Goal: Task Accomplishment & Management: Complete application form

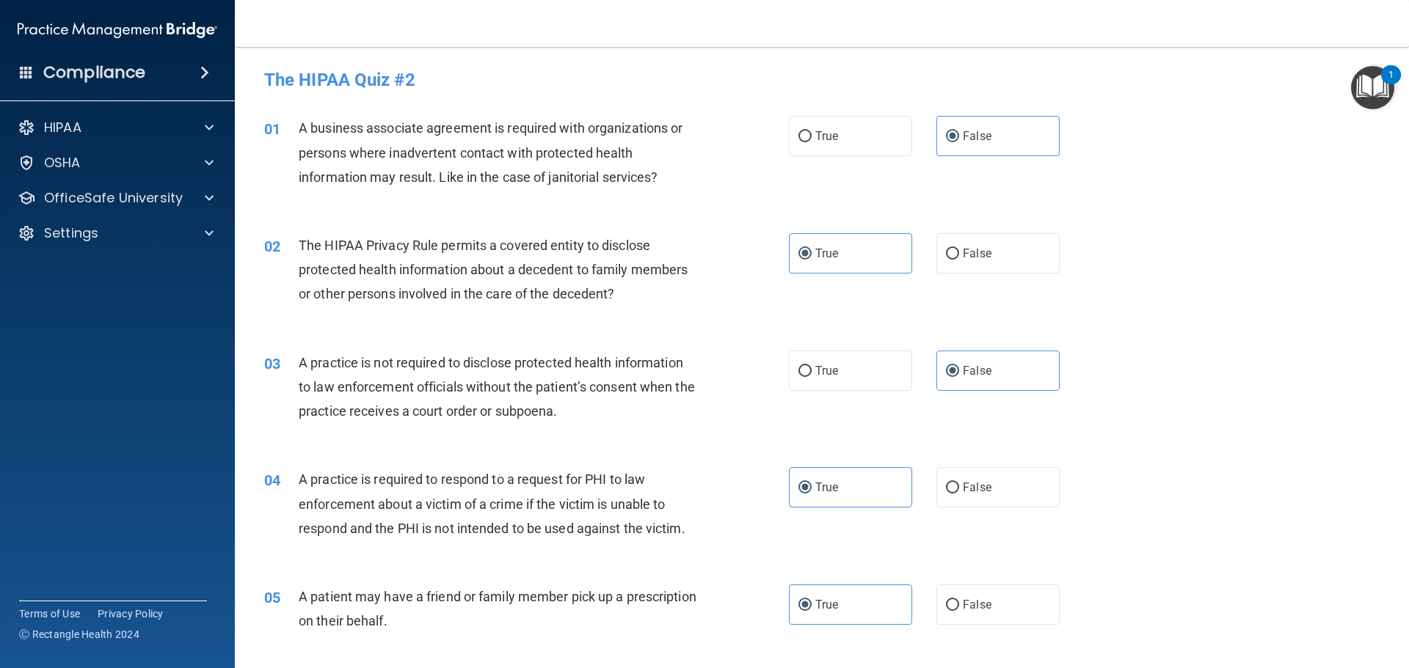
scroll to position [2747, 0]
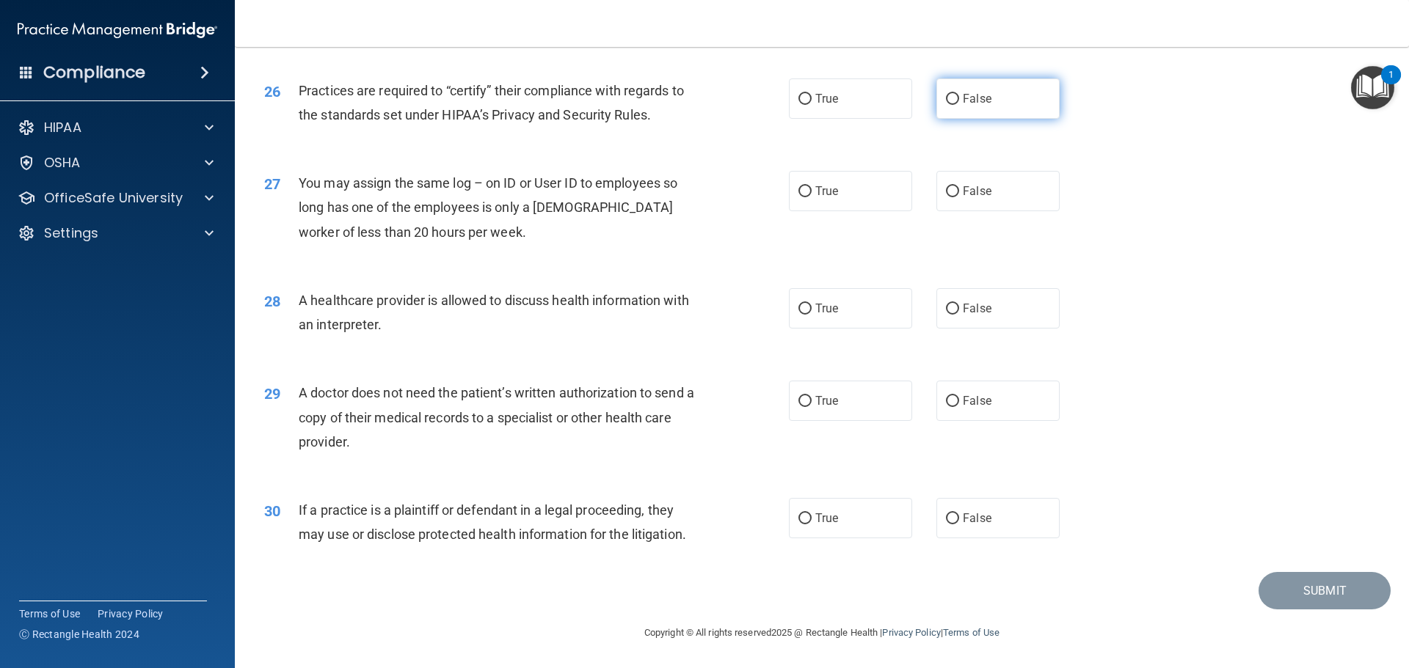
drag, startPoint x: 0, startPoint y: 0, endPoint x: 1011, endPoint y: 111, distance: 1017.2
click at [1011, 111] on label "False" at bounding box center [997, 99] width 123 height 40
click at [959, 105] on input "False" at bounding box center [952, 99] width 13 height 11
radio input "true"
click at [1002, 200] on label "False" at bounding box center [997, 191] width 123 height 40
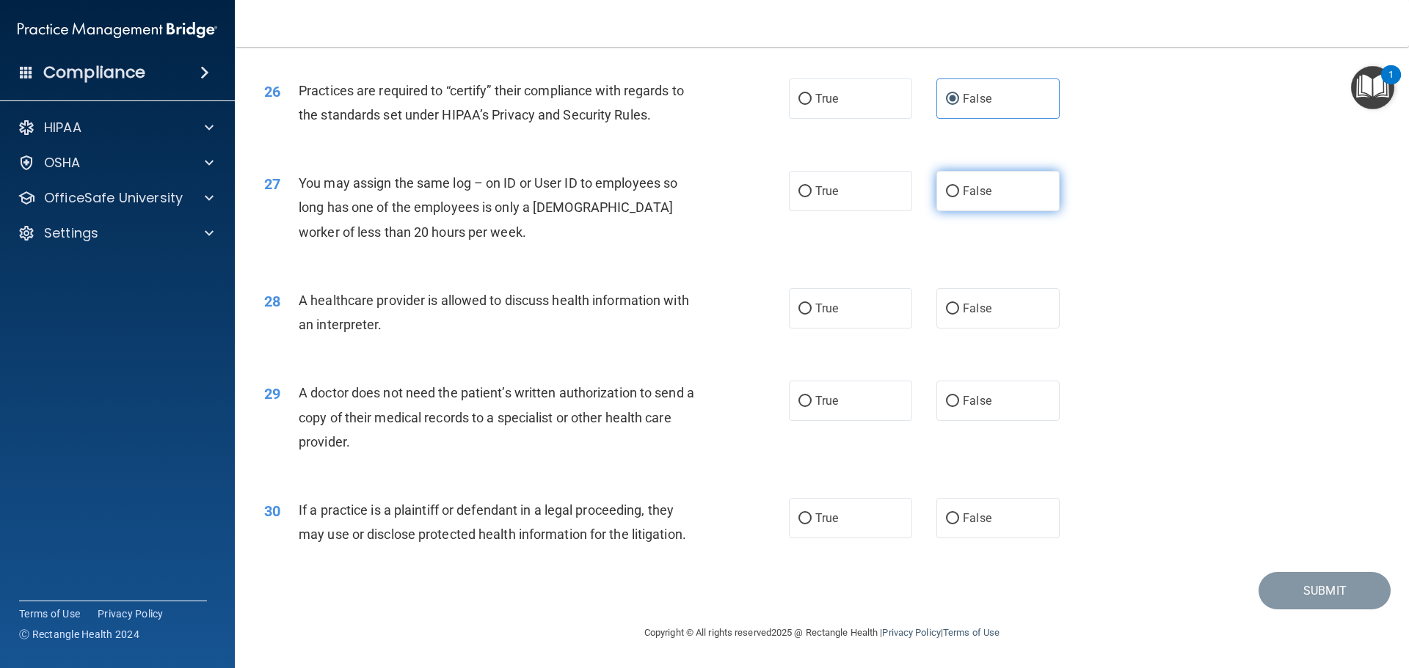
click at [959, 197] on input "False" at bounding box center [952, 191] width 13 height 11
radio input "true"
click at [840, 307] on label "True" at bounding box center [850, 308] width 123 height 40
click at [812, 307] on input "True" at bounding box center [804, 309] width 13 height 11
radio input "true"
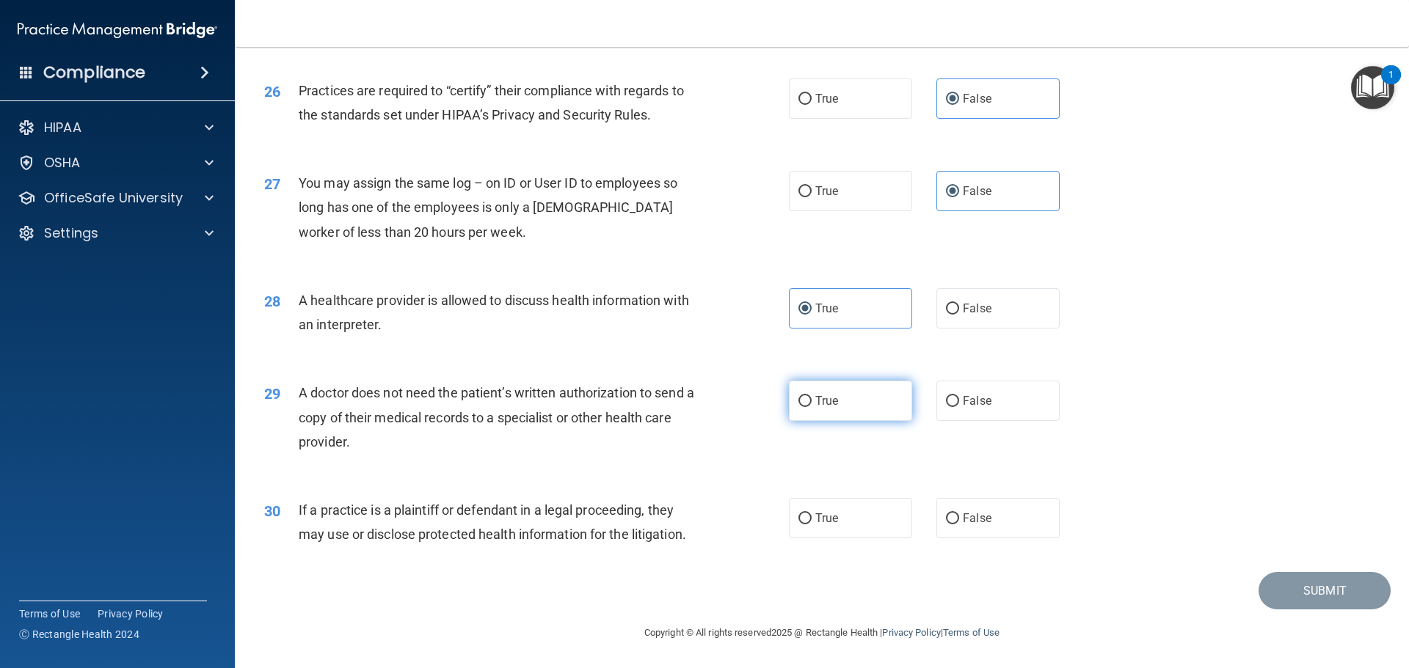
click at [859, 395] on label "True" at bounding box center [850, 401] width 123 height 40
click at [812, 396] on input "True" at bounding box center [804, 401] width 13 height 11
radio input "true"
click at [985, 522] on label "False" at bounding box center [997, 518] width 123 height 40
click at [959, 522] on input "False" at bounding box center [952, 519] width 13 height 11
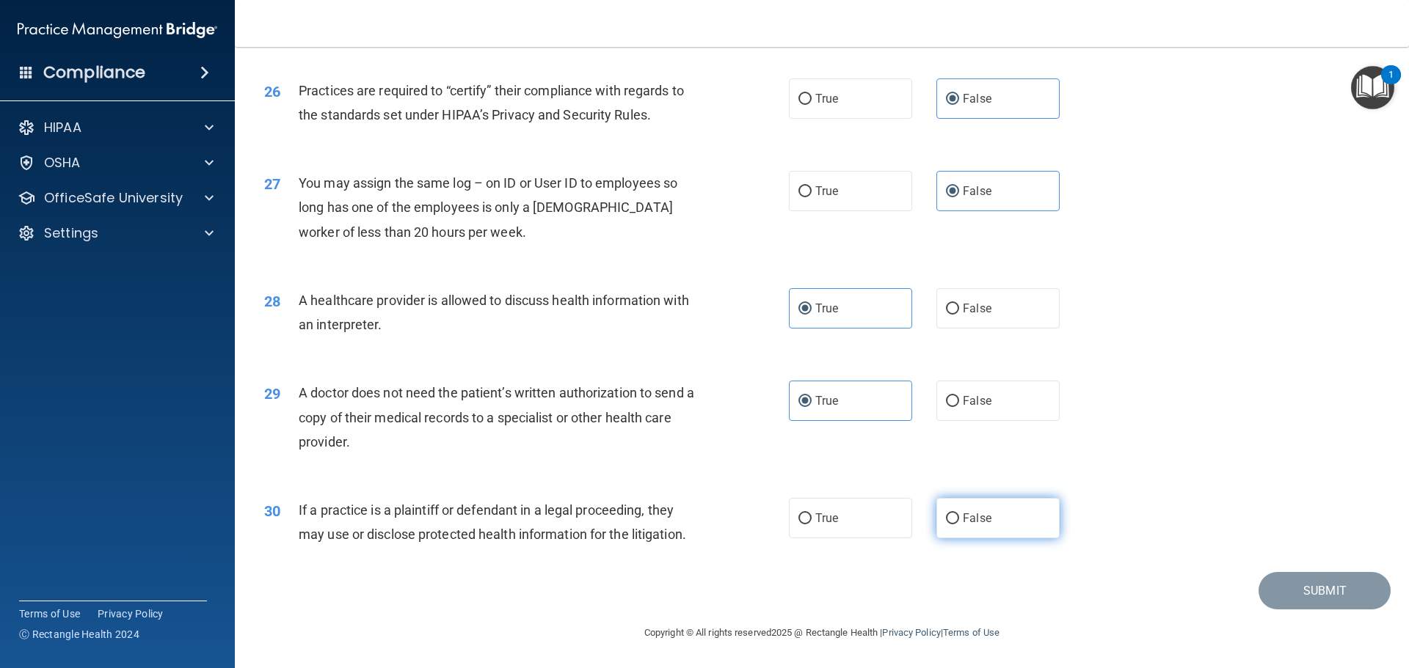
radio input "true"
click at [1298, 593] on button "Submit" at bounding box center [1324, 590] width 132 height 37
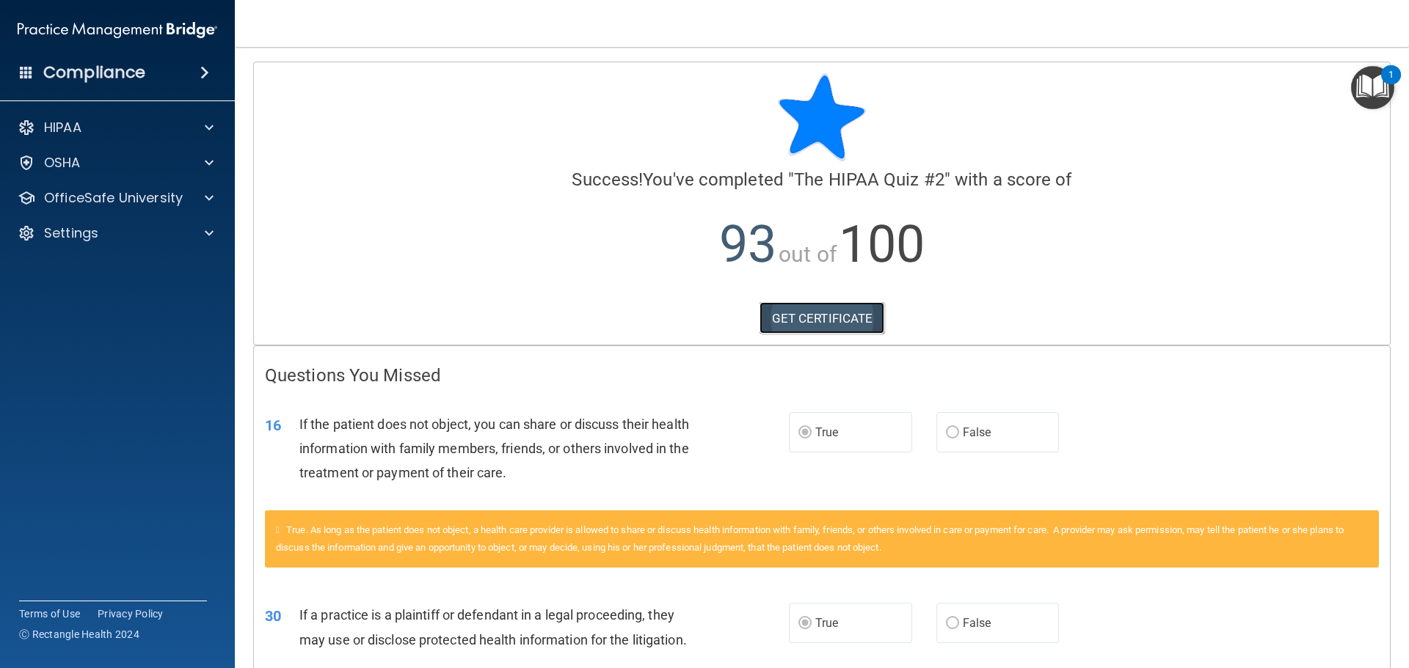
click at [809, 320] on link "GET CERTIFICATE" at bounding box center [821, 318] width 125 height 32
click at [139, 133] on div "HIPAA" at bounding box center [98, 128] width 182 height 18
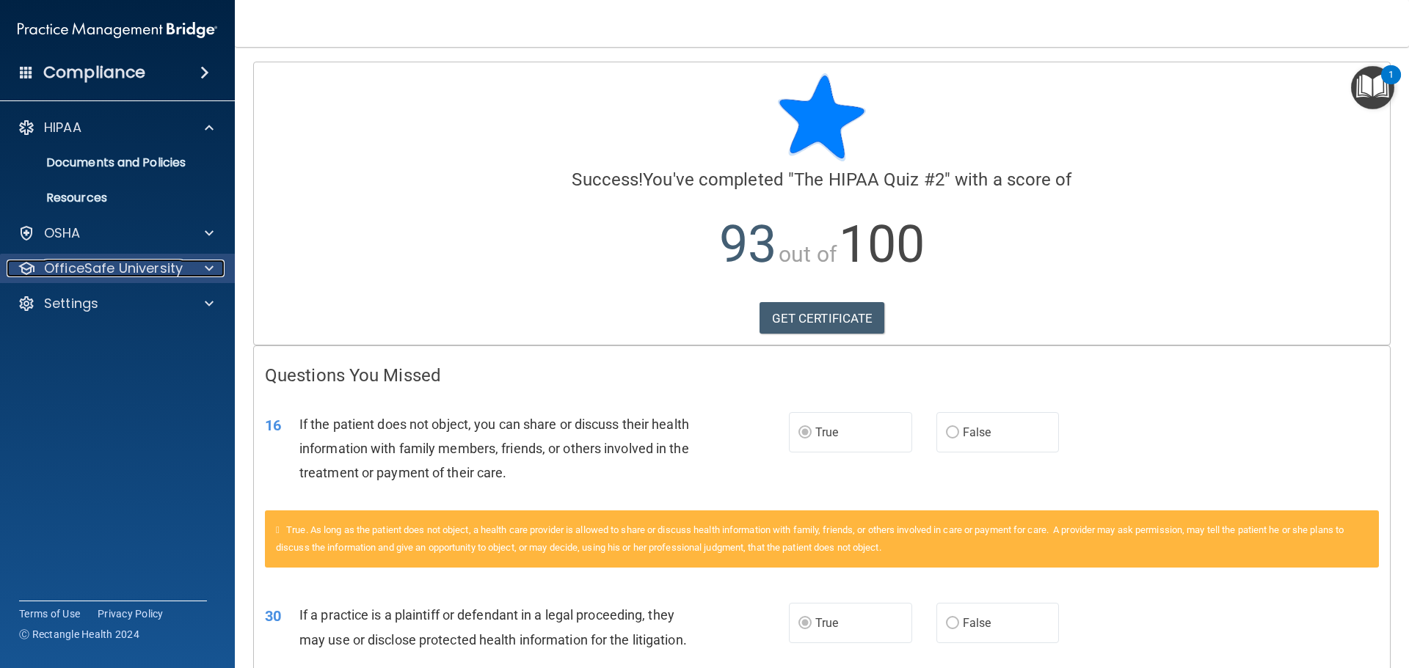
click at [117, 262] on p "OfficeSafe University" at bounding box center [113, 269] width 139 height 18
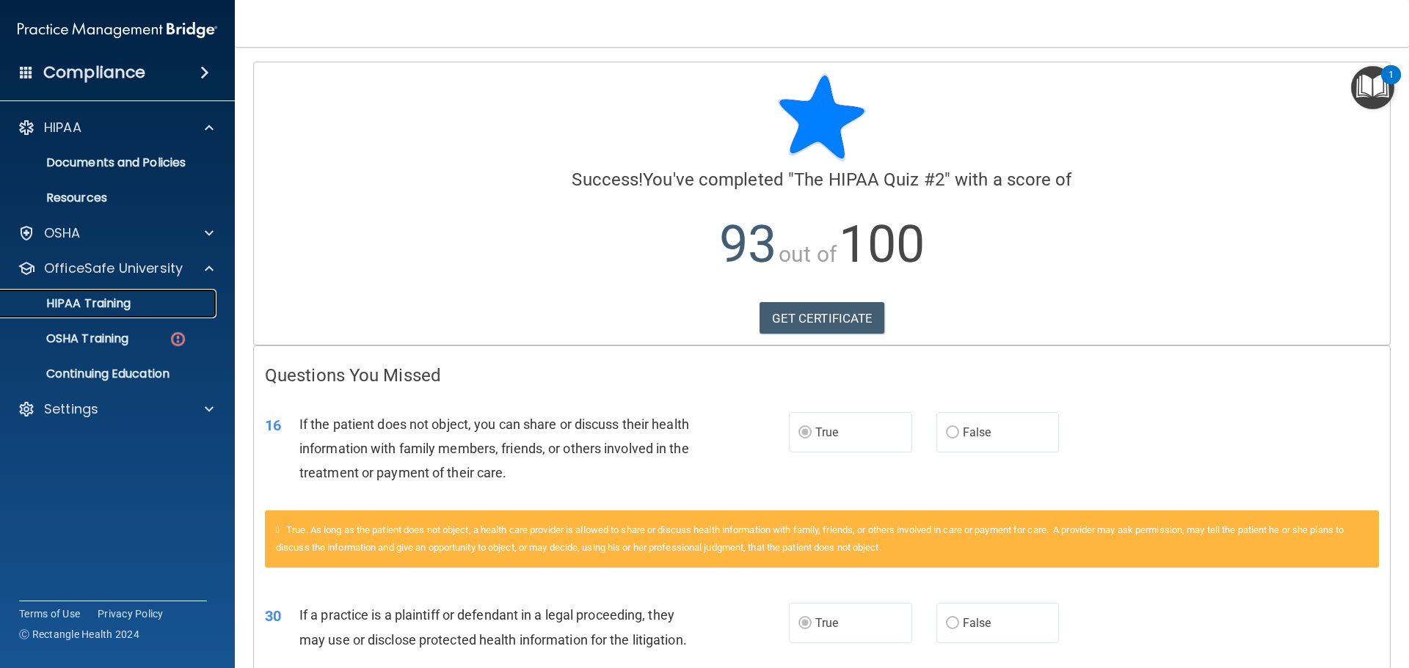
click at [136, 307] on div "HIPAA Training" at bounding box center [110, 303] width 200 height 15
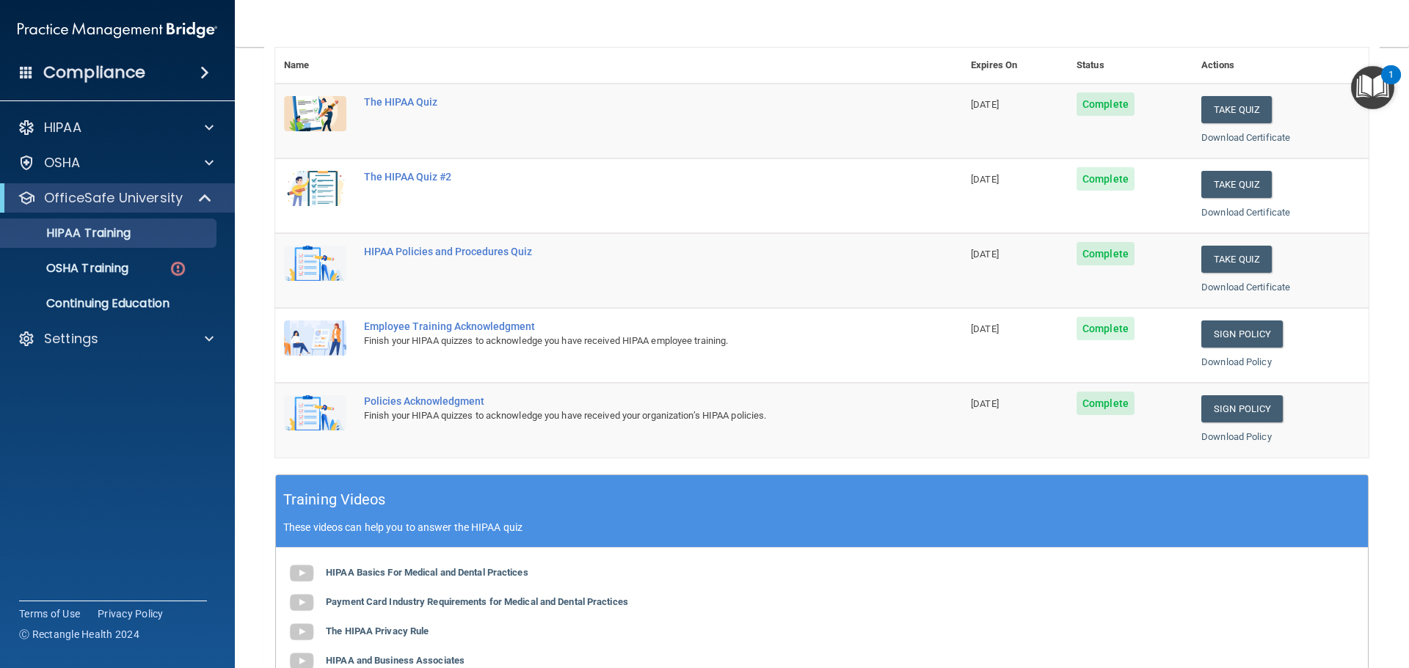
scroll to position [167, 0]
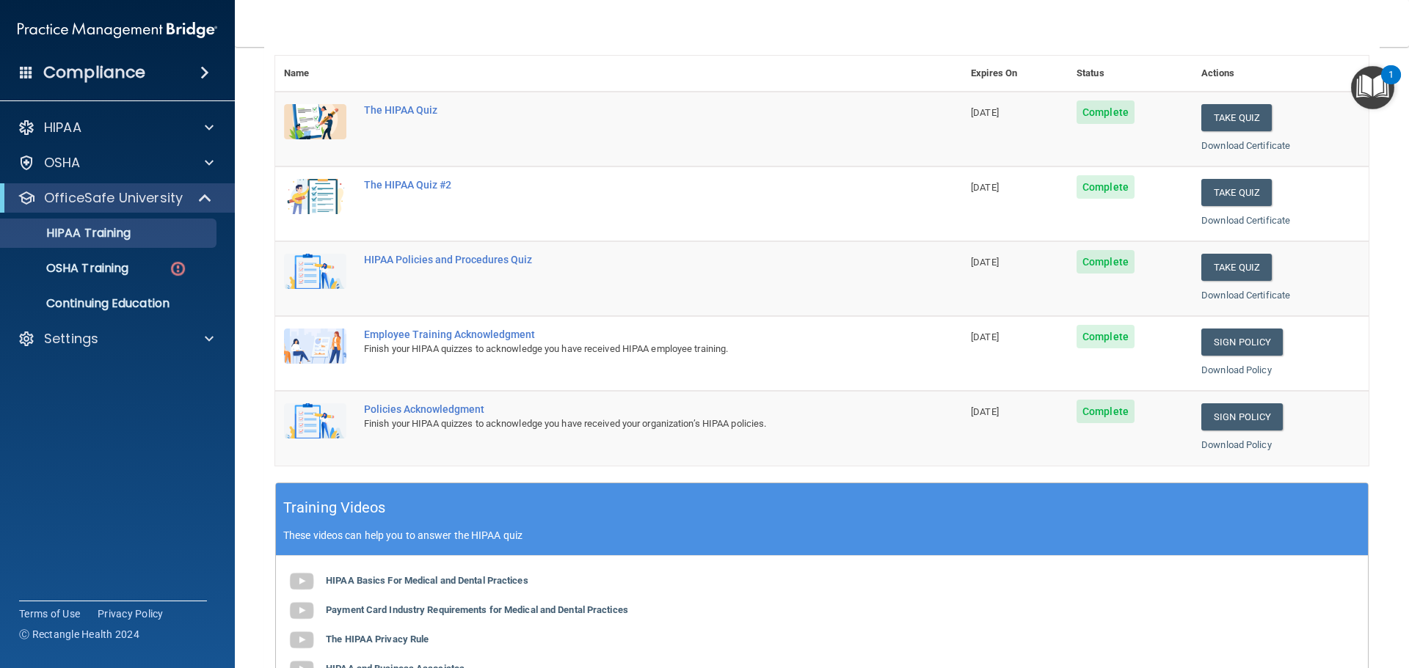
click at [429, 419] on div "Finish your HIPAA quizzes to acknowledge you have received your organization’s …" at bounding box center [626, 424] width 525 height 18
click at [451, 412] on div "Policies Acknowledgment" at bounding box center [626, 410] width 525 height 12
click at [464, 401] on td "Policies Acknowledgment Finish your HIPAA quizzes to acknowledge you have recei…" at bounding box center [658, 428] width 607 height 74
click at [465, 413] on div "Policies Acknowledgment" at bounding box center [626, 410] width 525 height 12
click at [1084, 412] on span "Complete" at bounding box center [1105, 411] width 58 height 23
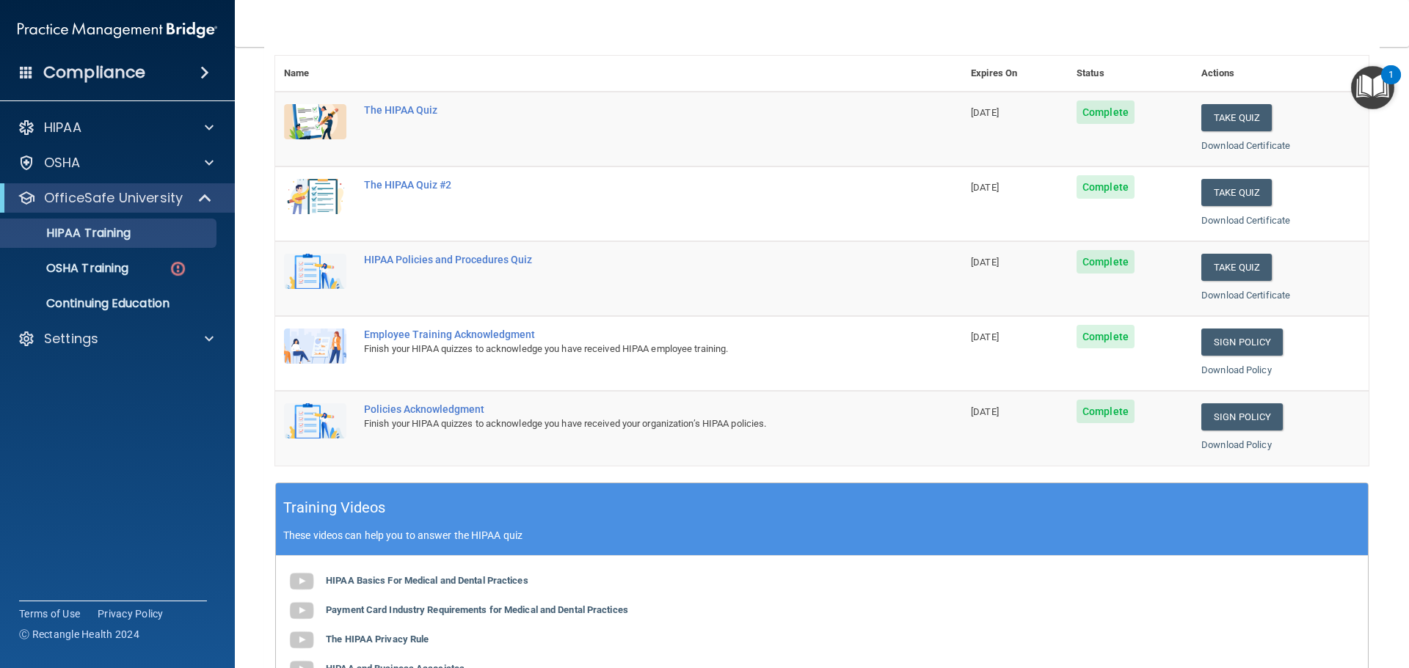
drag, startPoint x: 974, startPoint y: 411, endPoint x: 974, endPoint y: 466, distance: 55.0
click at [974, 466] on div "Name Expires On Status Actions The HIPAA Quiz 08/18/2026 Complete Take Quiz Dow…" at bounding box center [821, 269] width 1093 height 427
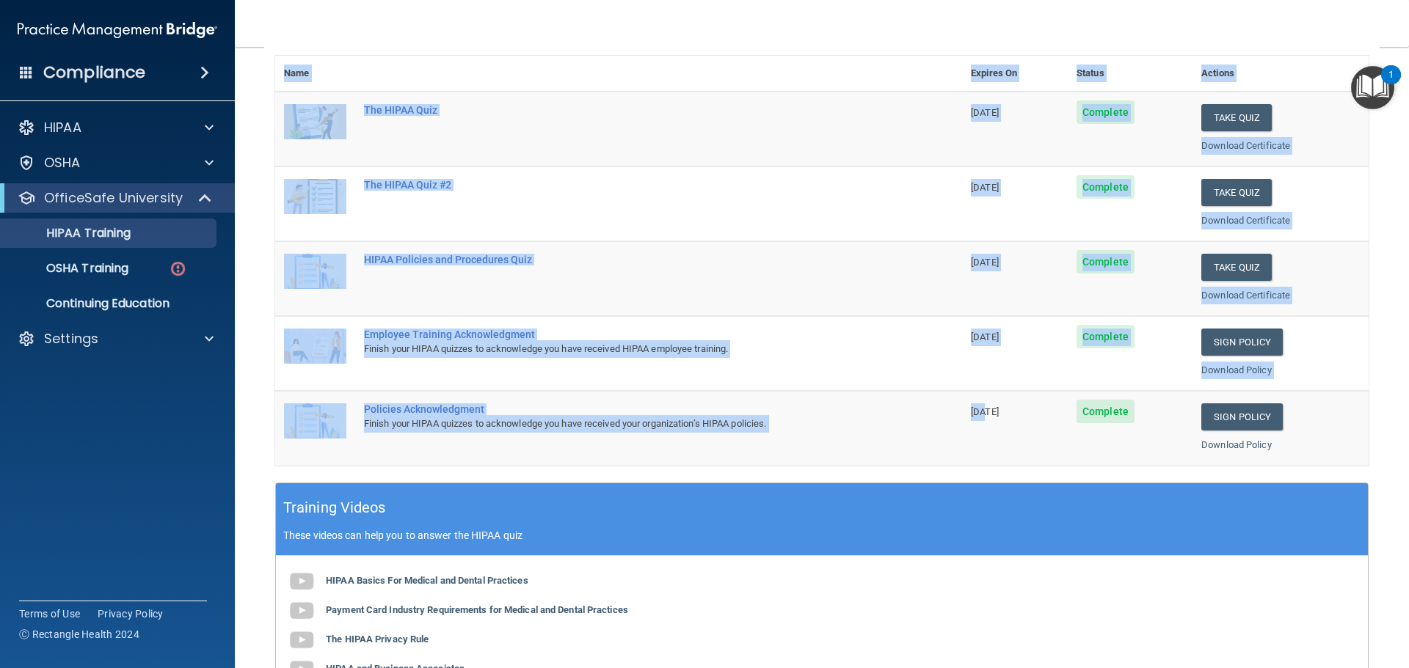
click at [1213, 456] on td "Sign Policy Sign Policy Download Policy" at bounding box center [1280, 428] width 176 height 74
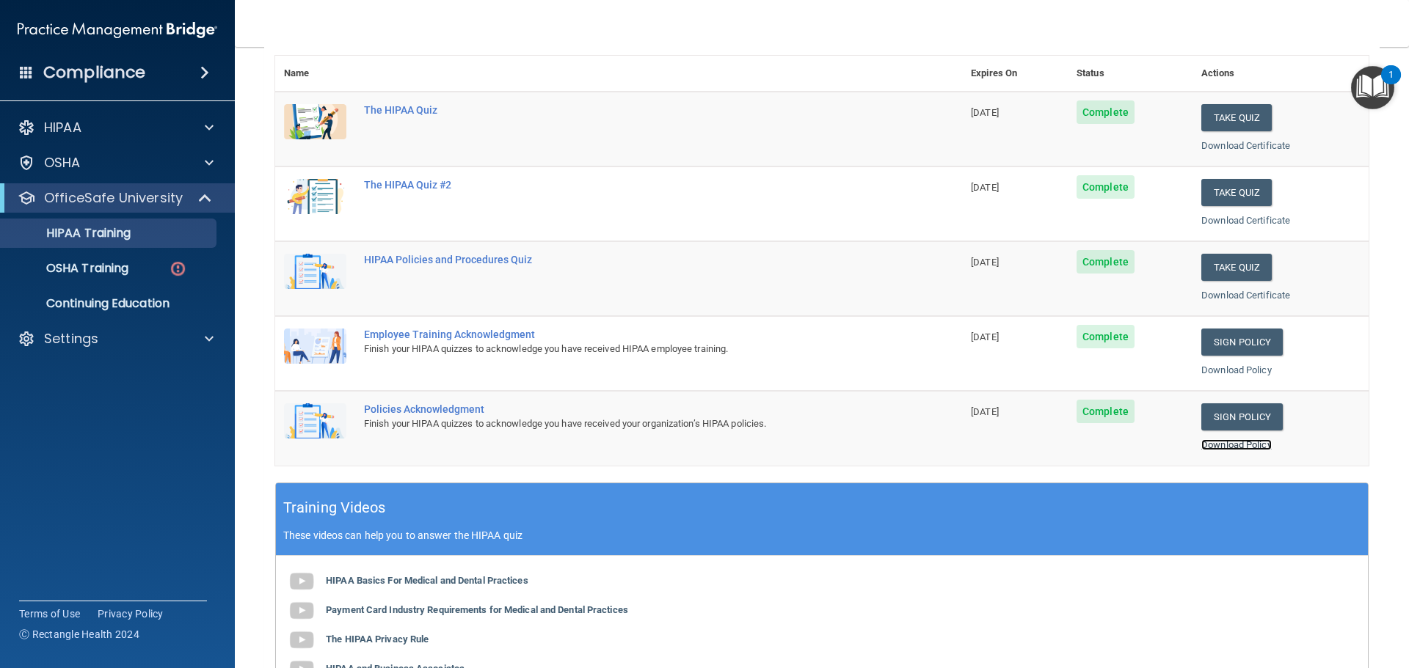
click at [1209, 444] on link "Download Policy" at bounding box center [1236, 445] width 70 height 11
click at [1241, 263] on button "Take Quiz" at bounding box center [1236, 267] width 70 height 27
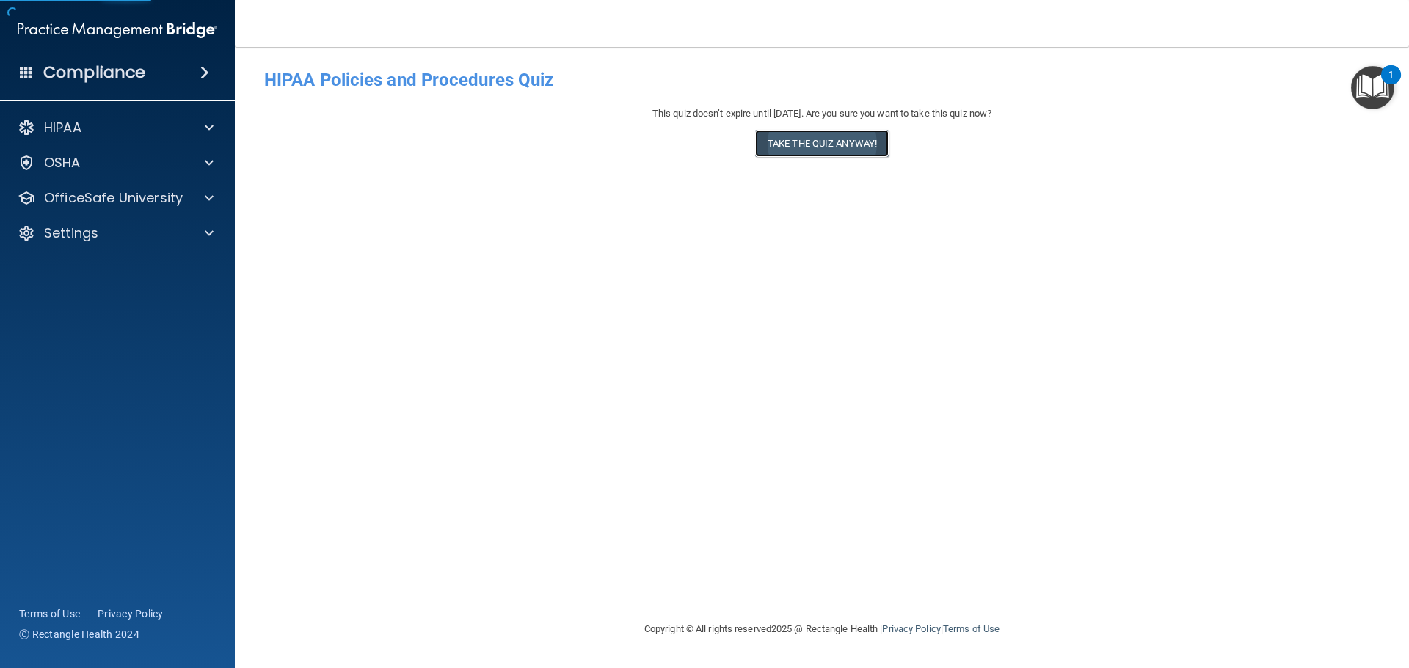
click at [855, 145] on button "Take the quiz anyway!" at bounding box center [822, 143] width 134 height 27
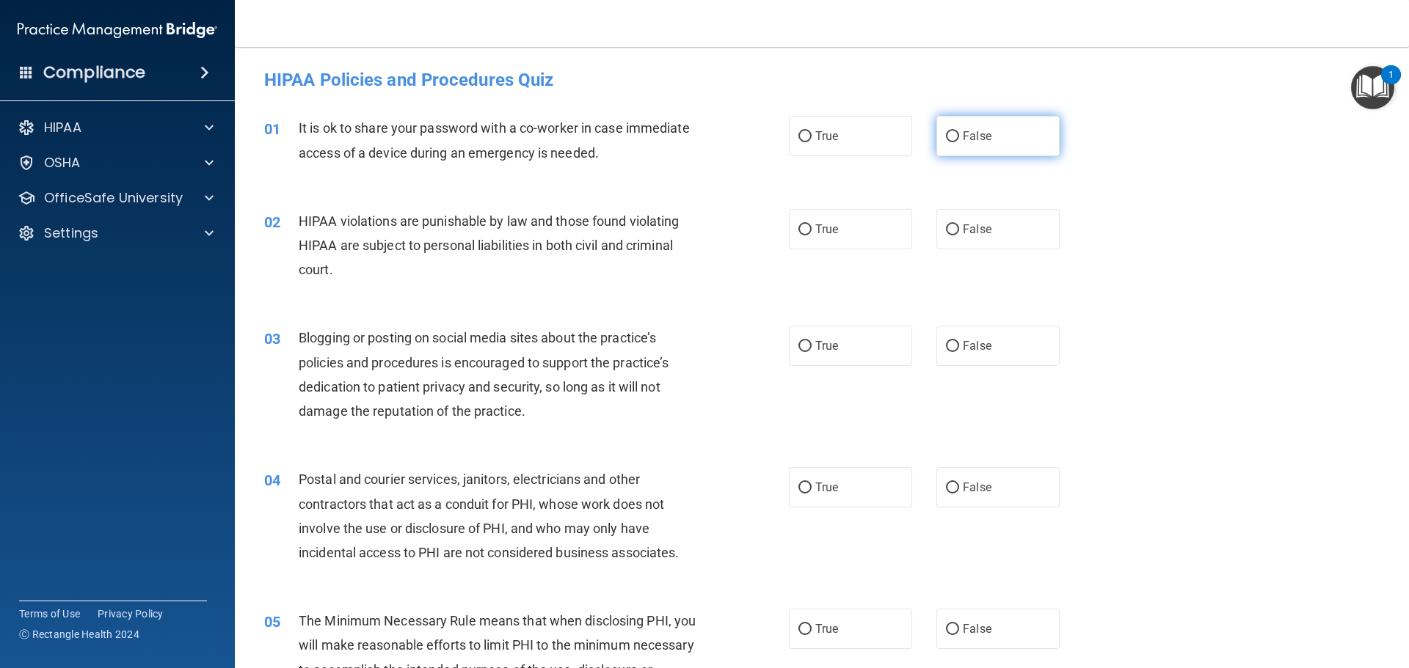
click at [1016, 138] on label "False" at bounding box center [997, 136] width 123 height 40
click at [959, 138] on input "False" at bounding box center [952, 136] width 13 height 11
radio input "true"
click at [831, 230] on span "True" at bounding box center [826, 229] width 23 height 14
click at [812, 230] on input "True" at bounding box center [804, 230] width 13 height 11
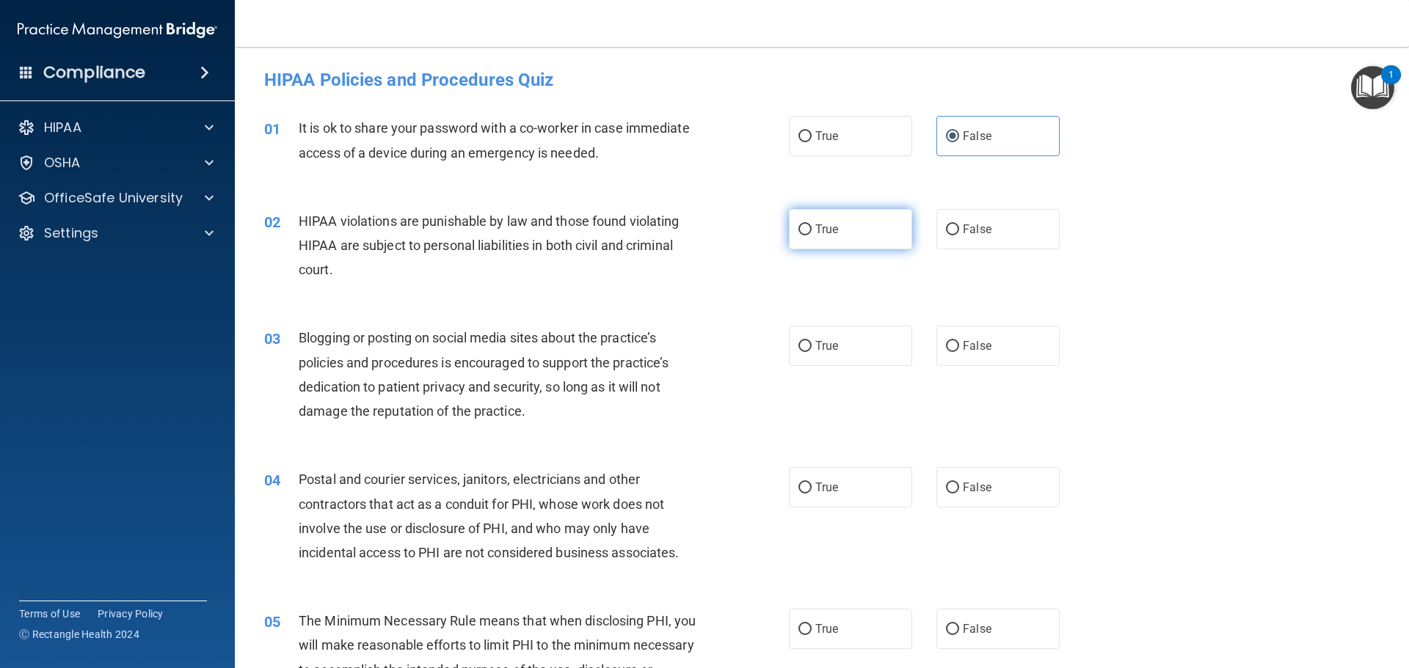
radio input "true"
click at [966, 365] on label "False" at bounding box center [997, 346] width 123 height 40
click at [959, 352] on input "False" at bounding box center [952, 346] width 13 height 11
radio input "true"
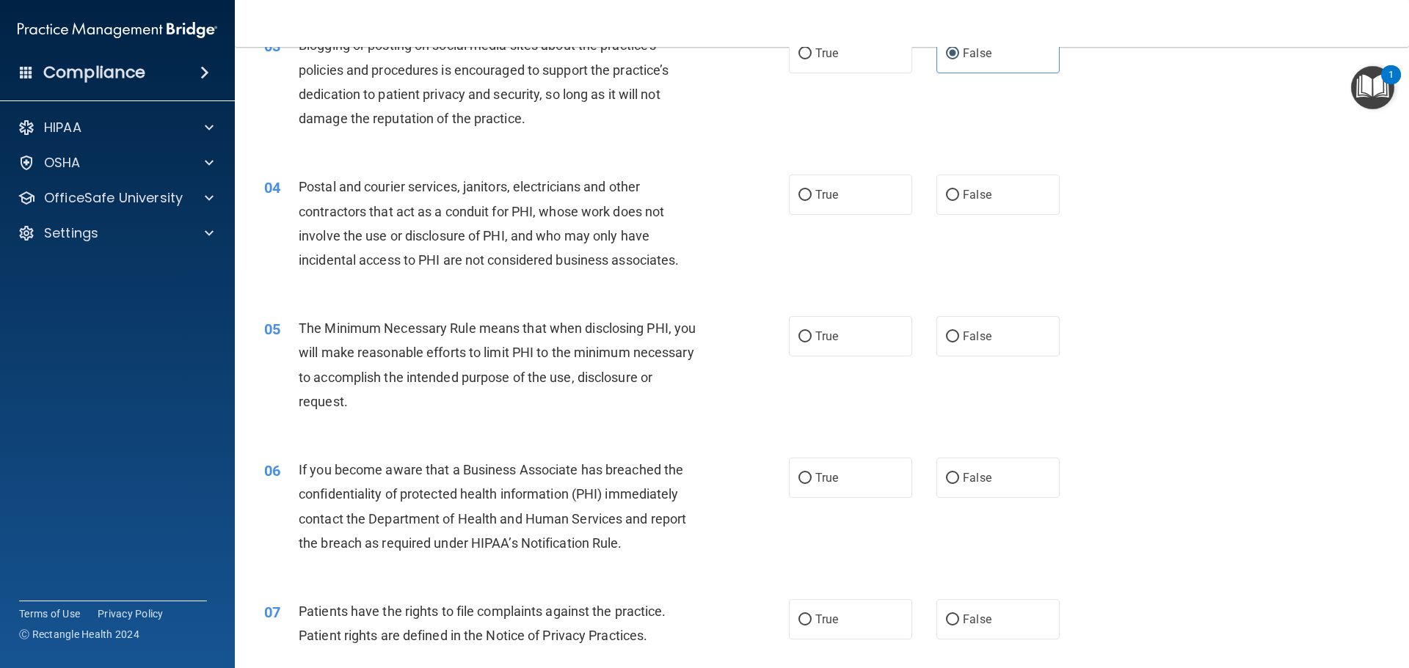
scroll to position [294, 0]
click at [842, 209] on label "True" at bounding box center [850, 194] width 123 height 40
click at [812, 200] on input "True" at bounding box center [804, 194] width 13 height 11
radio input "true"
click at [823, 339] on span "True" at bounding box center [826, 336] width 23 height 14
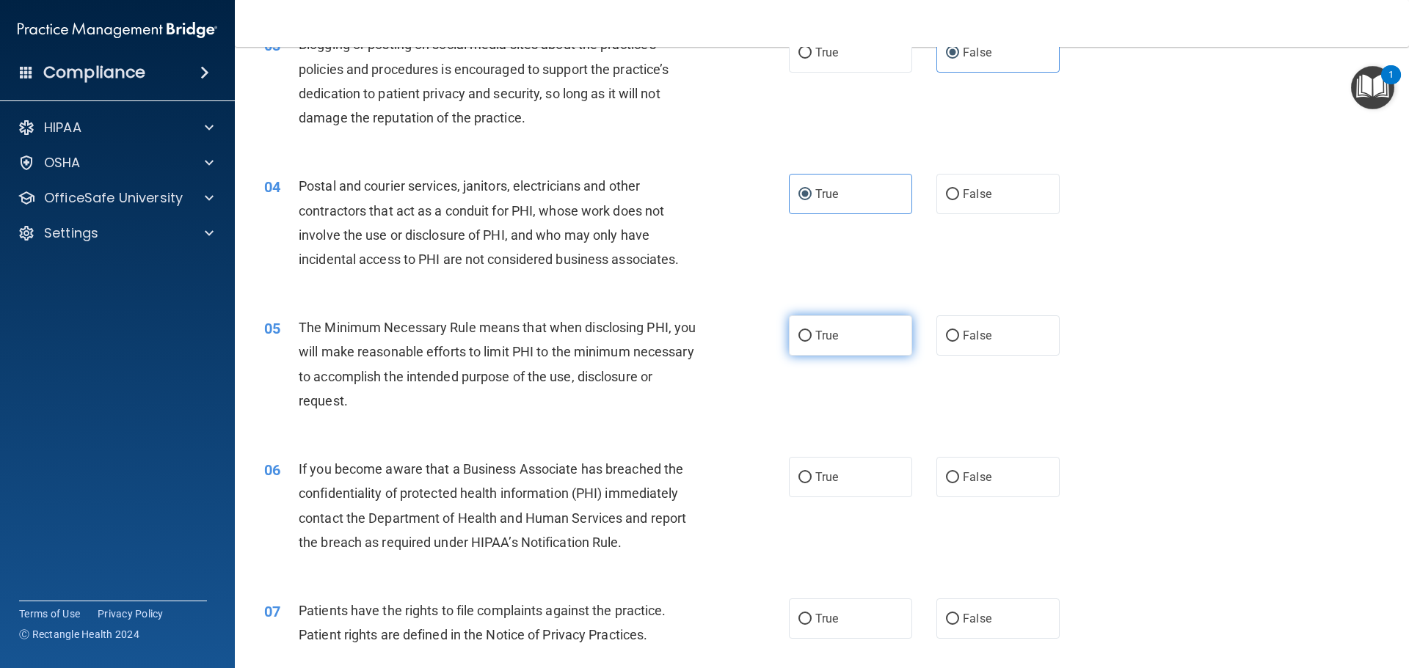
click at [812, 339] on input "True" at bounding box center [804, 336] width 13 height 11
radio input "true"
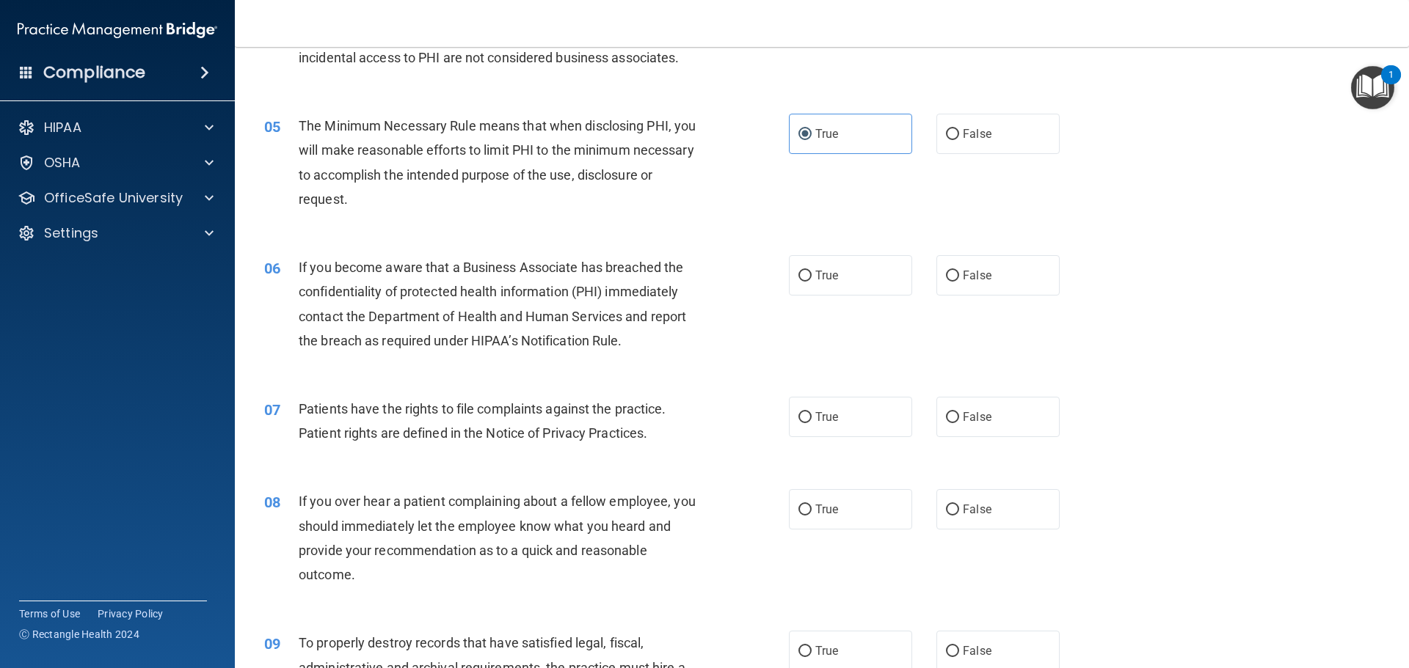
scroll to position [514, 0]
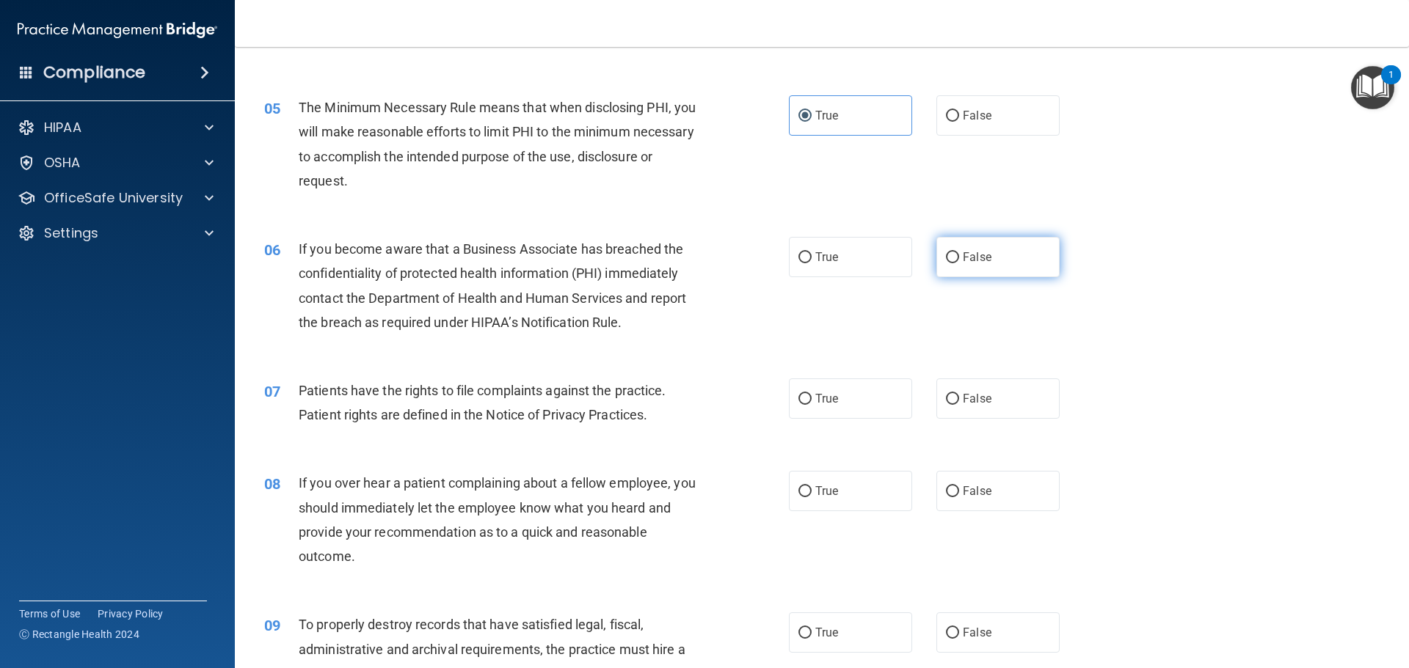
click at [994, 255] on label "False" at bounding box center [997, 257] width 123 height 40
click at [959, 255] on input "False" at bounding box center [952, 257] width 13 height 11
radio input "true"
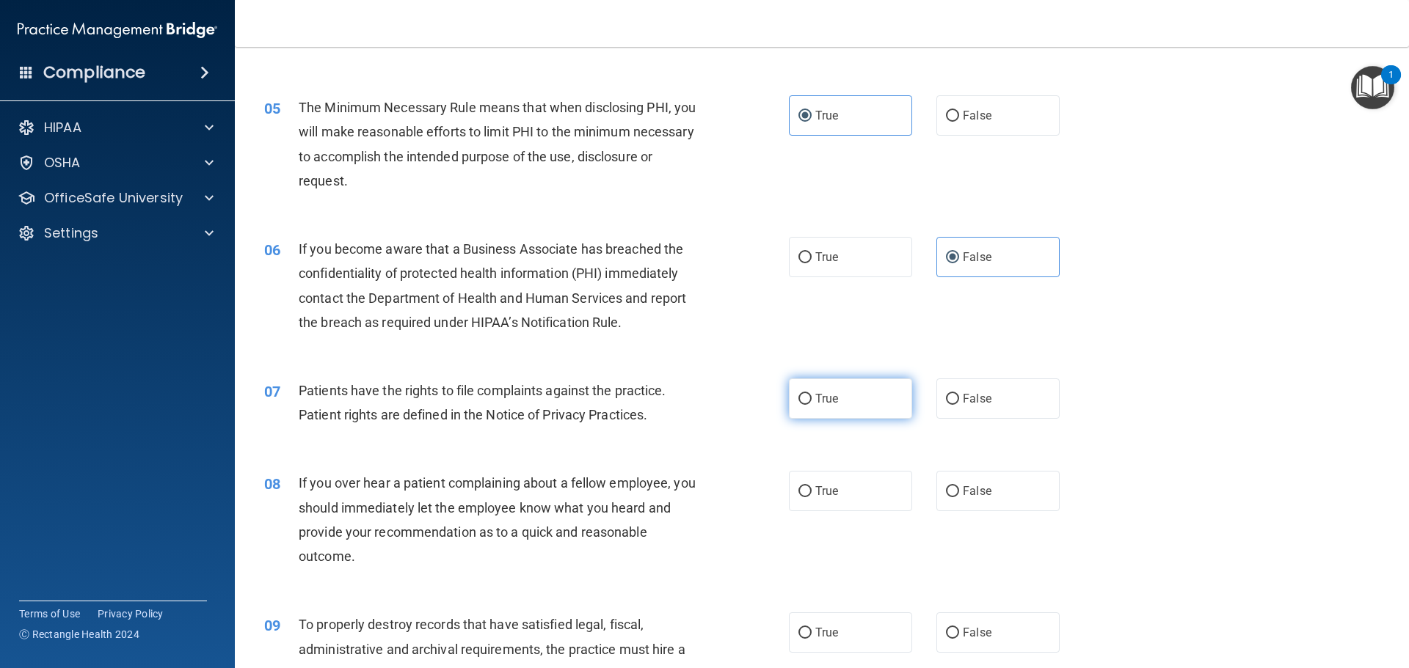
click at [817, 415] on label "True" at bounding box center [850, 399] width 123 height 40
click at [812, 405] on input "True" at bounding box center [804, 399] width 13 height 11
radio input "true"
click at [1013, 501] on label "False" at bounding box center [997, 491] width 123 height 40
click at [959, 497] on input "False" at bounding box center [952, 491] width 13 height 11
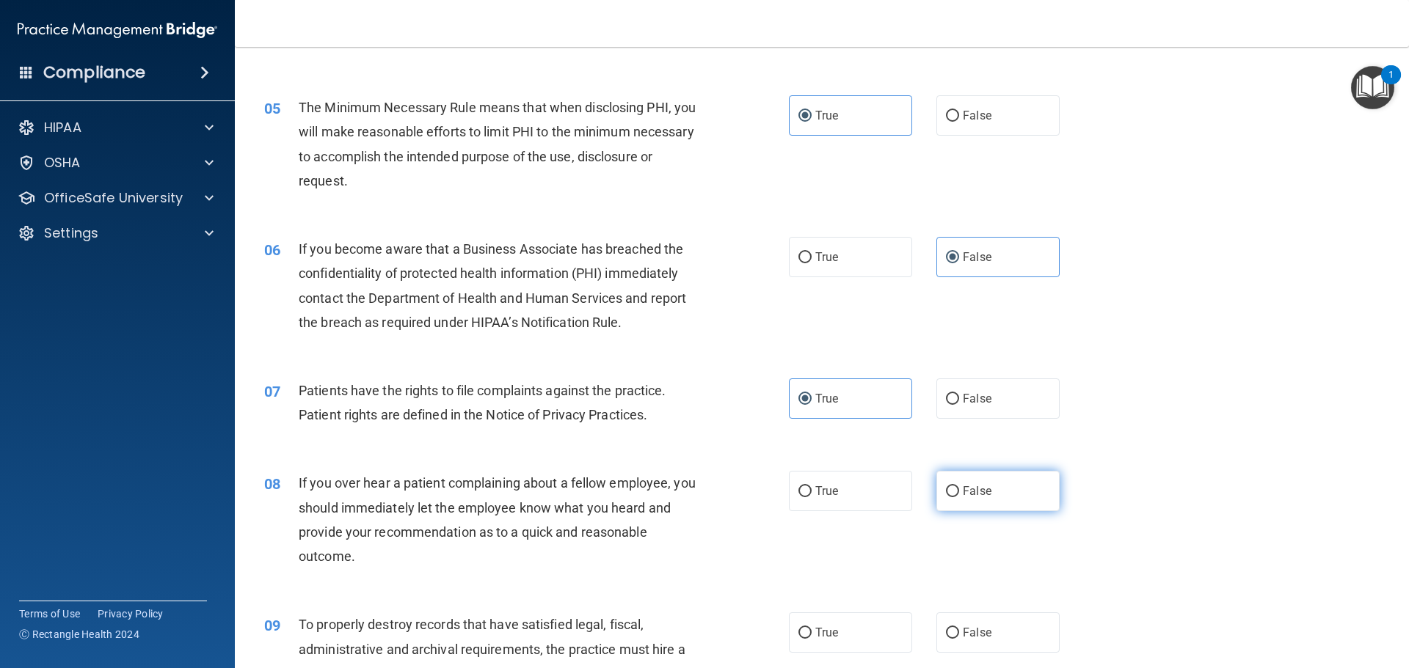
radio input "true"
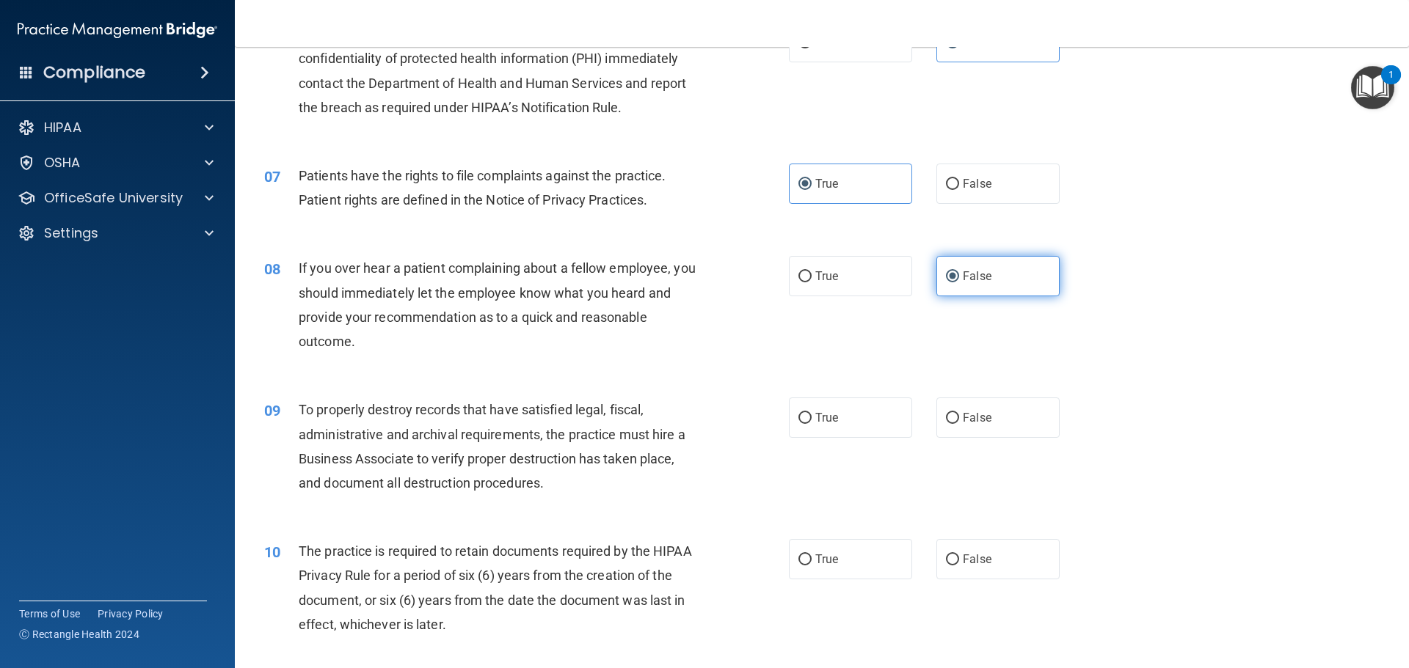
scroll to position [734, 0]
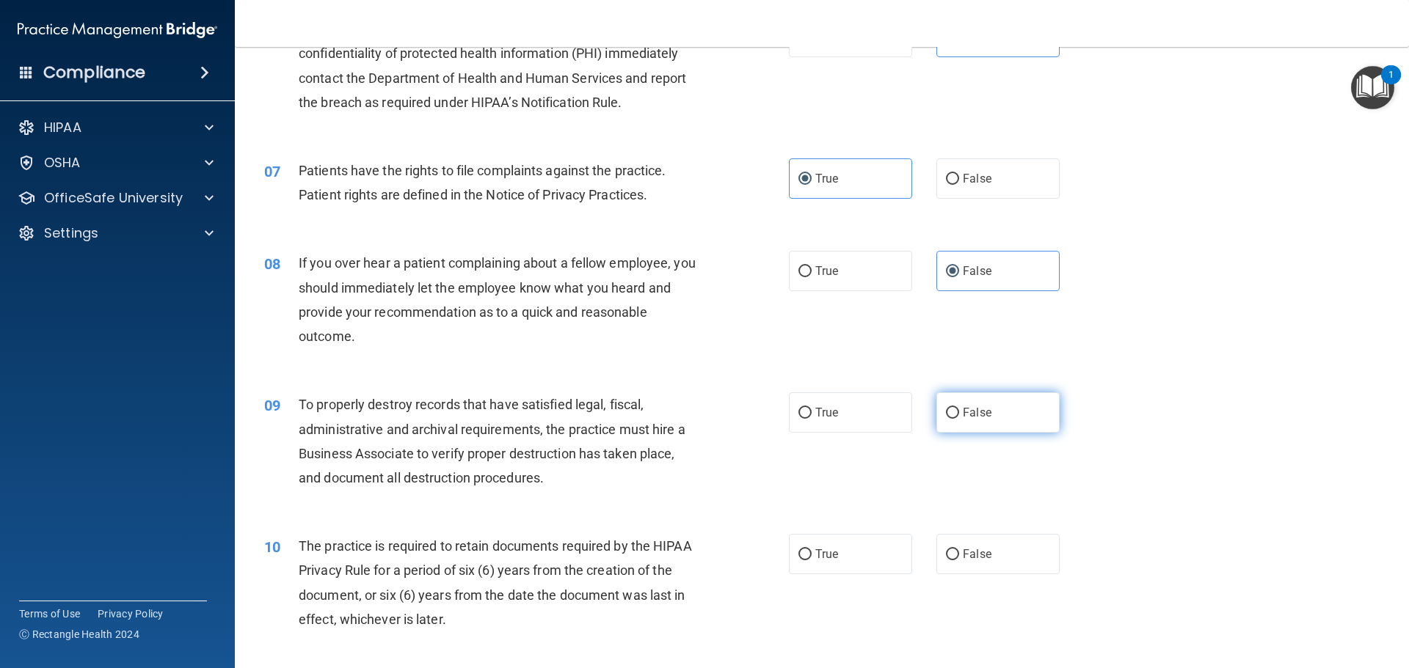
click at [1001, 418] on label "False" at bounding box center [997, 413] width 123 height 40
click at [959, 418] on input "False" at bounding box center [952, 413] width 13 height 11
radio input "true"
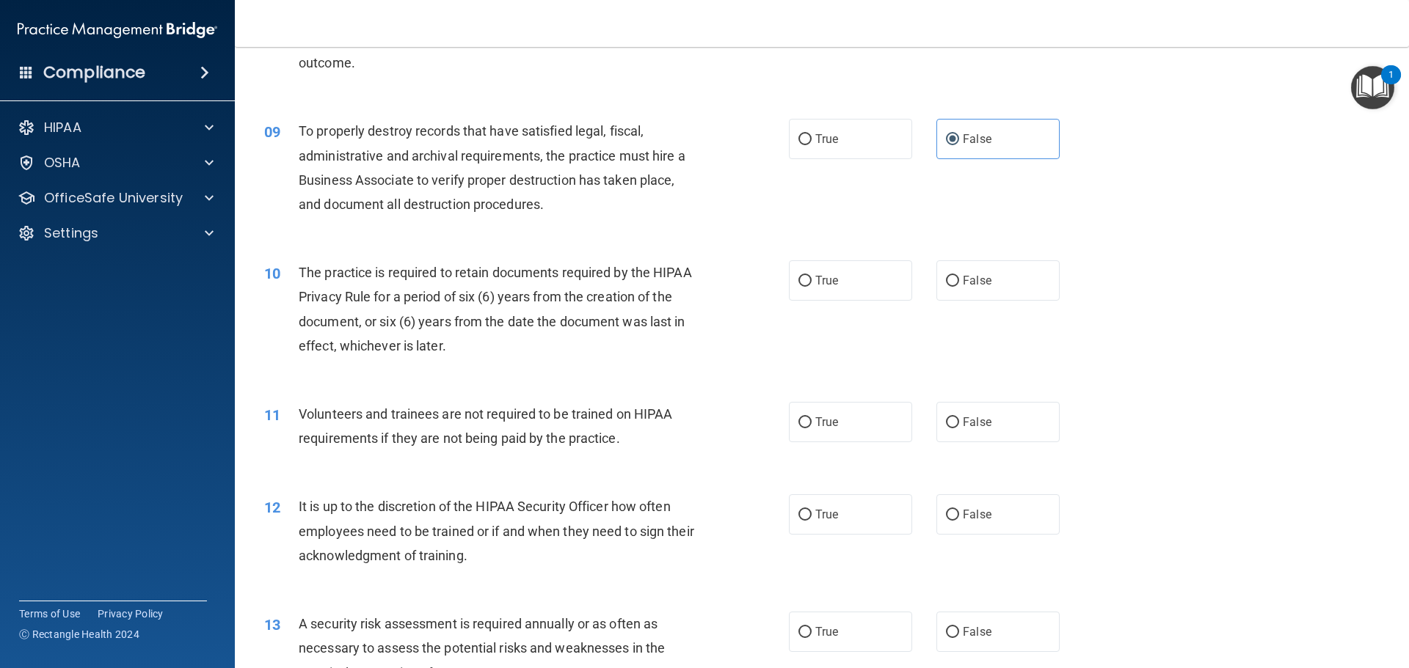
scroll to position [1027, 0]
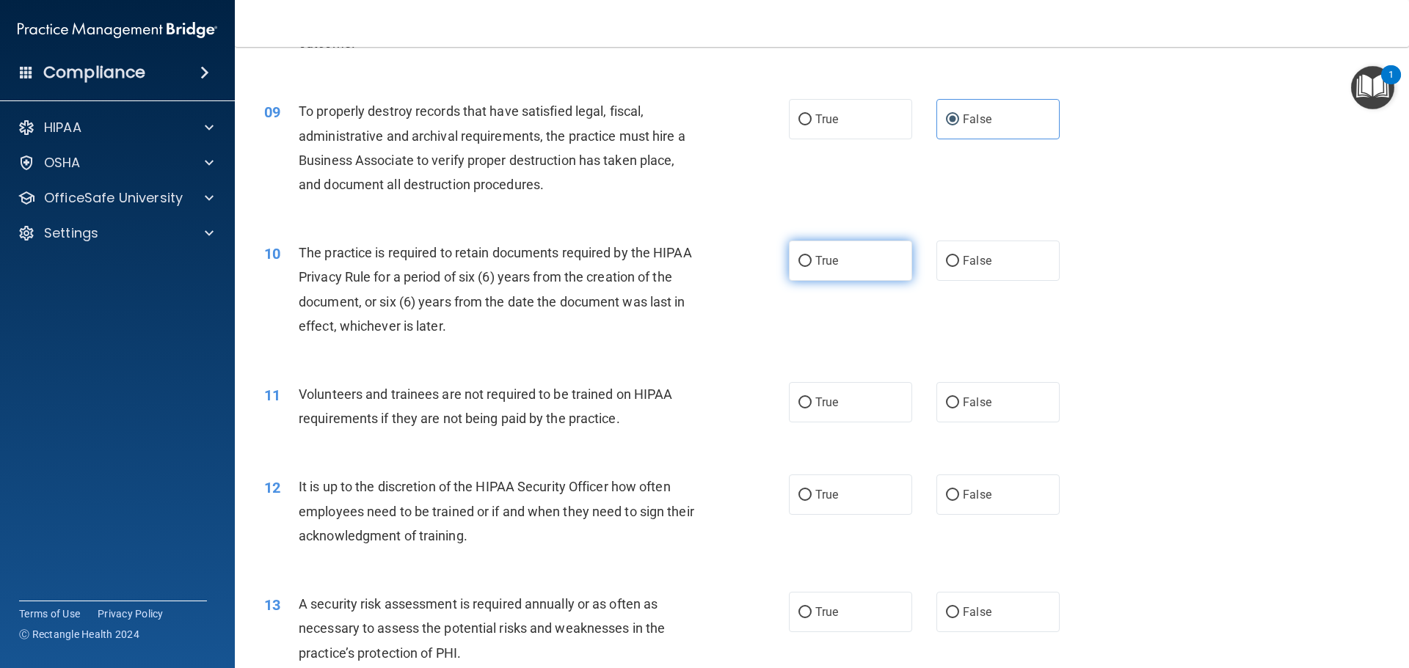
click at [850, 277] on label "True" at bounding box center [850, 261] width 123 height 40
click at [812, 267] on input "True" at bounding box center [804, 261] width 13 height 11
radio input "true"
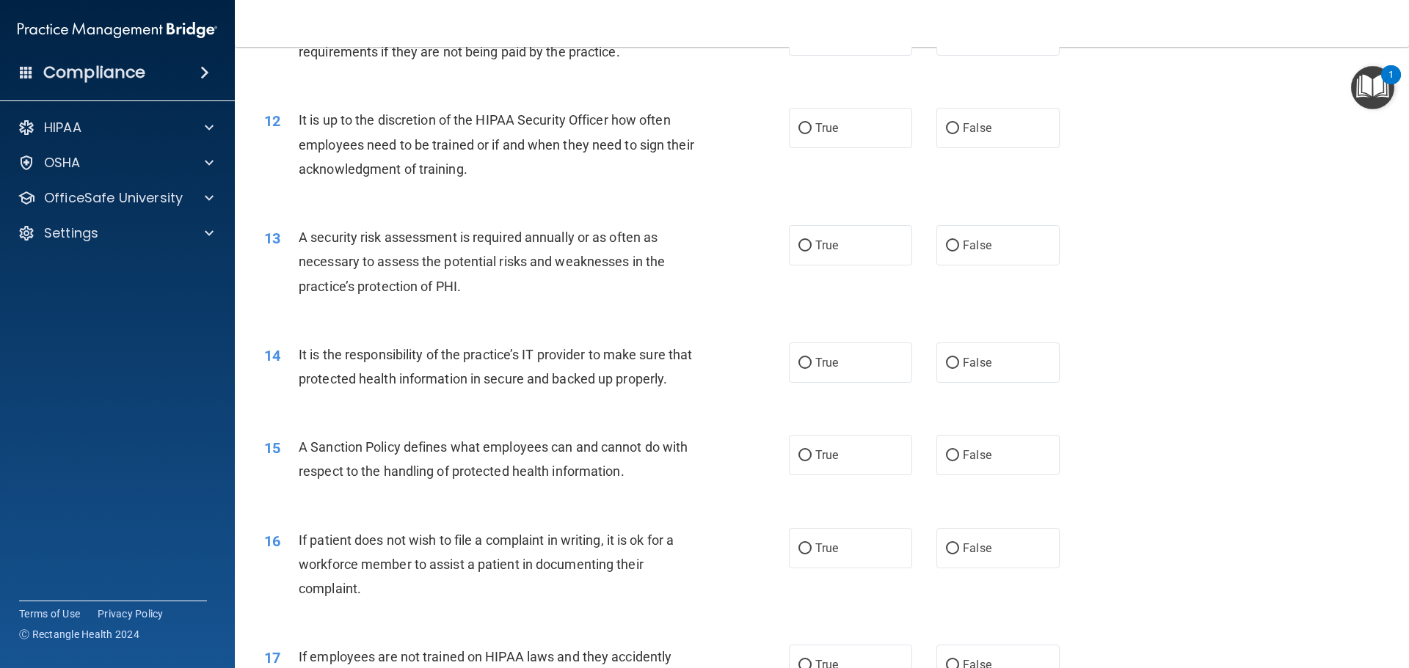
scroll to position [1321, 0]
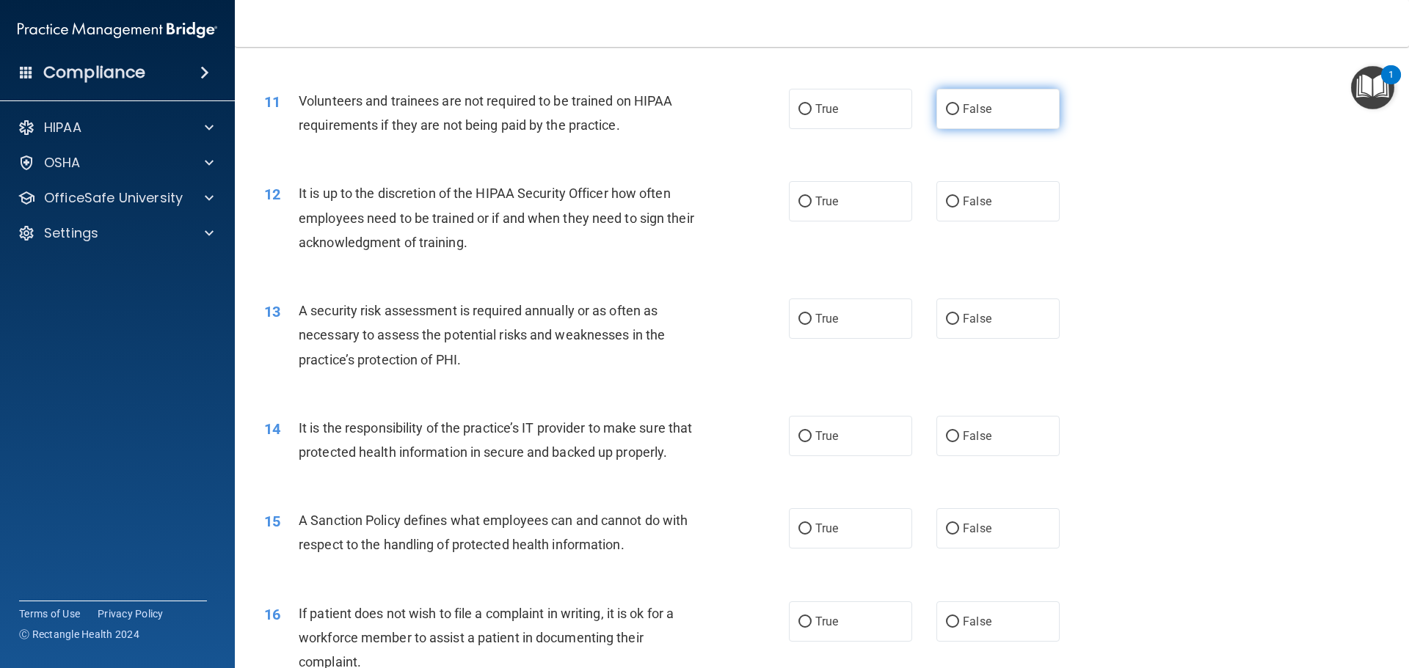
click at [962, 119] on label "False" at bounding box center [997, 109] width 123 height 40
click at [959, 115] on input "False" at bounding box center [952, 109] width 13 height 11
radio input "true"
click at [971, 209] on label "False" at bounding box center [997, 201] width 123 height 40
click at [959, 208] on input "False" at bounding box center [952, 202] width 13 height 11
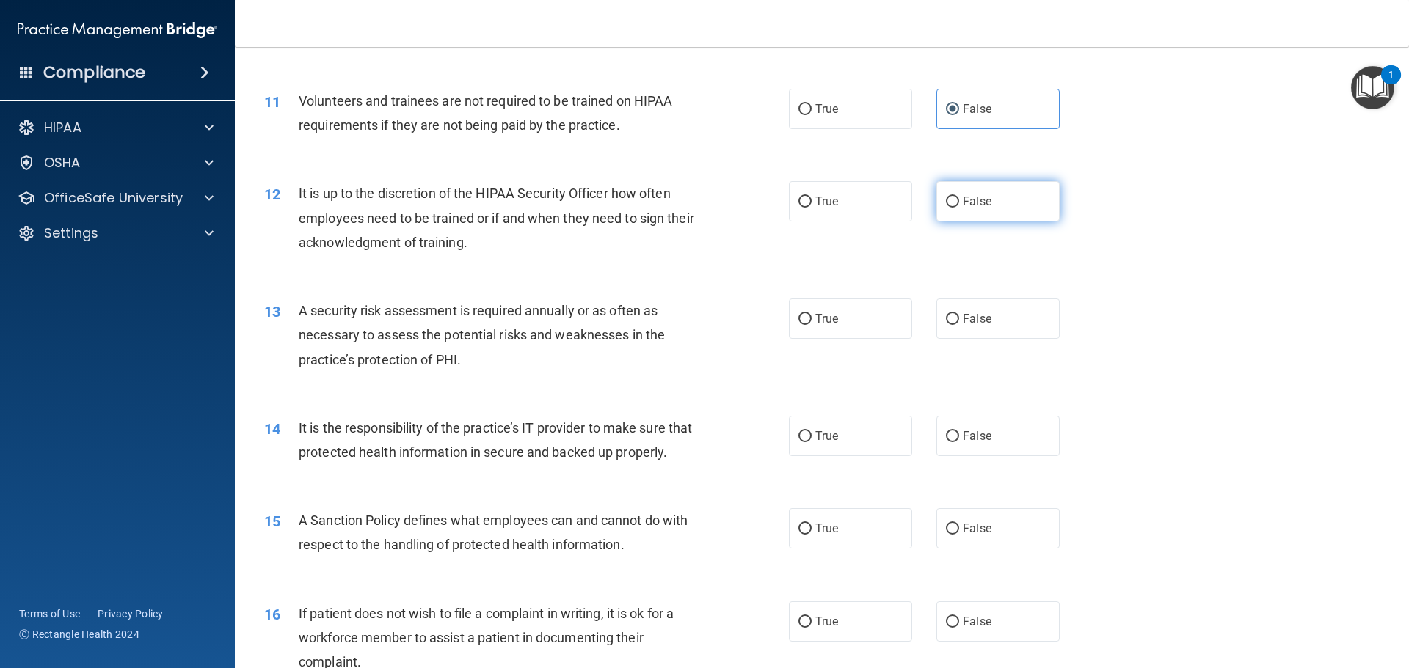
radio input "true"
click at [863, 296] on div "13 A security risk assessment is required annually or as often as necessary to …" at bounding box center [821, 338] width 1137 height 117
click at [847, 318] on label "True" at bounding box center [850, 319] width 123 height 40
click at [812, 318] on input "True" at bounding box center [804, 319] width 13 height 11
radio input "true"
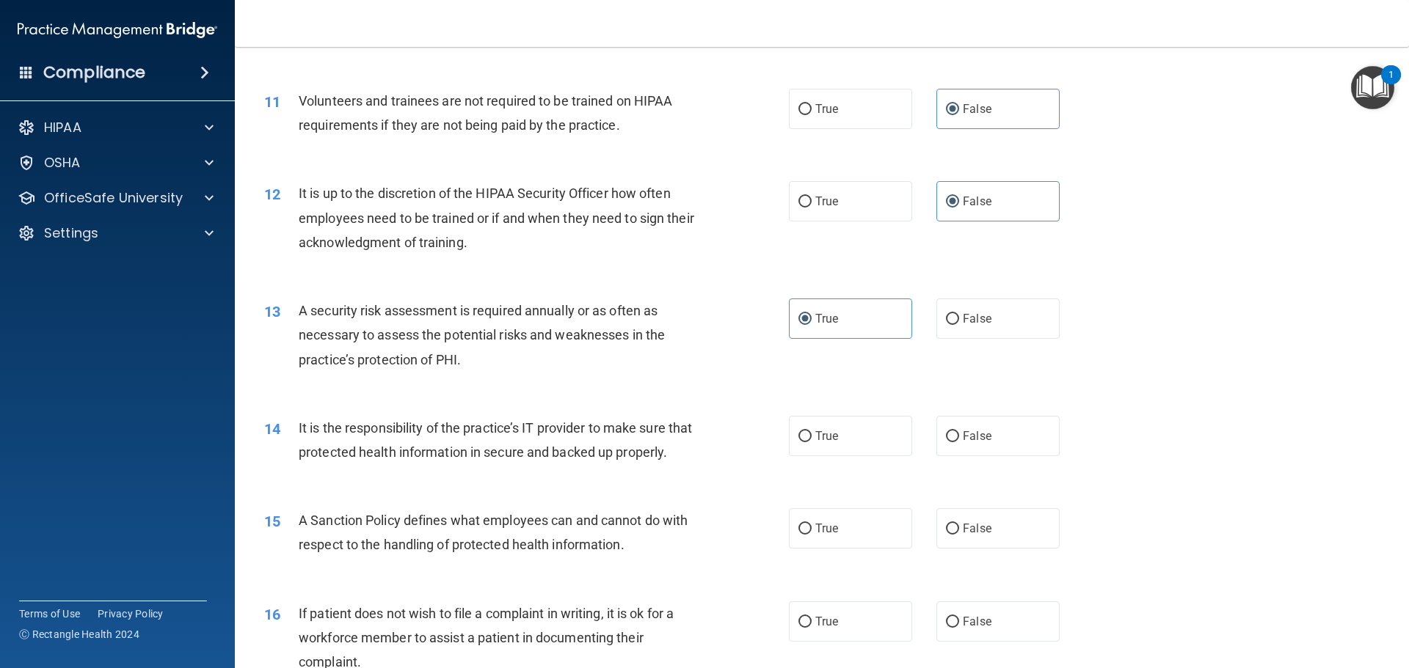
scroll to position [1394, 0]
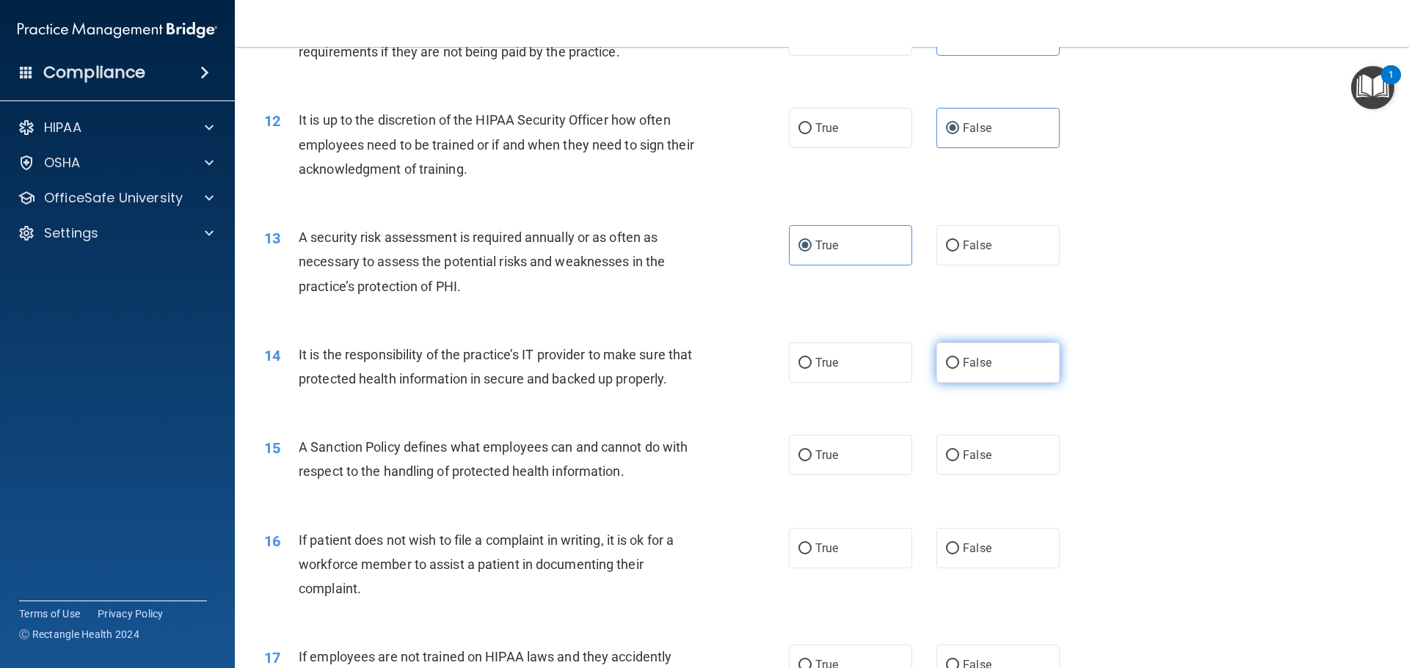
click at [969, 377] on label "False" at bounding box center [997, 363] width 123 height 40
click at [959, 369] on input "False" at bounding box center [952, 363] width 13 height 11
radio input "true"
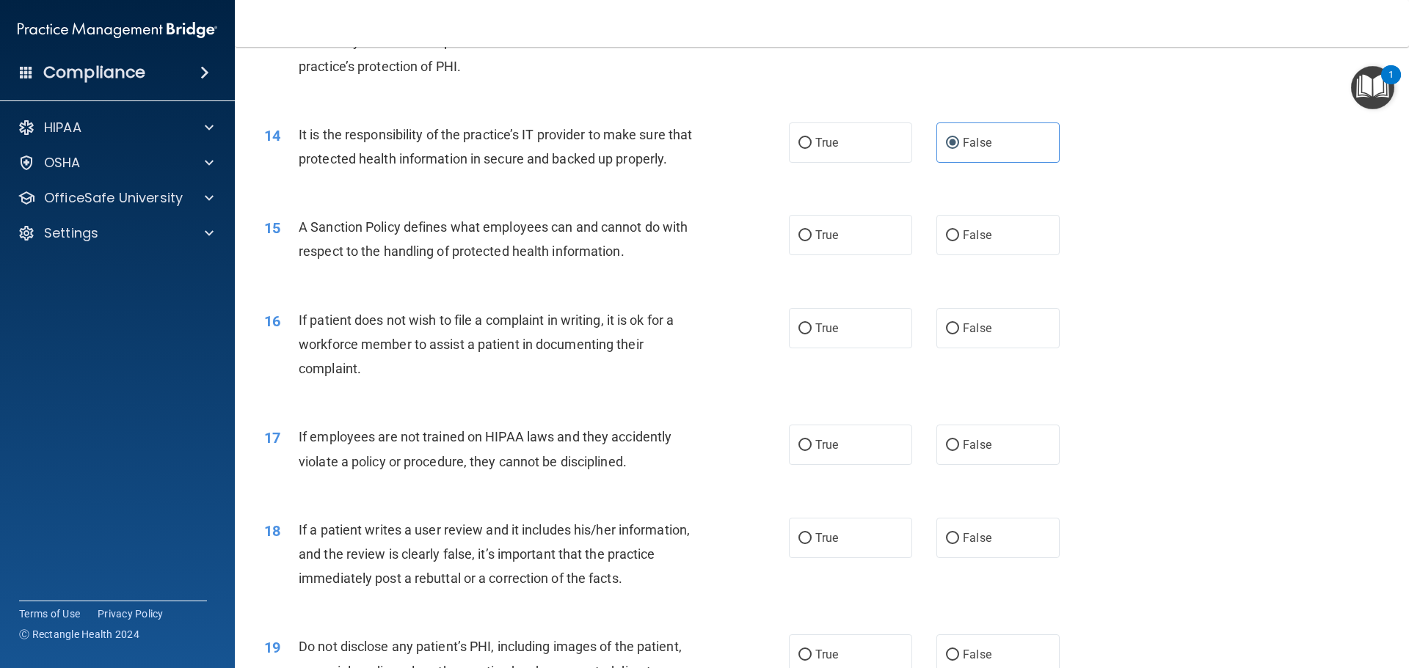
scroll to position [1688, 0]
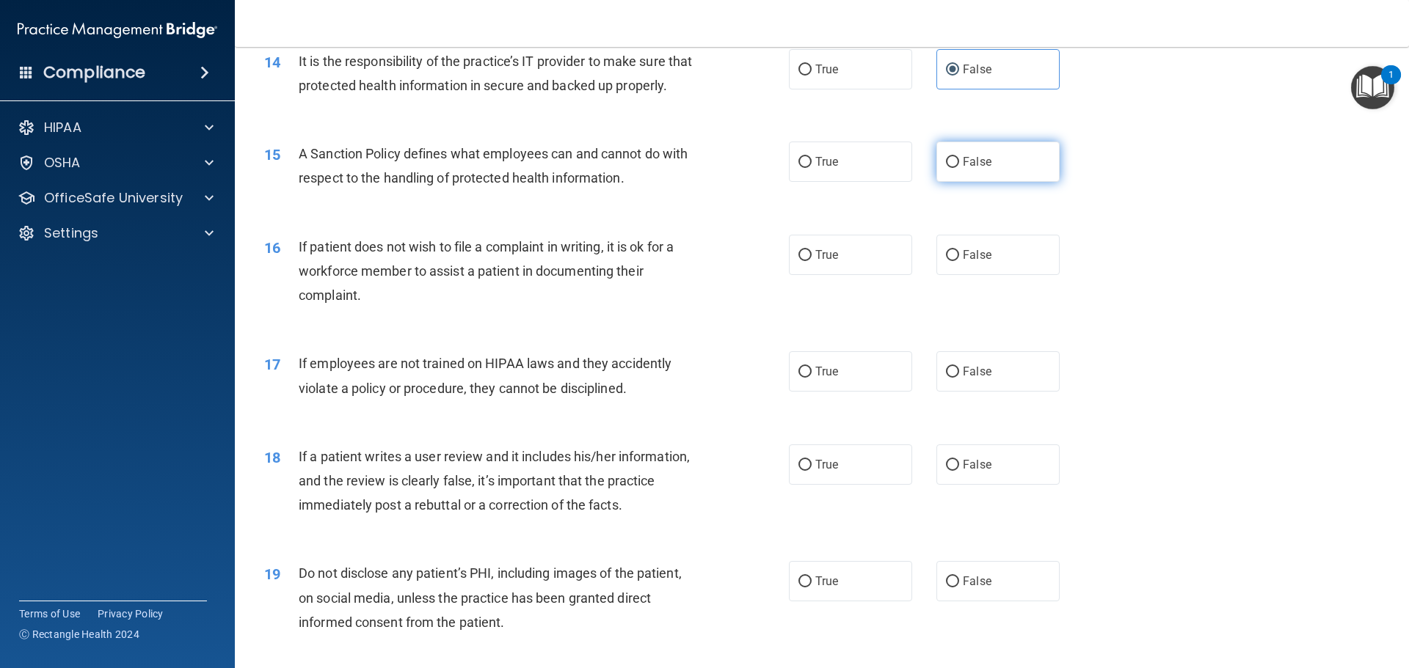
click at [964, 182] on label "False" at bounding box center [997, 162] width 123 height 40
click at [959, 168] on input "False" at bounding box center [952, 162] width 13 height 11
radio input "true"
click at [871, 263] on label "True" at bounding box center [850, 255] width 123 height 40
click at [812, 261] on input "True" at bounding box center [804, 255] width 13 height 11
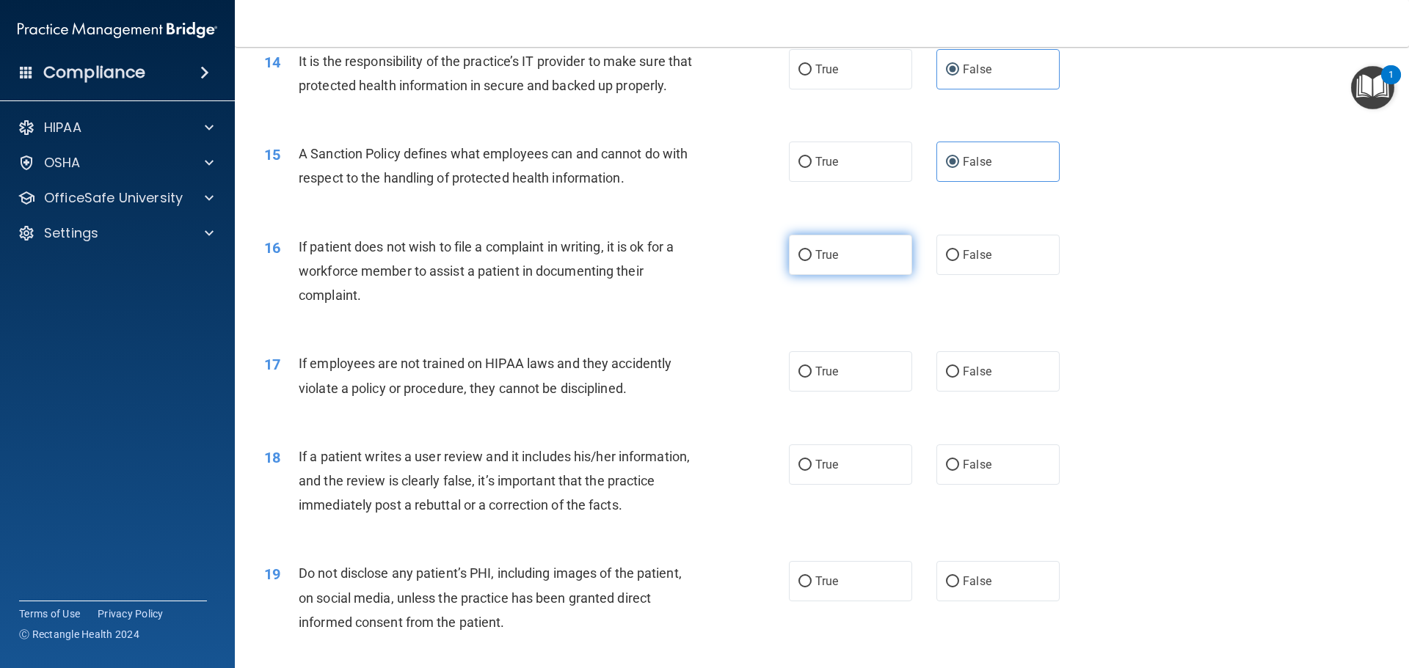
radio input "true"
click at [976, 379] on label "False" at bounding box center [997, 371] width 123 height 40
click at [959, 378] on input "False" at bounding box center [952, 372] width 13 height 11
radio input "true"
click at [1024, 485] on label "False" at bounding box center [997, 465] width 123 height 40
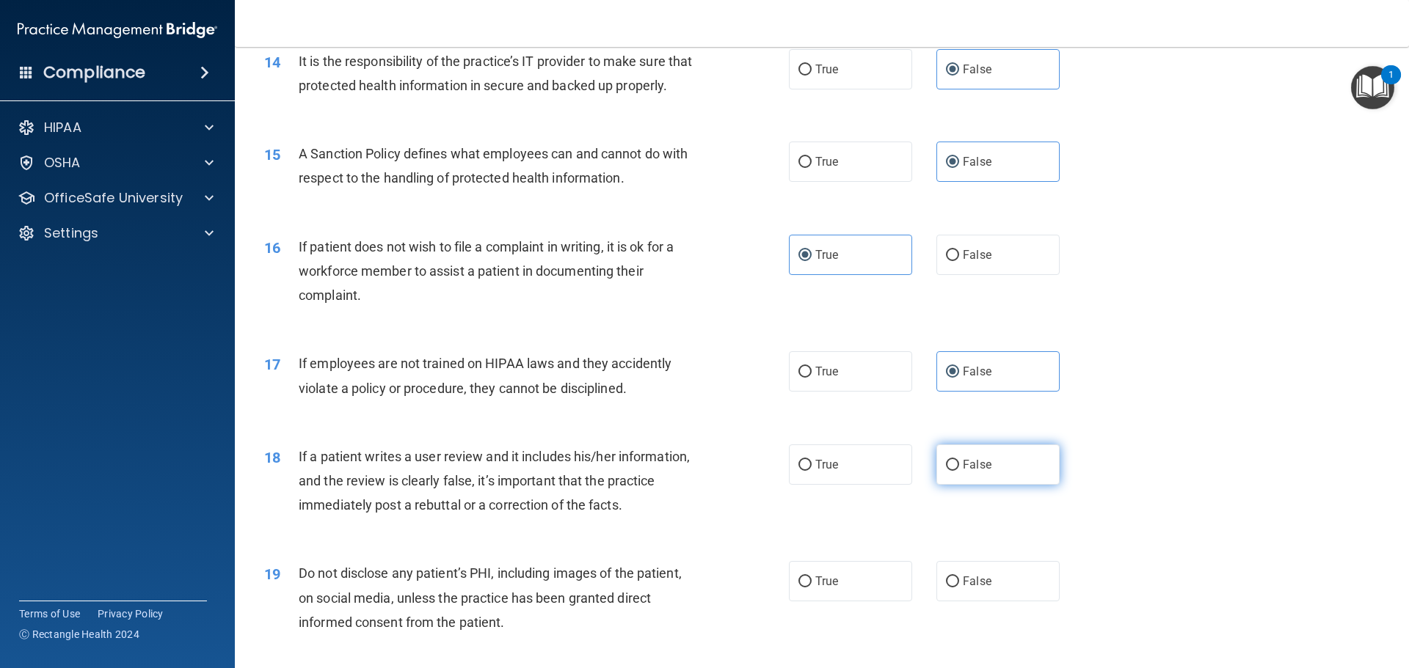
click at [959, 471] on input "False" at bounding box center [952, 465] width 13 height 11
radio input "true"
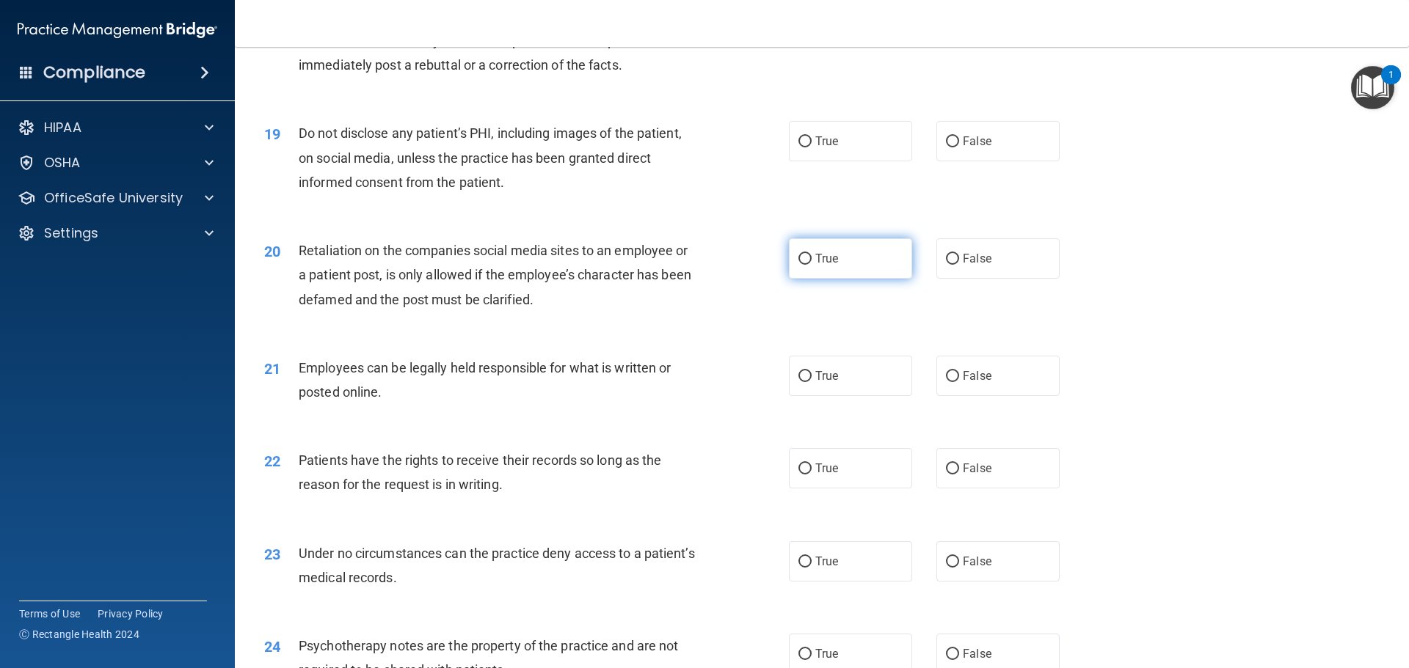
scroll to position [2201, 0]
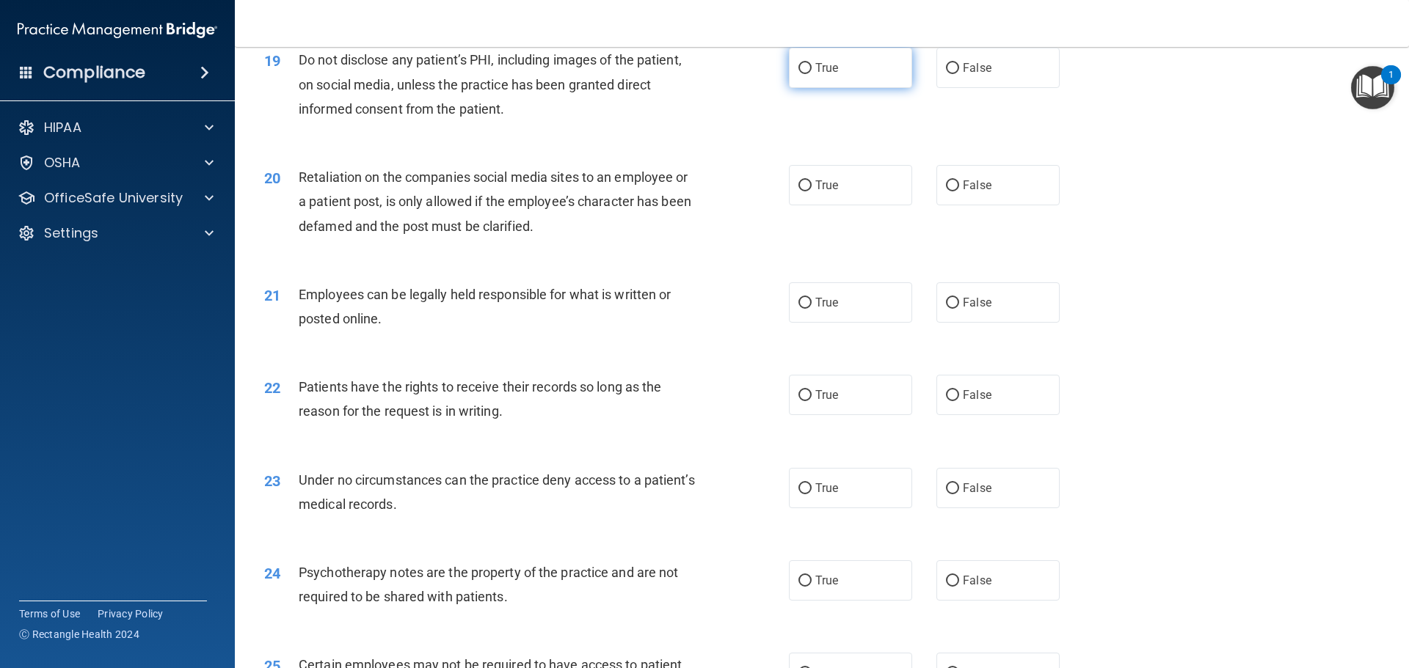
click at [851, 88] on label "True" at bounding box center [850, 68] width 123 height 40
click at [812, 74] on input "True" at bounding box center [804, 68] width 13 height 11
radio input "true"
click at [978, 238] on div "20 Retaliation on the companies social media sites to an employee or a patient …" at bounding box center [821, 205] width 1137 height 117
click at [986, 205] on label "False" at bounding box center [997, 185] width 123 height 40
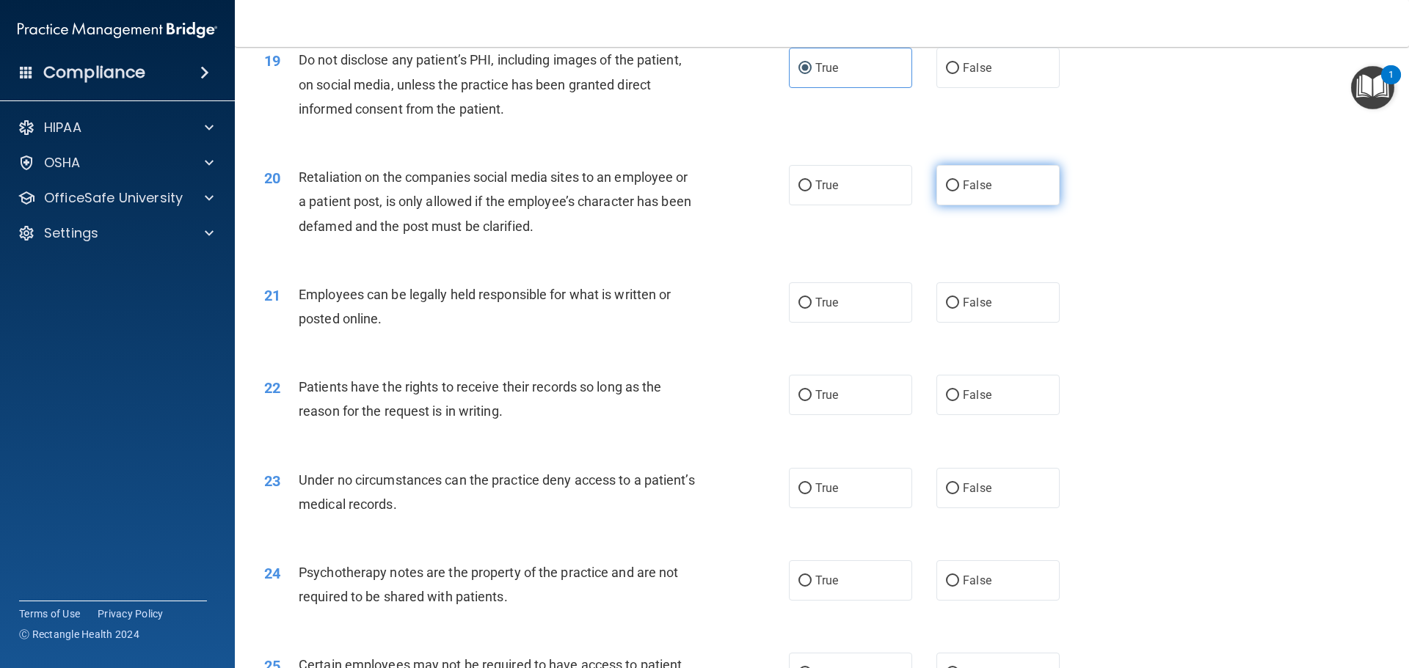
click at [959, 192] on input "False" at bounding box center [952, 186] width 13 height 11
radio input "true"
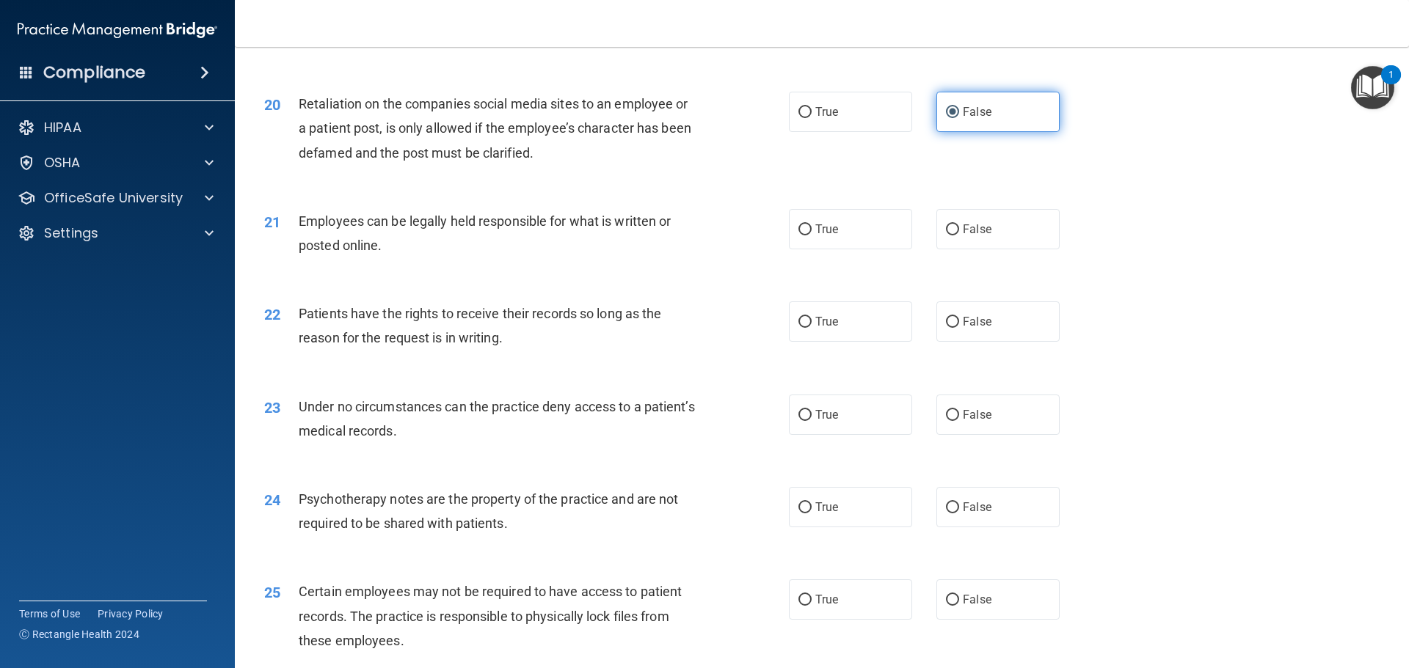
scroll to position [2348, 0]
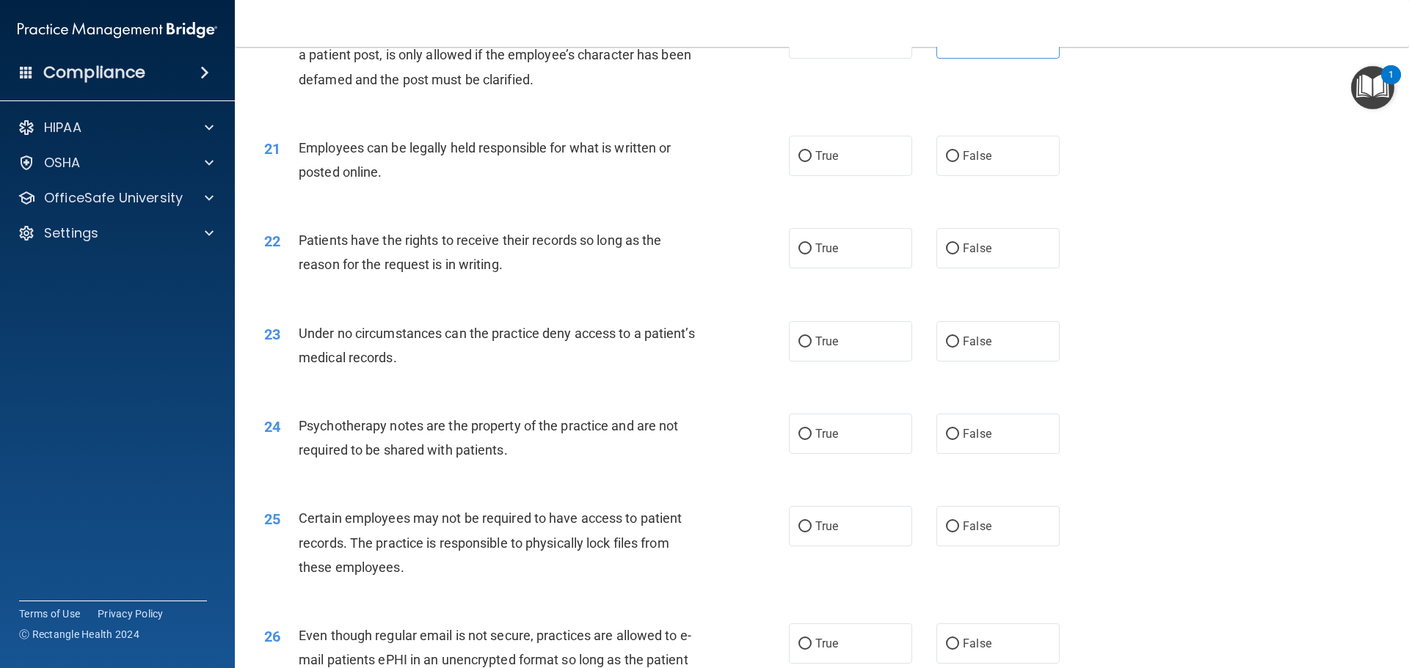
click at [856, 204] on div "21 Employees can be legally held responsible for what is written or posted onli…" at bounding box center [821, 163] width 1137 height 92
click at [874, 176] on label "True" at bounding box center [850, 156] width 123 height 40
click at [812, 162] on input "True" at bounding box center [804, 156] width 13 height 11
radio input "true"
click at [1010, 176] on label "False" at bounding box center [997, 156] width 123 height 40
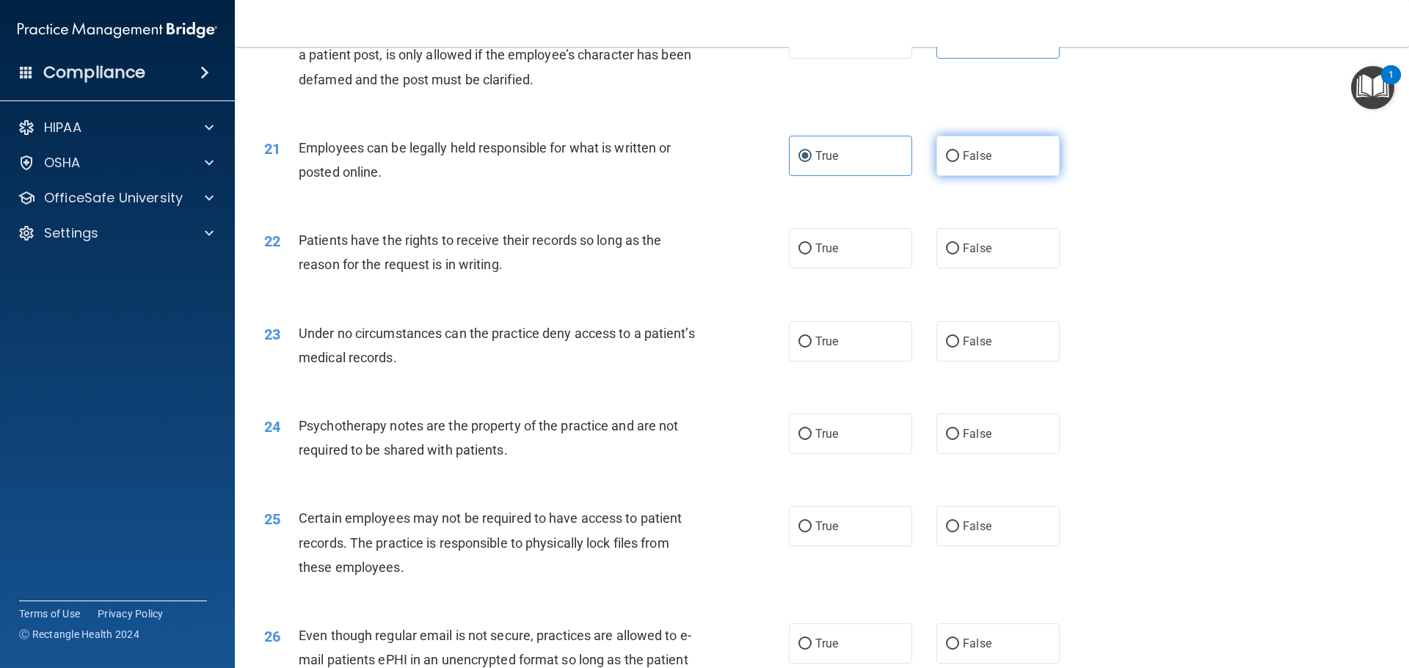
click at [959, 162] on input "False" at bounding box center [952, 156] width 13 height 11
radio input "true"
radio input "false"
click at [837, 259] on label "True" at bounding box center [850, 248] width 123 height 40
click at [812, 255] on input "True" at bounding box center [804, 249] width 13 height 11
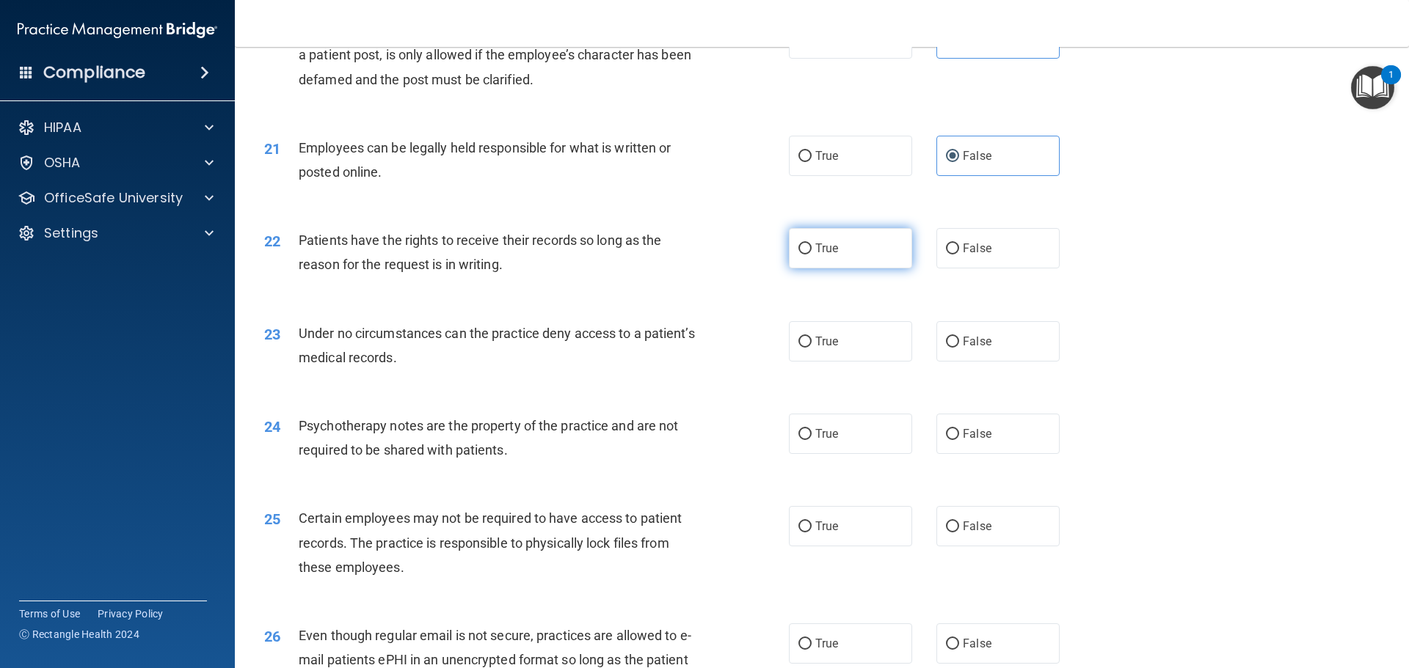
radio input "true"
click at [1040, 362] on label "False" at bounding box center [997, 341] width 123 height 40
click at [959, 348] on input "False" at bounding box center [952, 342] width 13 height 11
radio input "true"
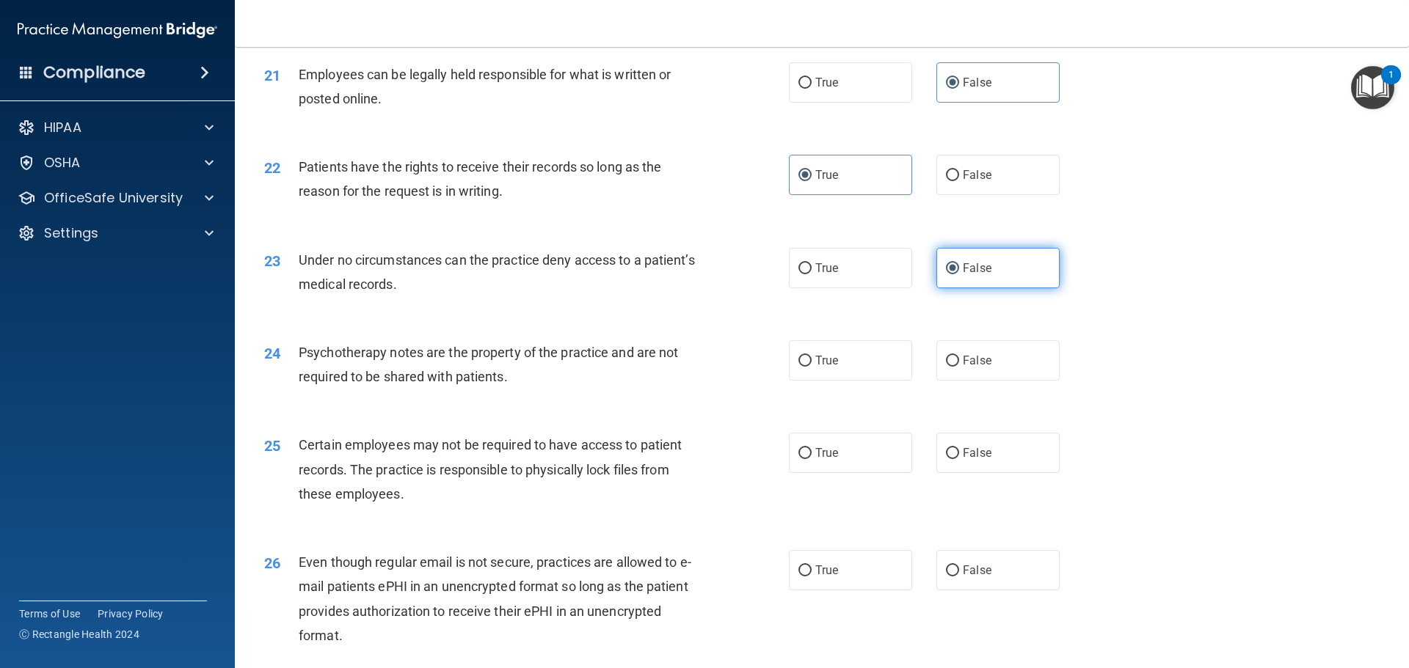
scroll to position [2495, 0]
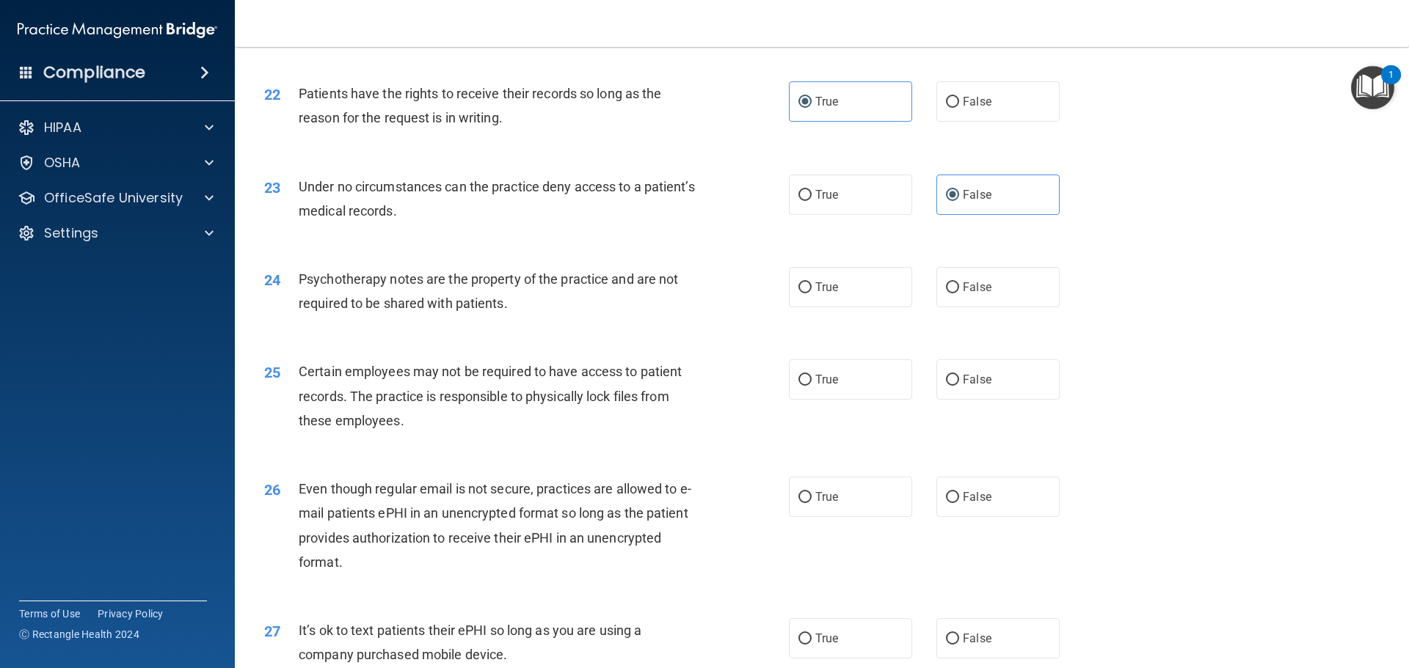
click at [1012, 381] on div "25 Certain employees may not be required to have access to patient records. The…" at bounding box center [821, 399] width 1137 height 117
click at [866, 307] on label "True" at bounding box center [850, 287] width 123 height 40
click at [812, 294] on input "True" at bounding box center [804, 287] width 13 height 11
radio input "true"
click at [963, 387] on span "False" at bounding box center [977, 380] width 29 height 14
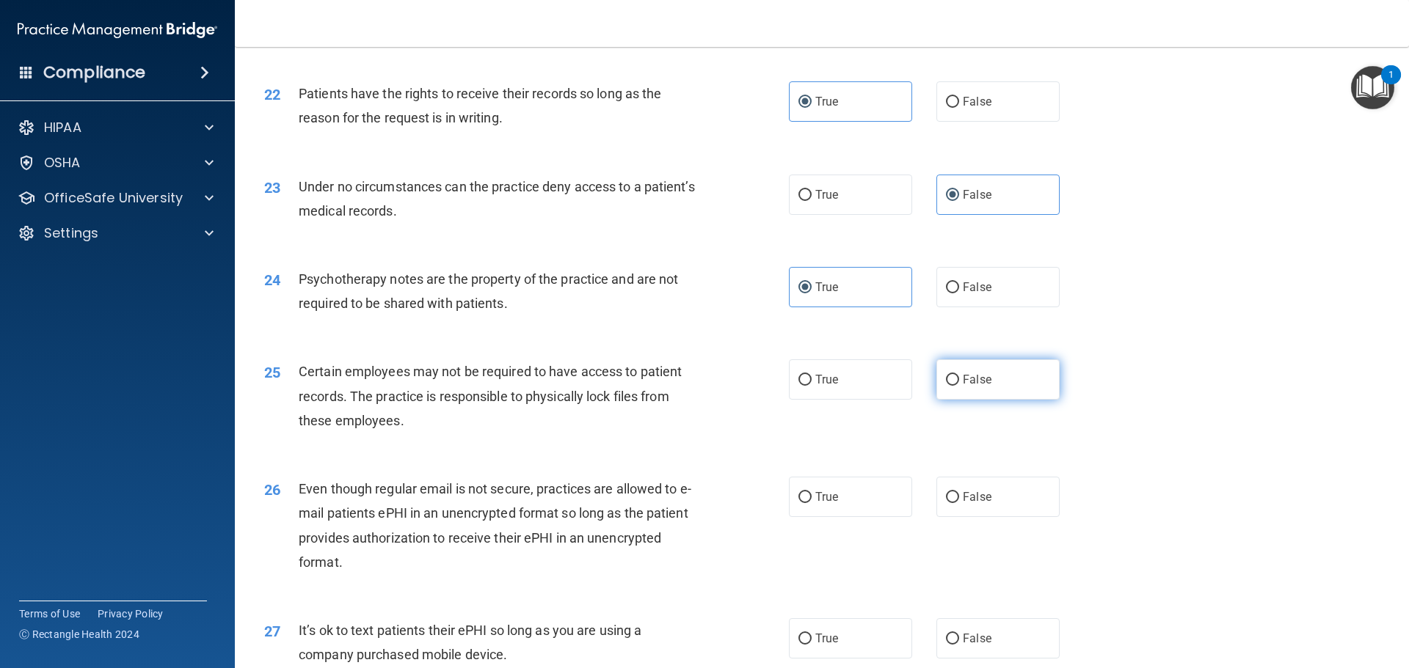
click at [959, 386] on input "False" at bounding box center [952, 380] width 13 height 11
radio input "true"
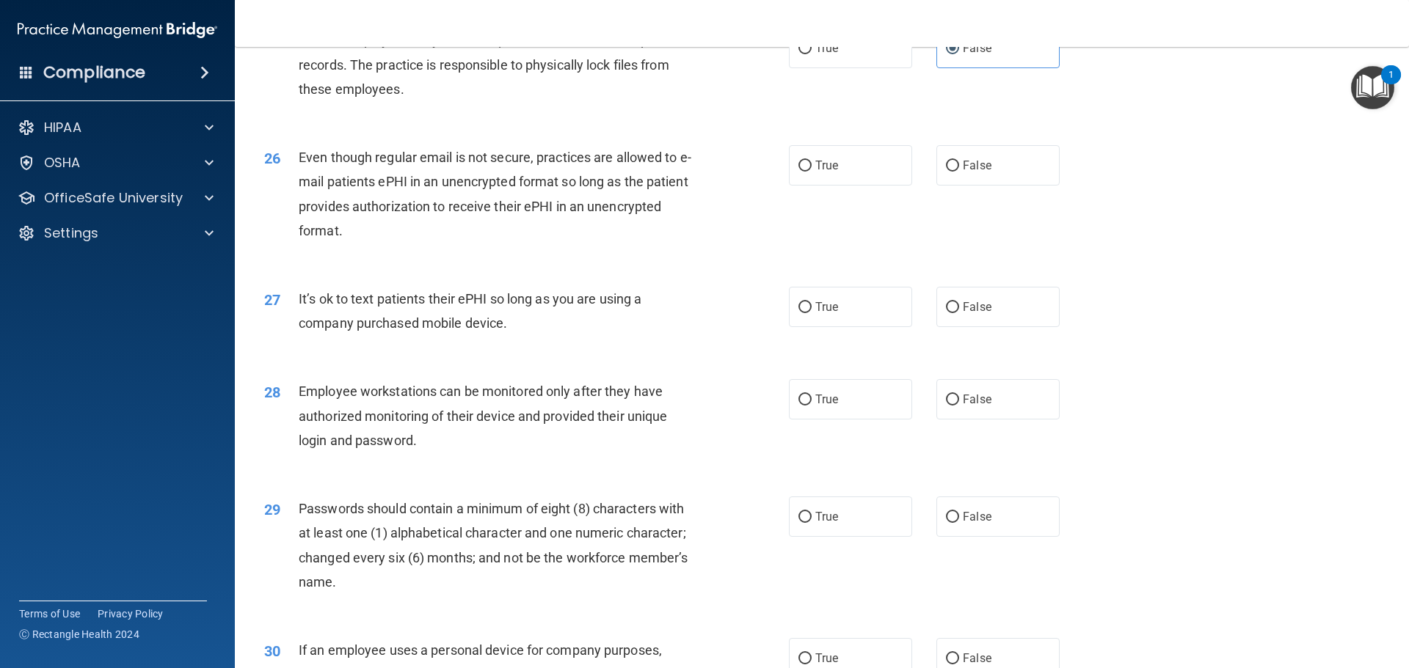
scroll to position [2862, 0]
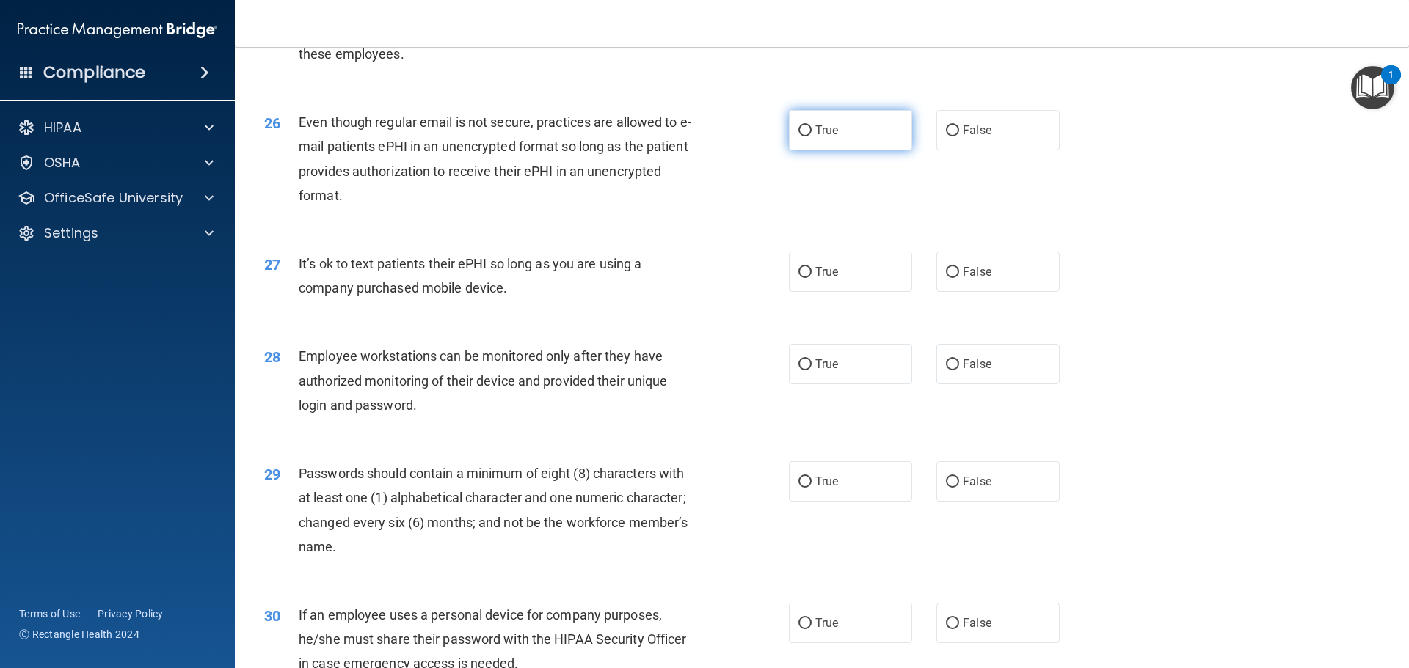
click at [823, 137] on span "True" at bounding box center [826, 130] width 23 height 14
click at [812, 136] on input "True" at bounding box center [804, 130] width 13 height 11
radio input "true"
click at [963, 279] on span "False" at bounding box center [977, 272] width 29 height 14
click at [959, 278] on input "False" at bounding box center [952, 272] width 13 height 11
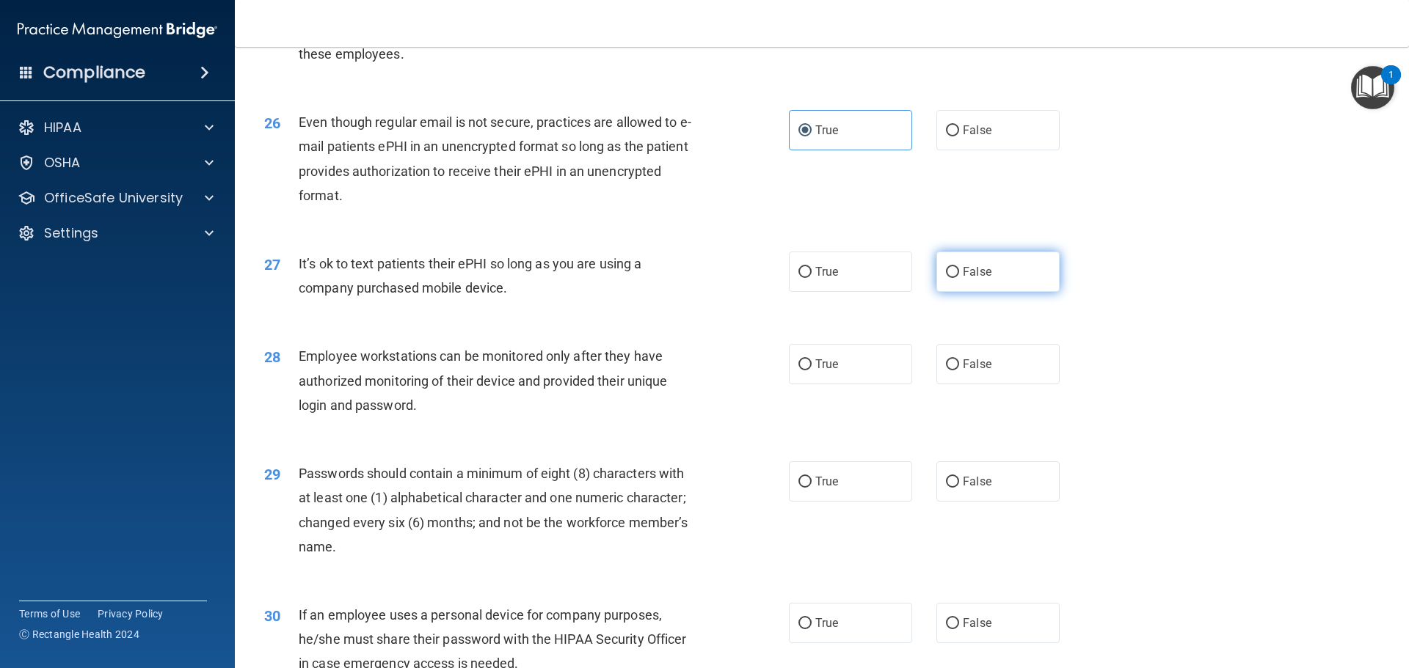
radio input "true"
click at [996, 384] on label "False" at bounding box center [997, 364] width 123 height 40
click at [959, 371] on input "False" at bounding box center [952, 365] width 13 height 11
radio input "true"
click at [857, 477] on div "29 Passwords should contain a minimum of eight (8) characters with at least one…" at bounding box center [821, 514] width 1137 height 142
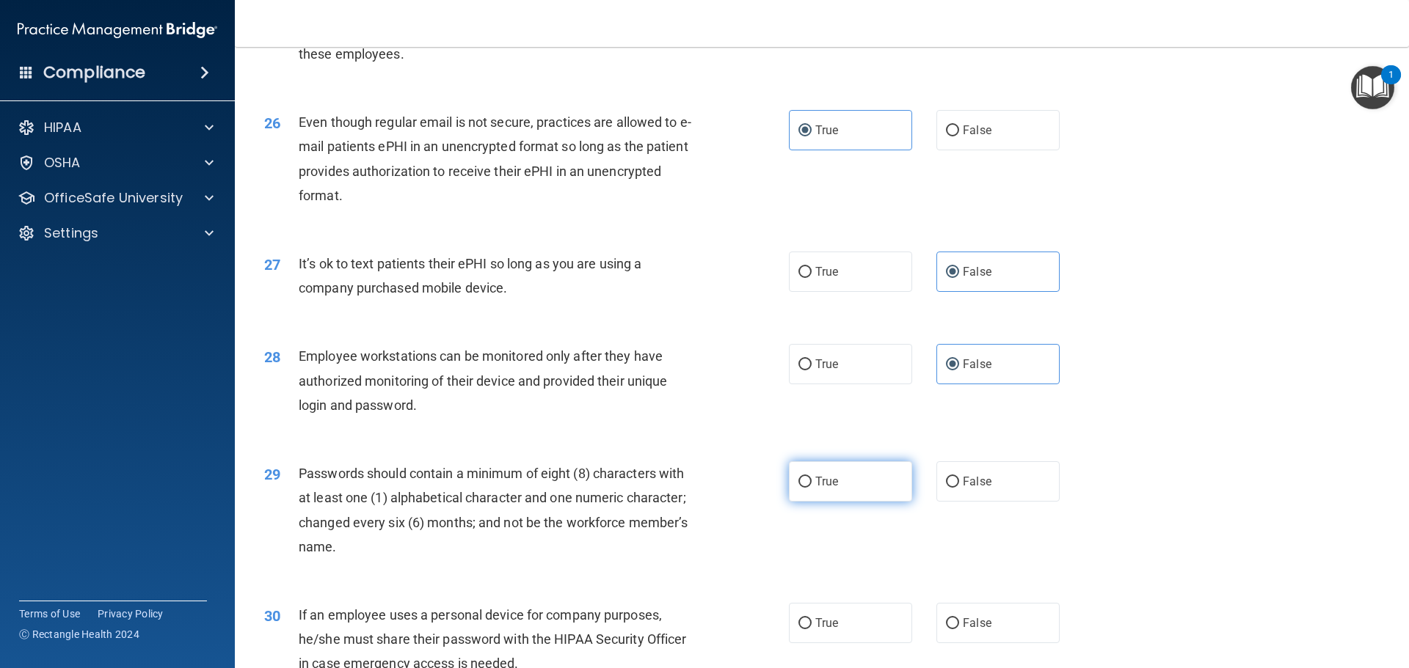
click at [858, 502] on label "True" at bounding box center [850, 482] width 123 height 40
click at [812, 488] on input "True" at bounding box center [804, 482] width 13 height 11
radio input "true"
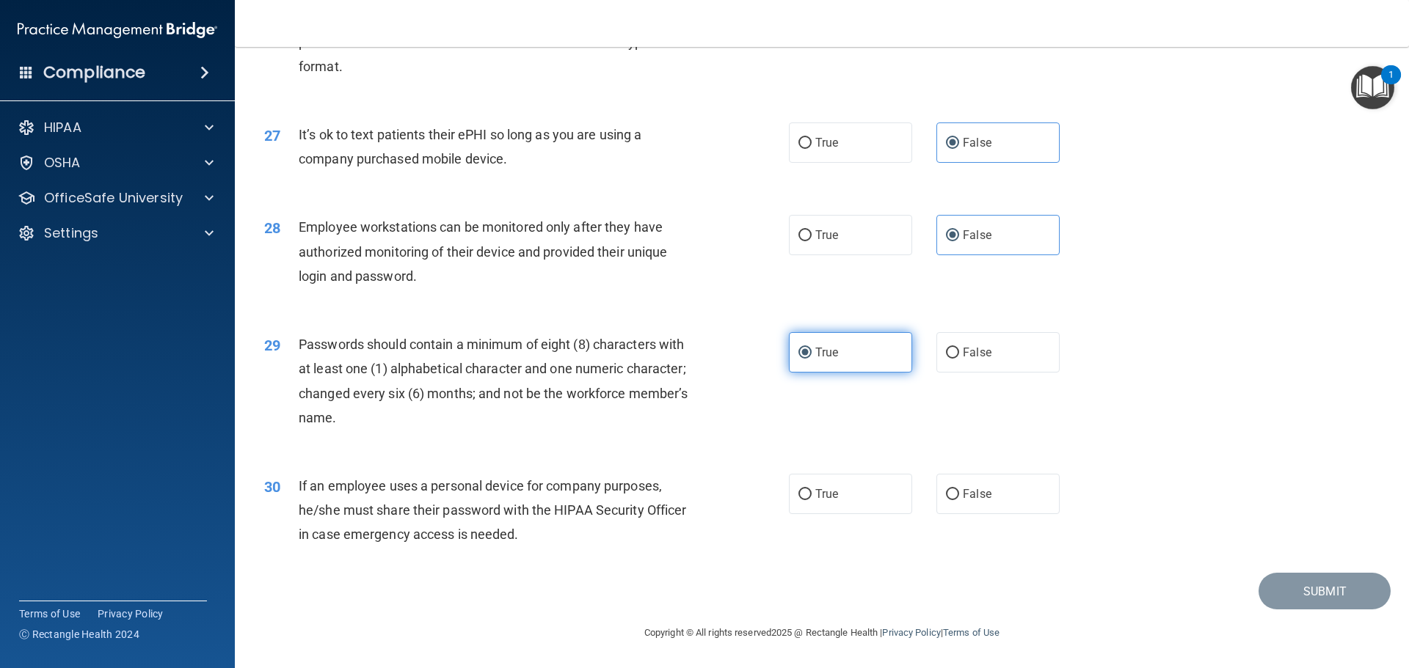
scroll to position [3015, 0]
click at [881, 500] on label "True" at bounding box center [850, 494] width 123 height 40
click at [812, 500] on input "True" at bounding box center [804, 494] width 13 height 11
radio input "true"
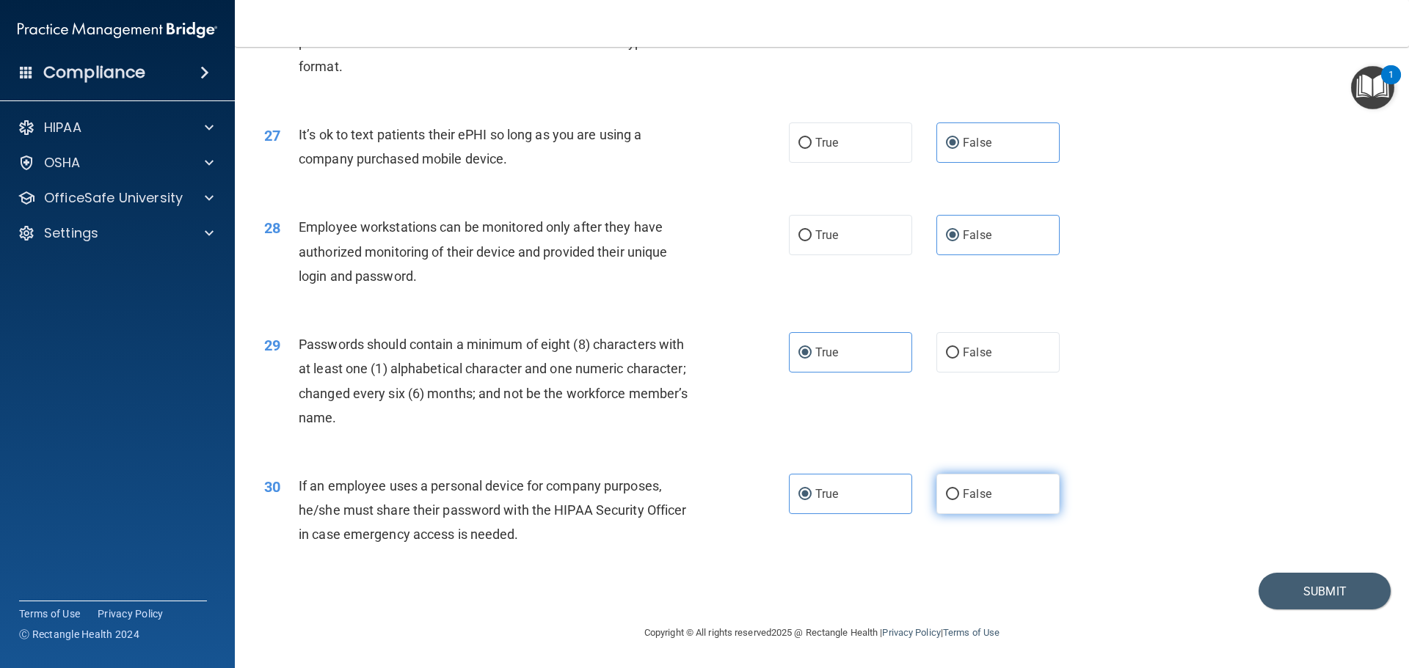
click at [991, 490] on label "False" at bounding box center [997, 494] width 123 height 40
click at [959, 490] on input "False" at bounding box center [952, 494] width 13 height 11
radio input "true"
radio input "false"
click at [1314, 600] on button "Submit" at bounding box center [1324, 591] width 132 height 37
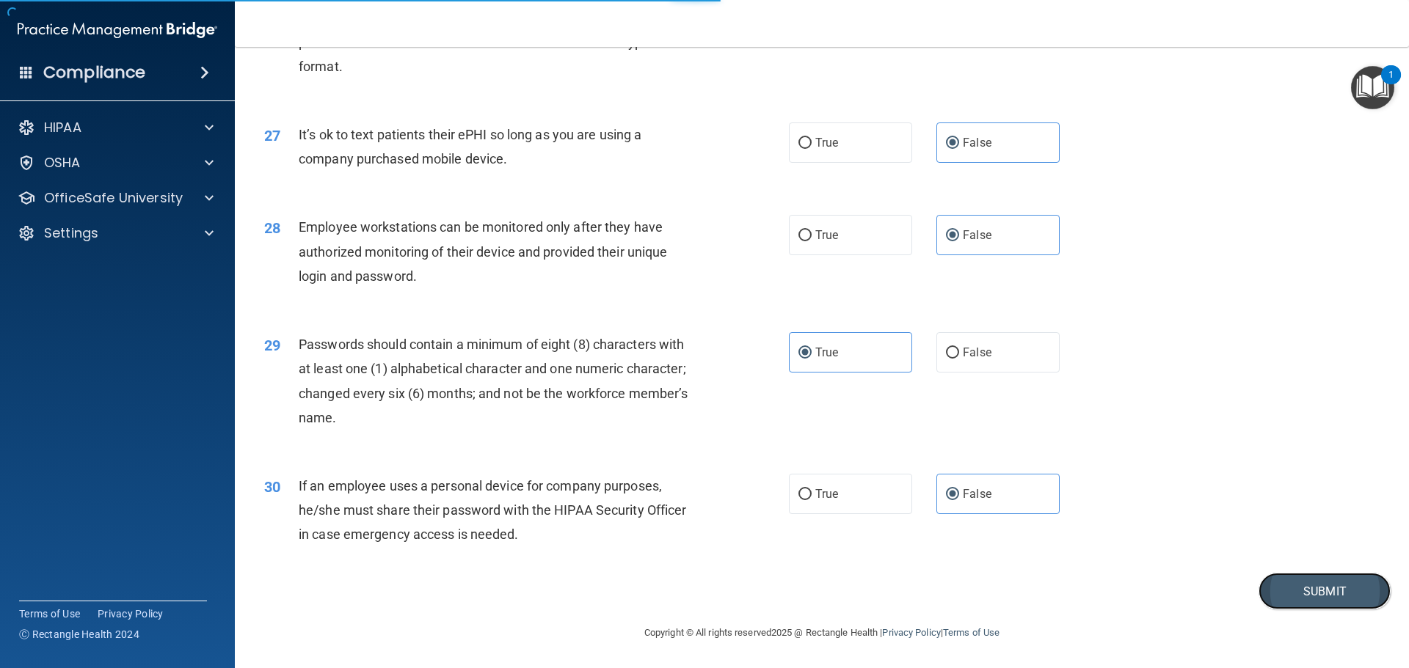
click at [1292, 585] on button "Submit" at bounding box center [1324, 591] width 132 height 37
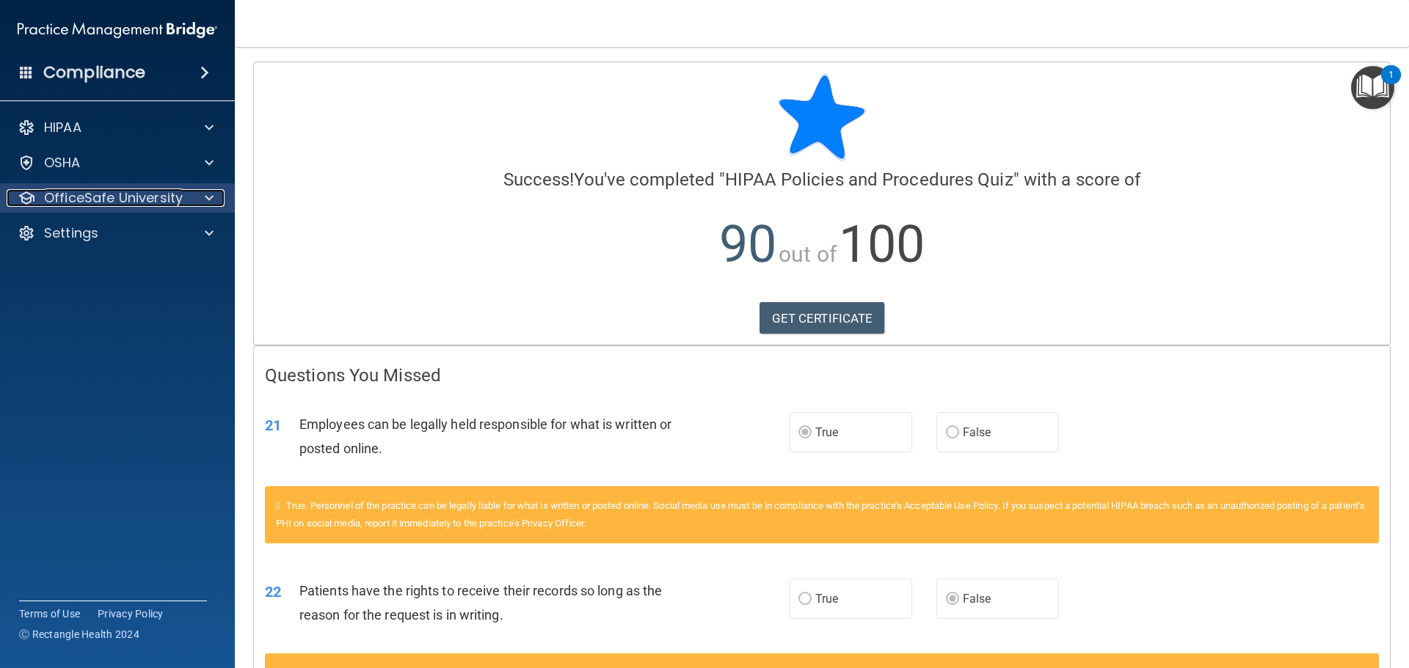
click at [142, 191] on p "OfficeSafe University" at bounding box center [113, 198] width 139 height 18
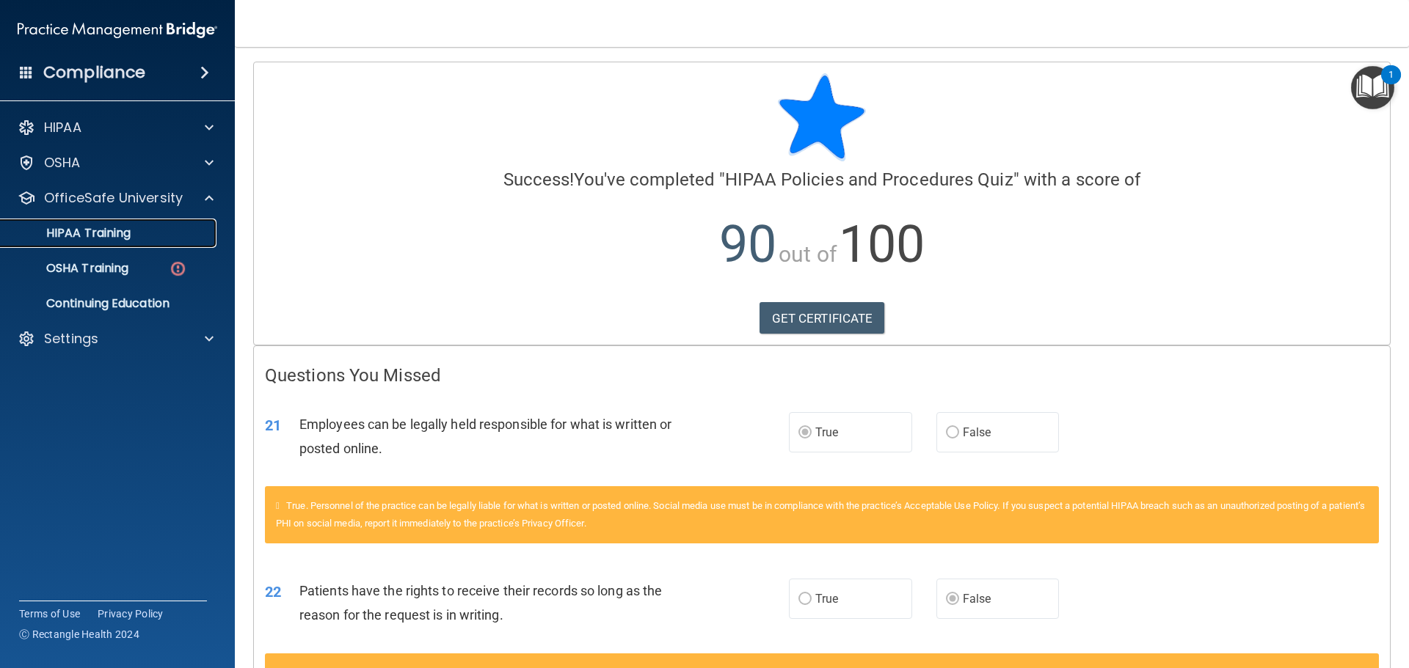
click at [158, 227] on div "HIPAA Training" at bounding box center [110, 233] width 200 height 15
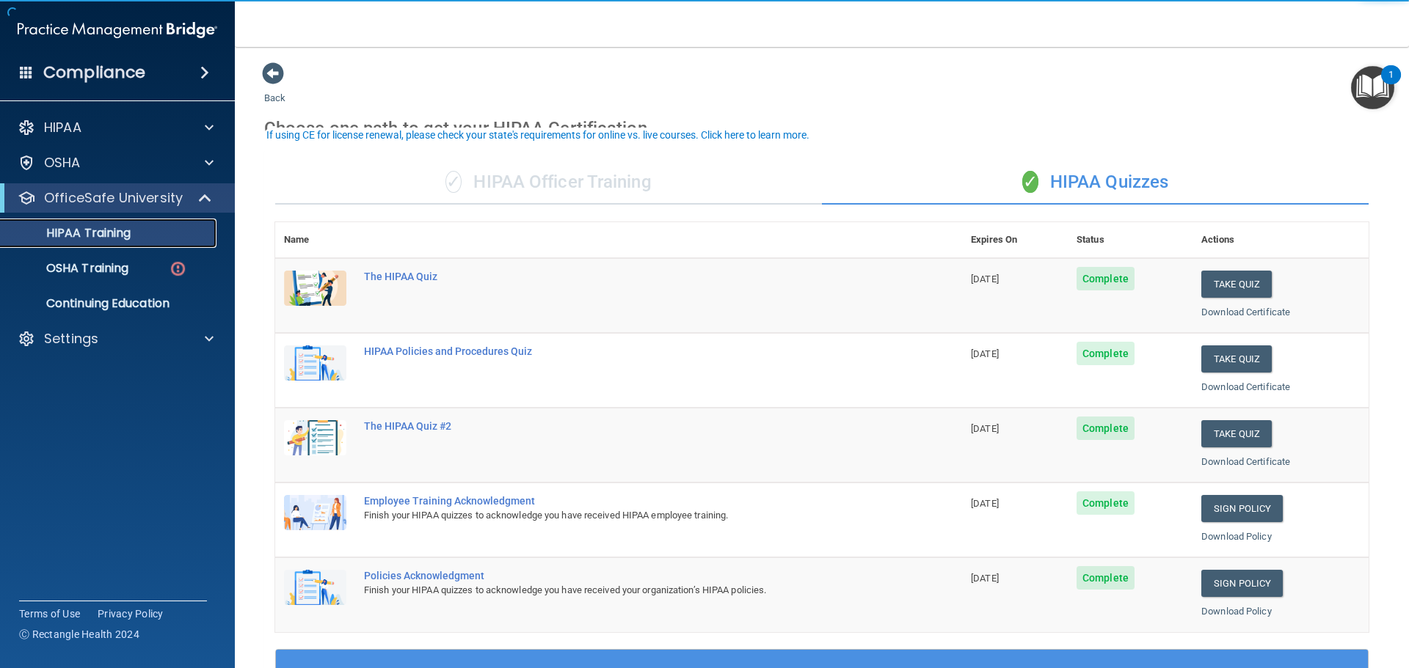
scroll to position [220, 0]
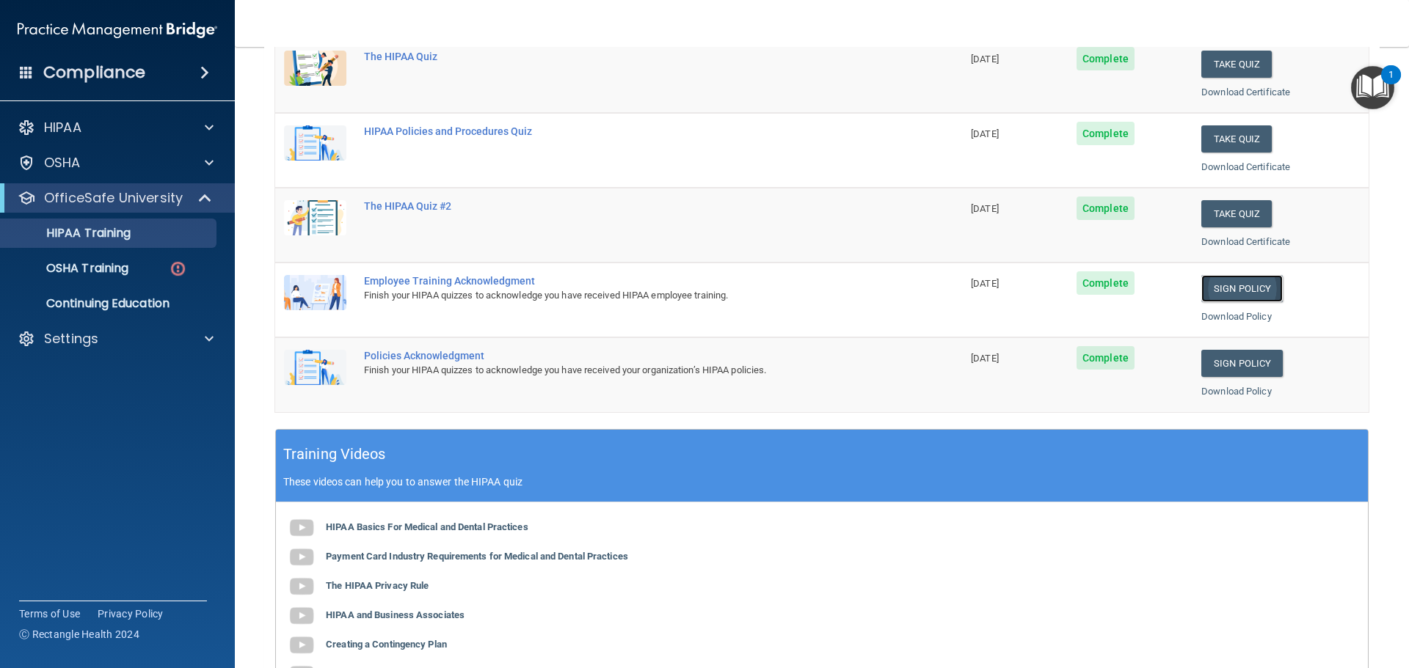
click at [1213, 284] on link "Sign Policy" at bounding box center [1241, 288] width 81 height 27
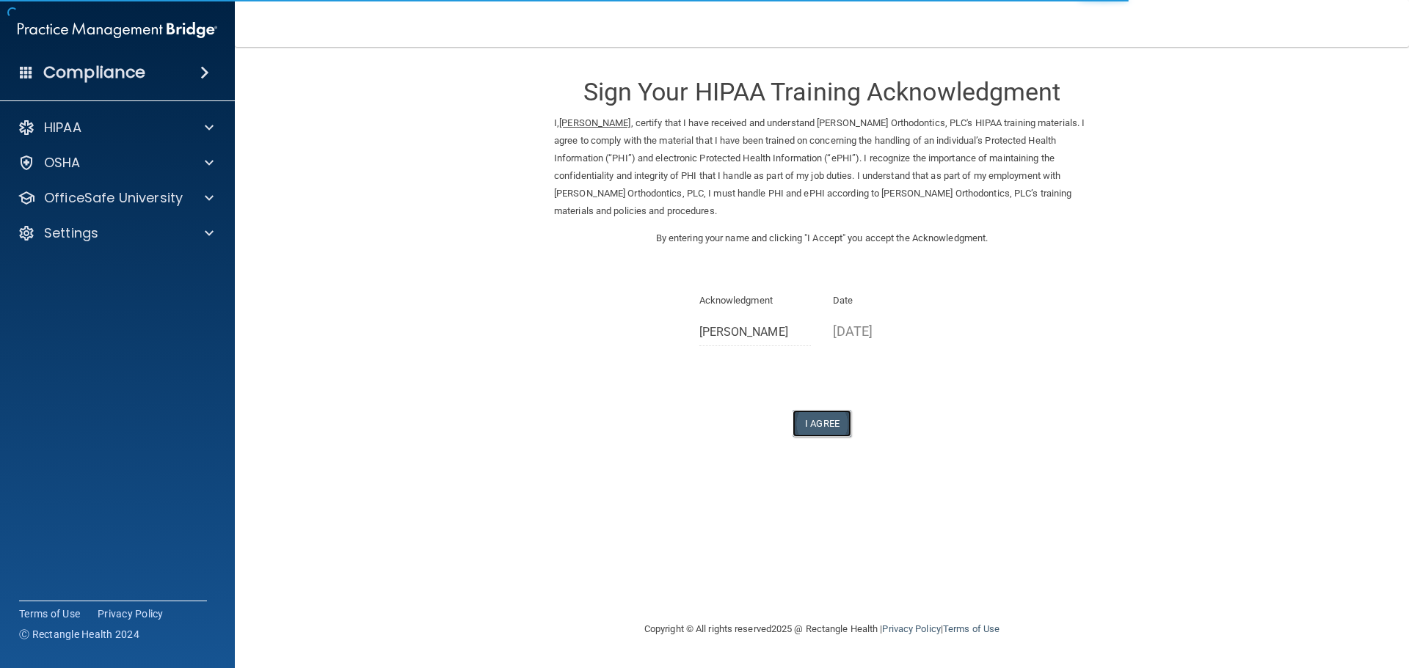
click at [833, 432] on button "I Agree" at bounding box center [821, 423] width 59 height 27
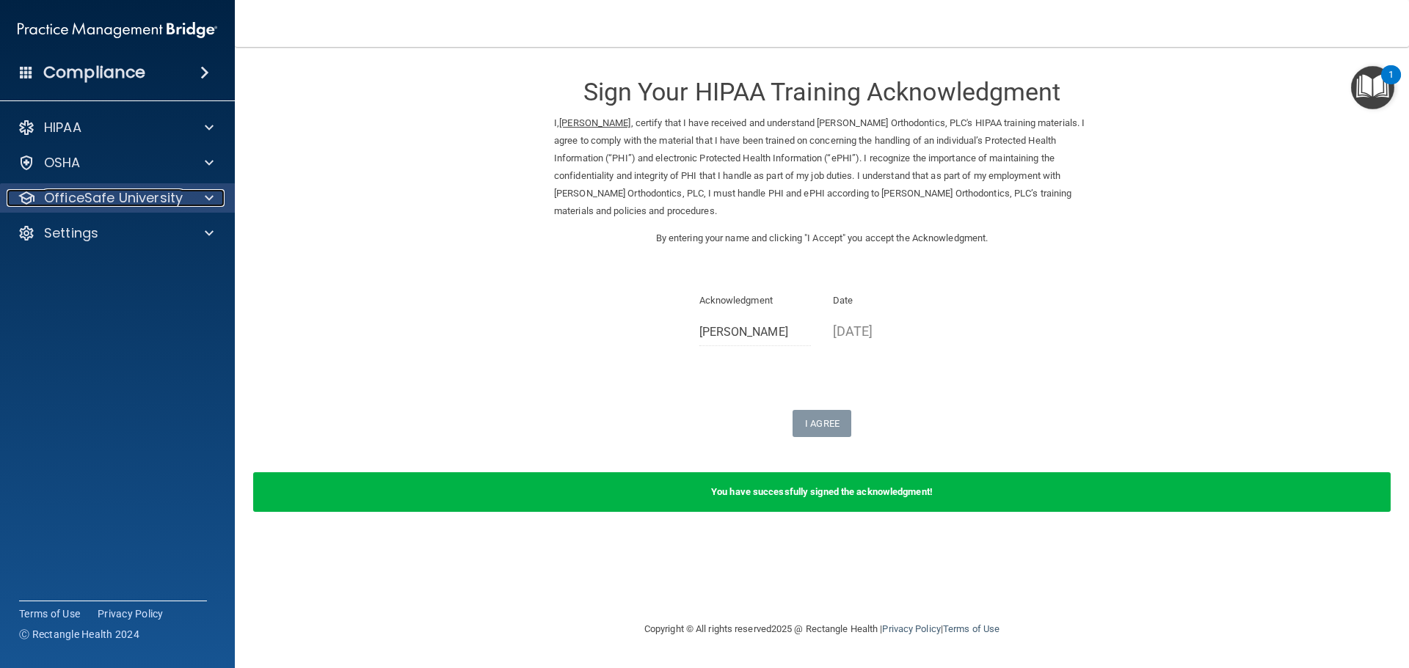
click at [176, 195] on p "OfficeSafe University" at bounding box center [113, 198] width 139 height 18
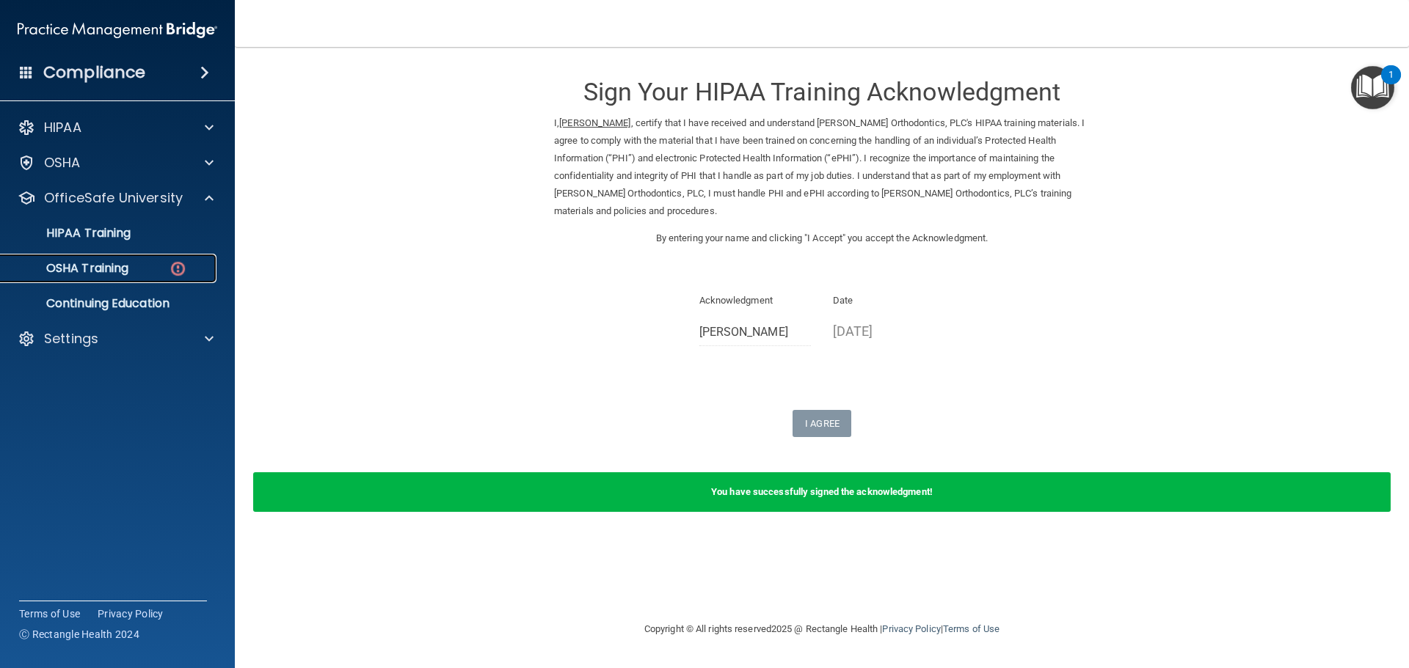
click at [108, 278] on link "OSHA Training" at bounding box center [100, 268] width 231 height 29
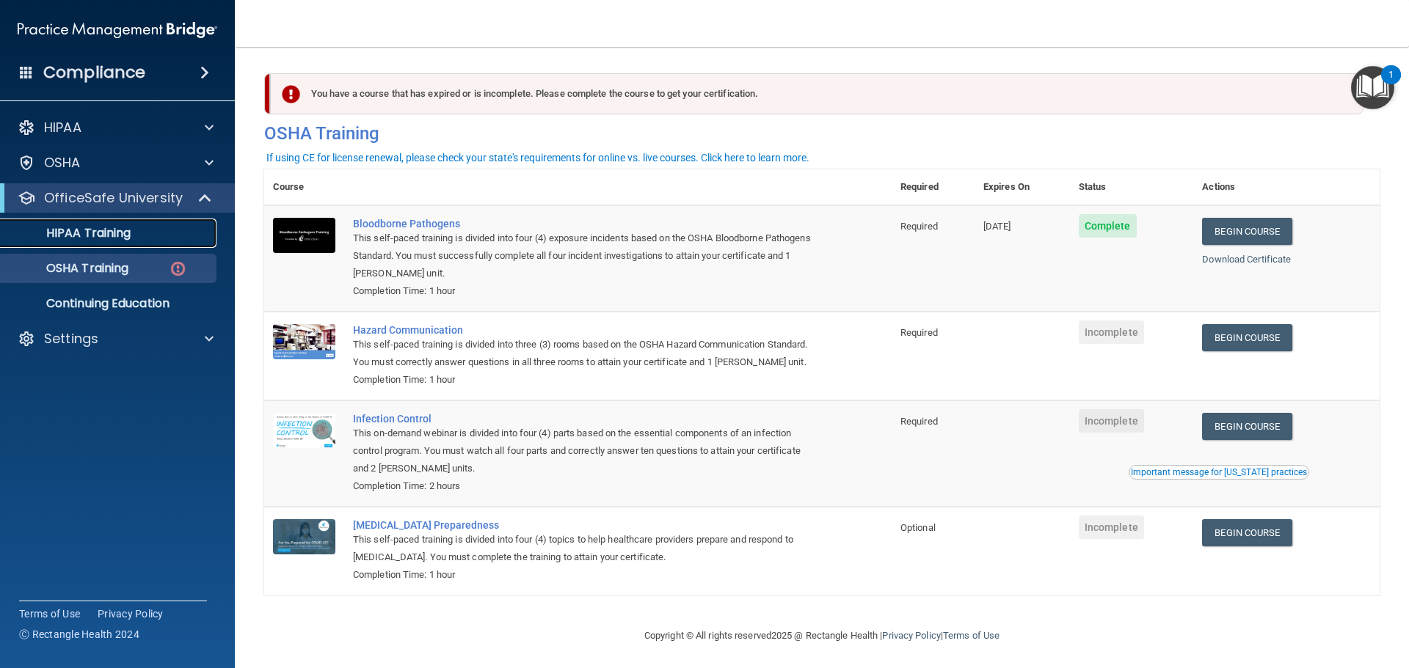
click at [107, 235] on p "HIPAA Training" at bounding box center [70, 233] width 121 height 15
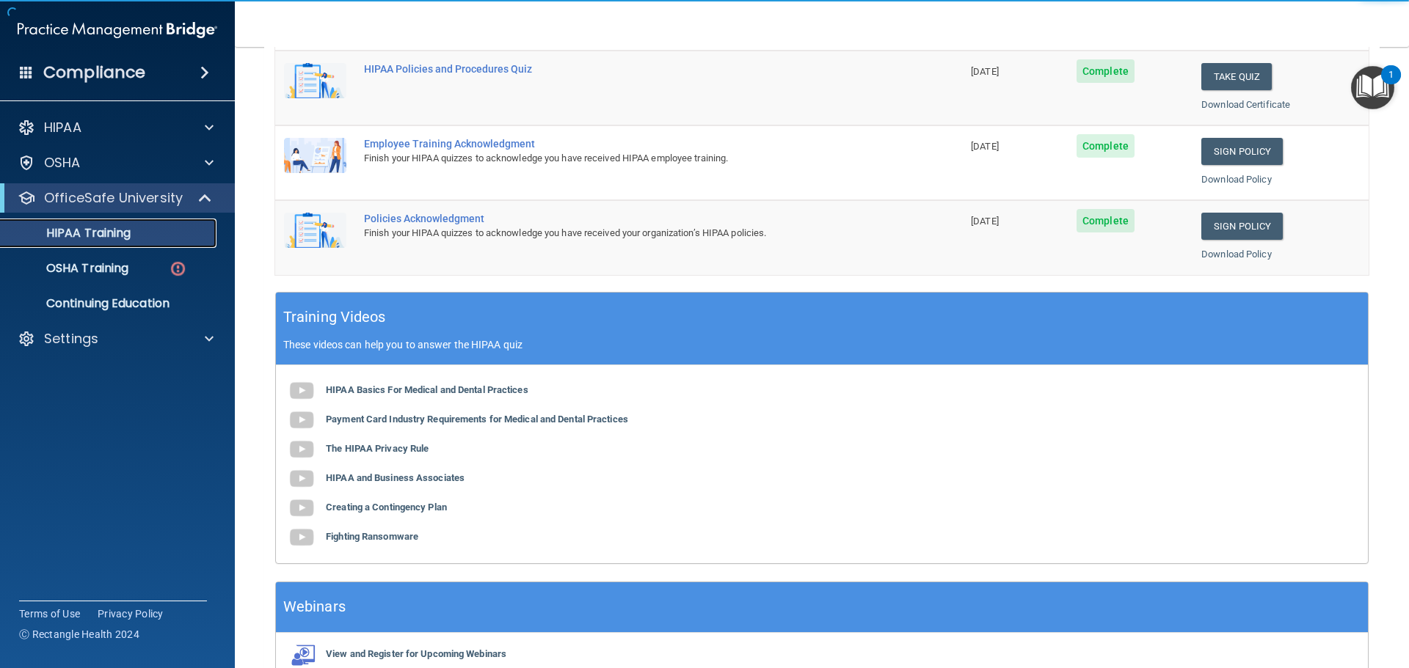
scroll to position [367, 0]
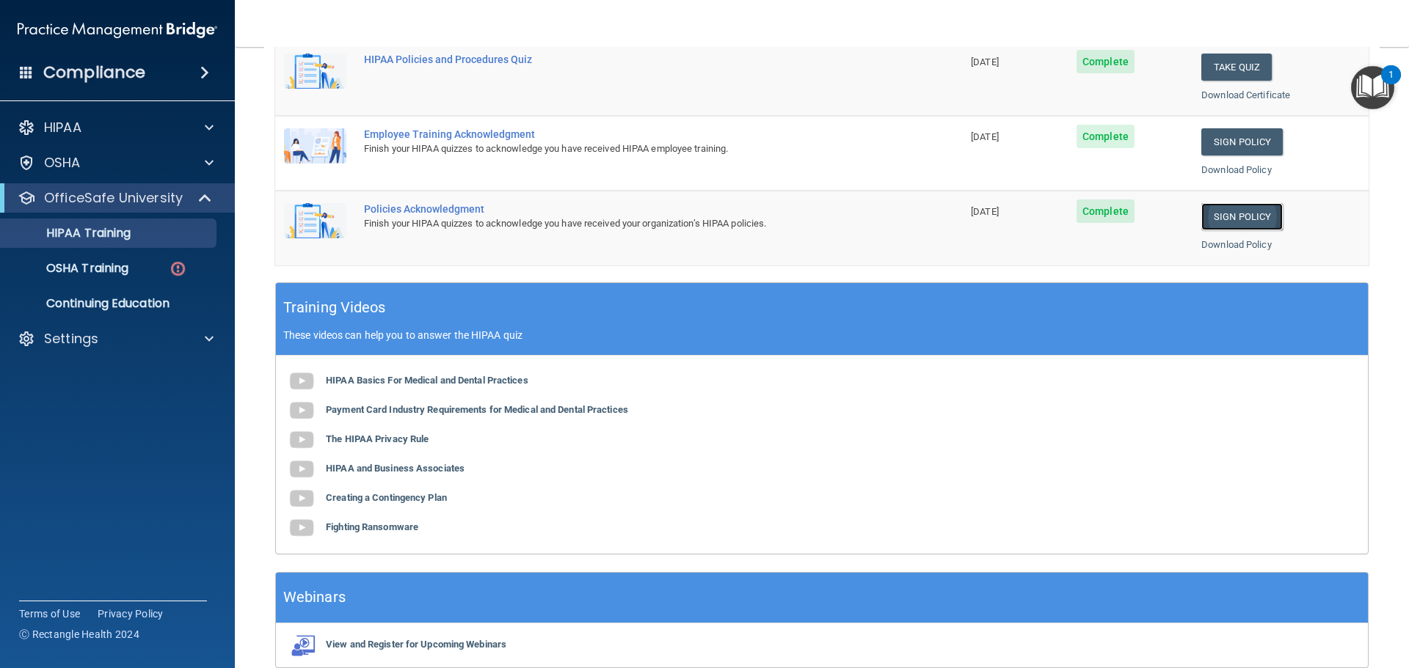
click at [1215, 210] on link "Sign Policy" at bounding box center [1241, 216] width 81 height 27
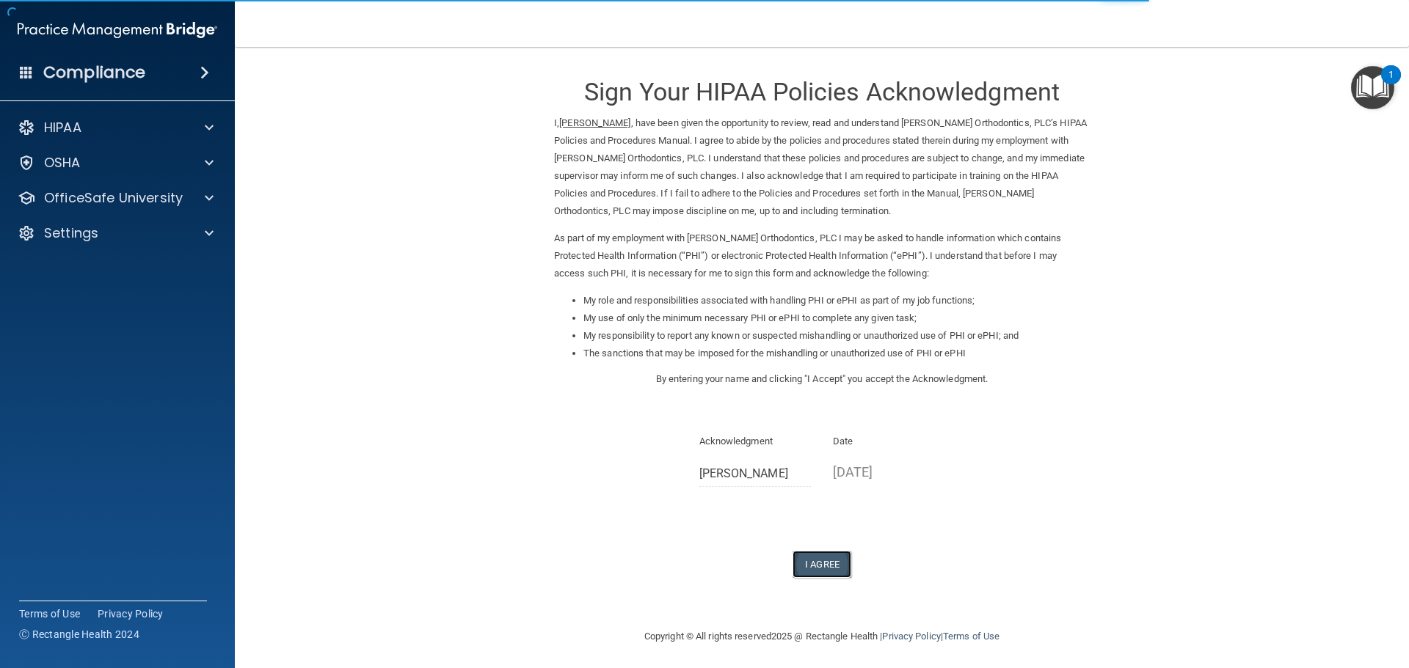
click at [821, 564] on button "I Agree" at bounding box center [821, 564] width 59 height 27
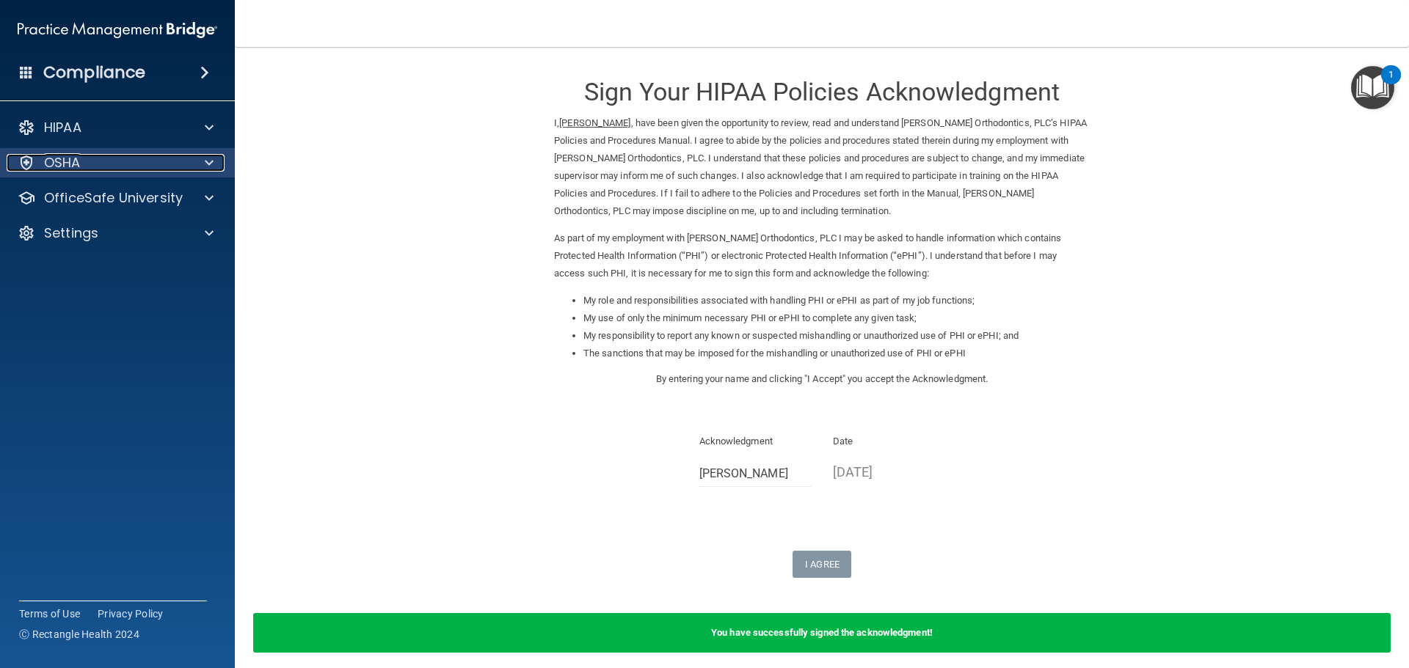
click at [134, 164] on div "OSHA" at bounding box center [98, 163] width 182 height 18
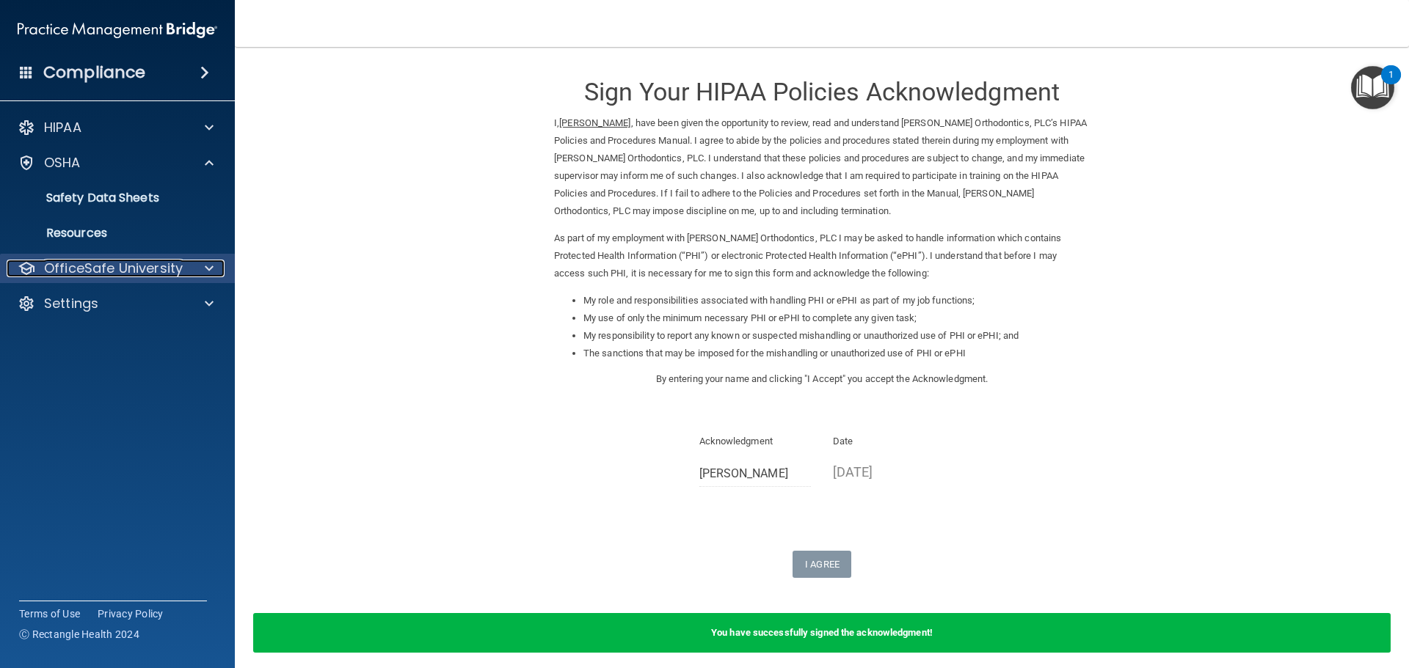
click at [128, 260] on p "OfficeSafe University" at bounding box center [113, 269] width 139 height 18
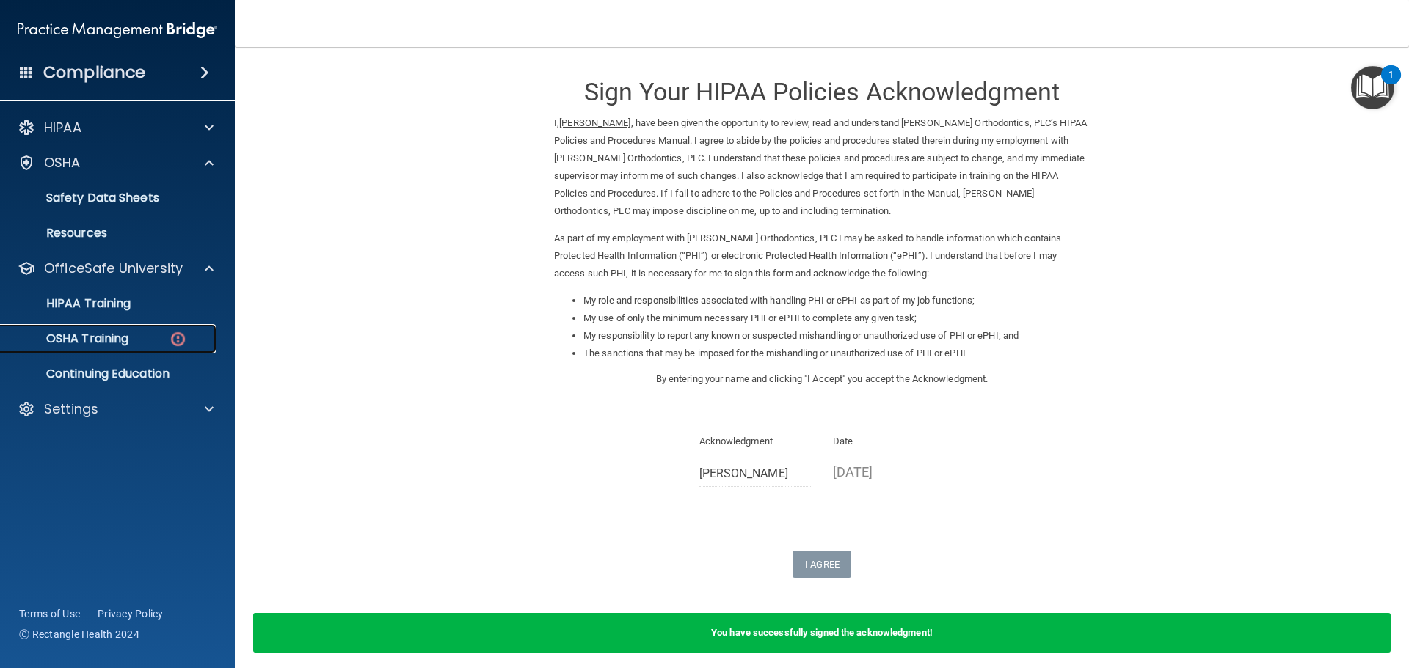
click at [127, 334] on p "OSHA Training" at bounding box center [69, 339] width 119 height 15
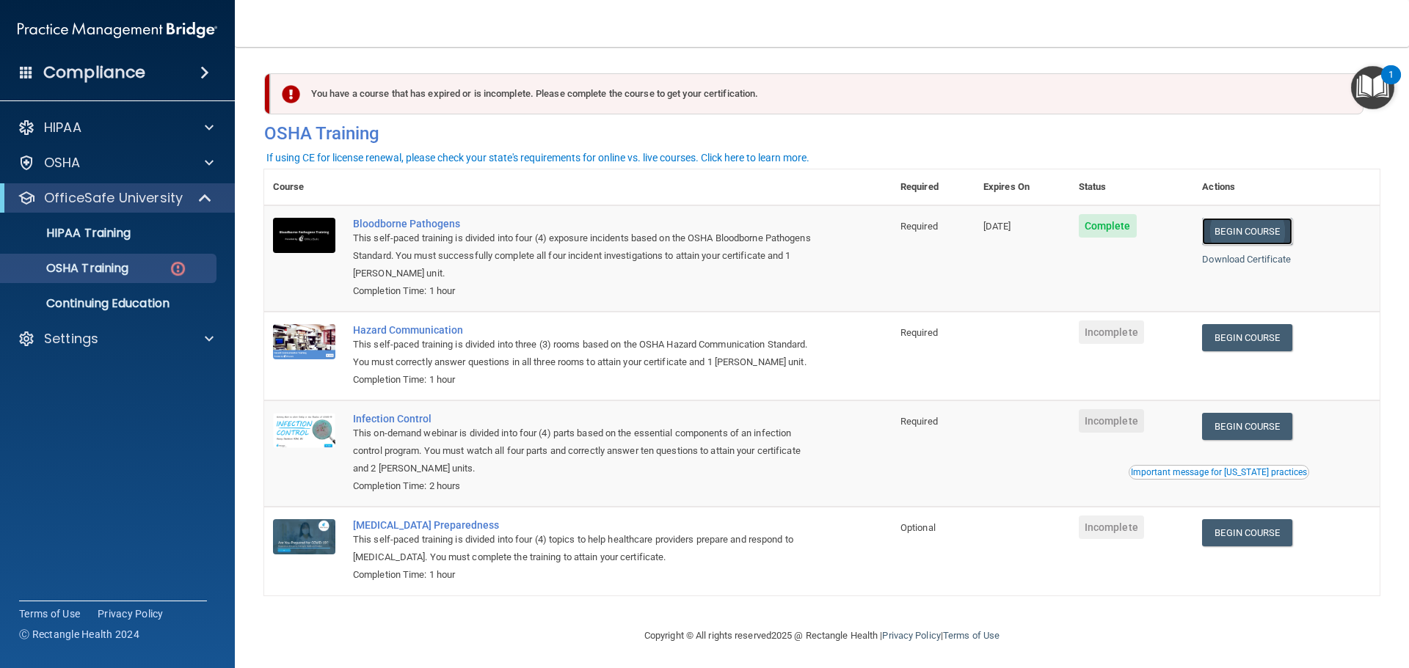
click at [1214, 233] on link "Begin Course" at bounding box center [1247, 231] width 90 height 27
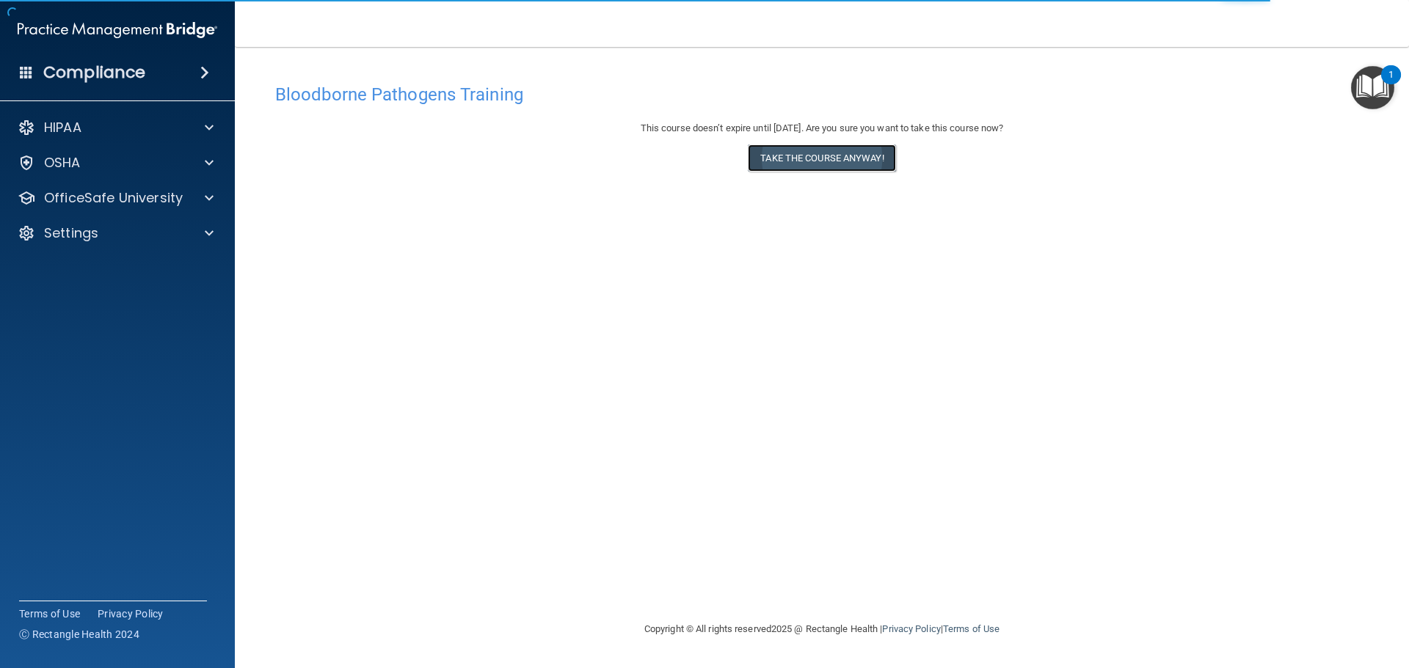
click at [801, 156] on button "Take the course anyway!" at bounding box center [821, 158] width 147 height 27
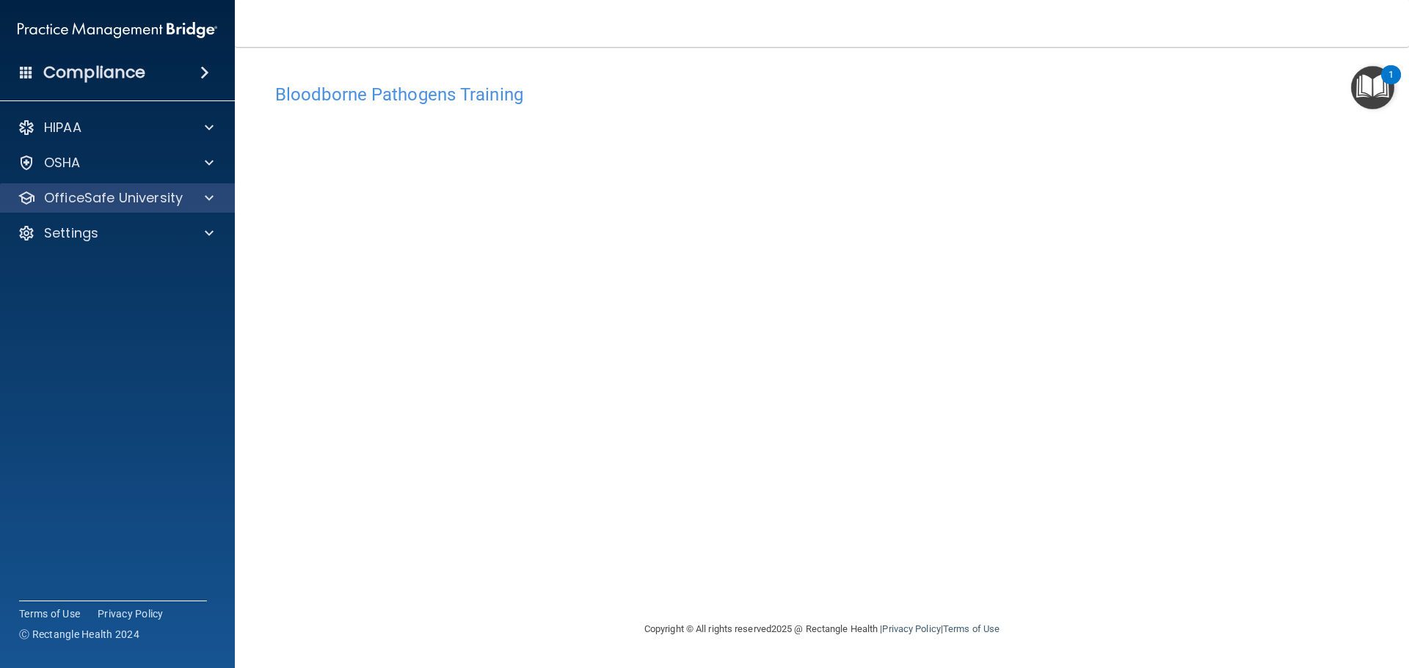
click at [134, 210] on div "OfficeSafe University" at bounding box center [118, 197] width 236 height 29
click at [213, 203] on span at bounding box center [209, 198] width 9 height 18
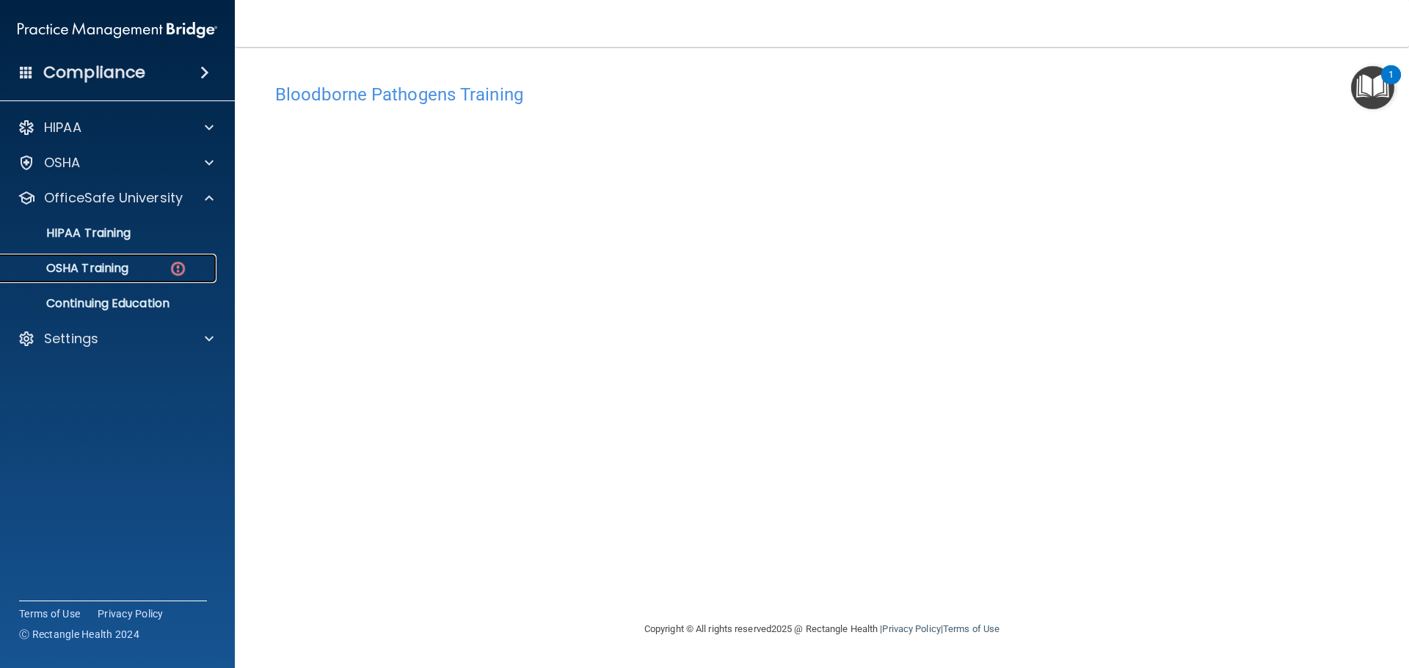
click at [165, 265] on div "OSHA Training" at bounding box center [110, 268] width 200 height 15
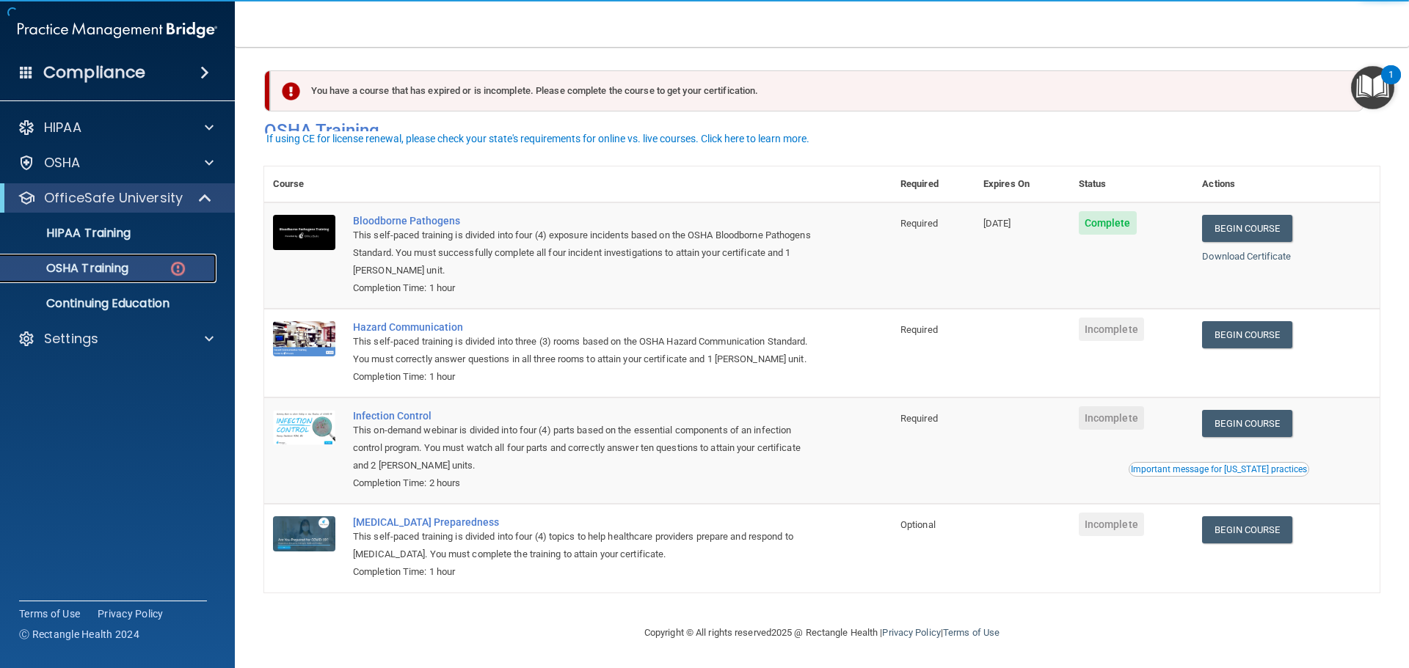
scroll to position [24, 0]
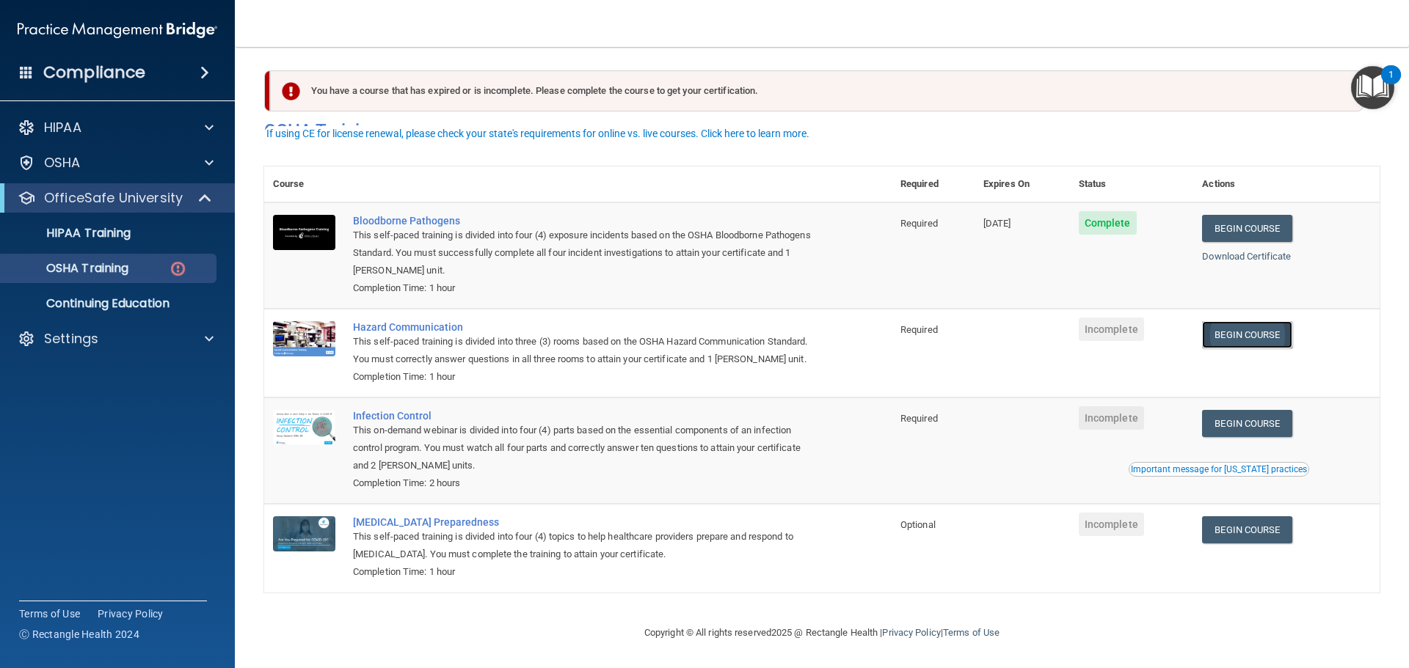
click at [1244, 324] on link "Begin Course" at bounding box center [1247, 334] width 90 height 27
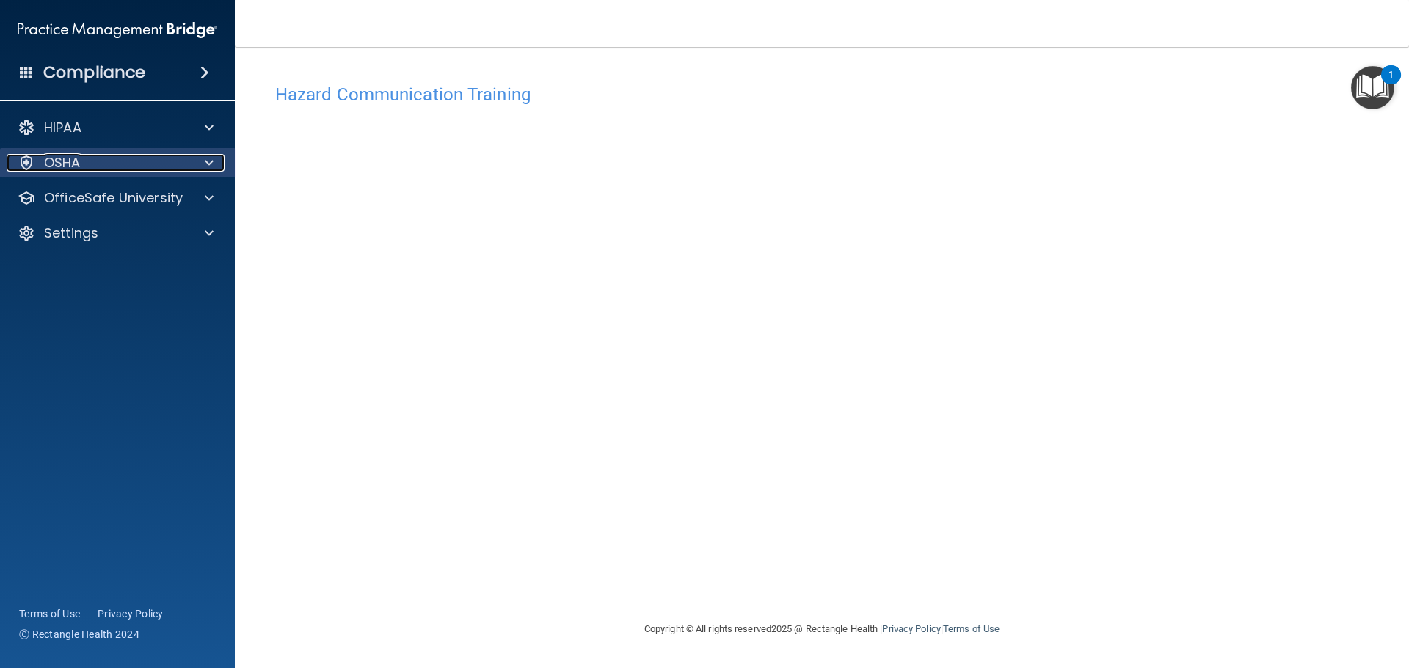
click at [130, 168] on div "OSHA" at bounding box center [98, 163] width 182 height 18
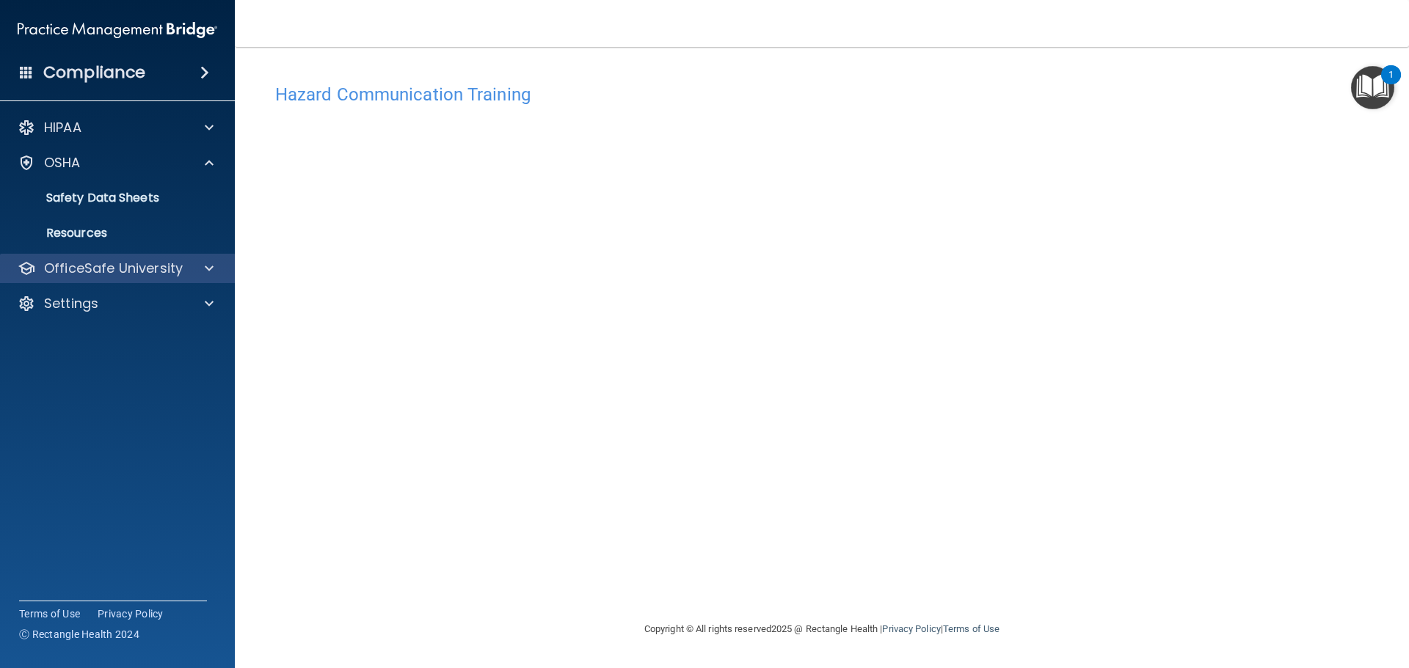
click at [184, 279] on div "OfficeSafe University" at bounding box center [118, 268] width 236 height 29
click at [164, 269] on p "OfficeSafe University" at bounding box center [113, 269] width 139 height 18
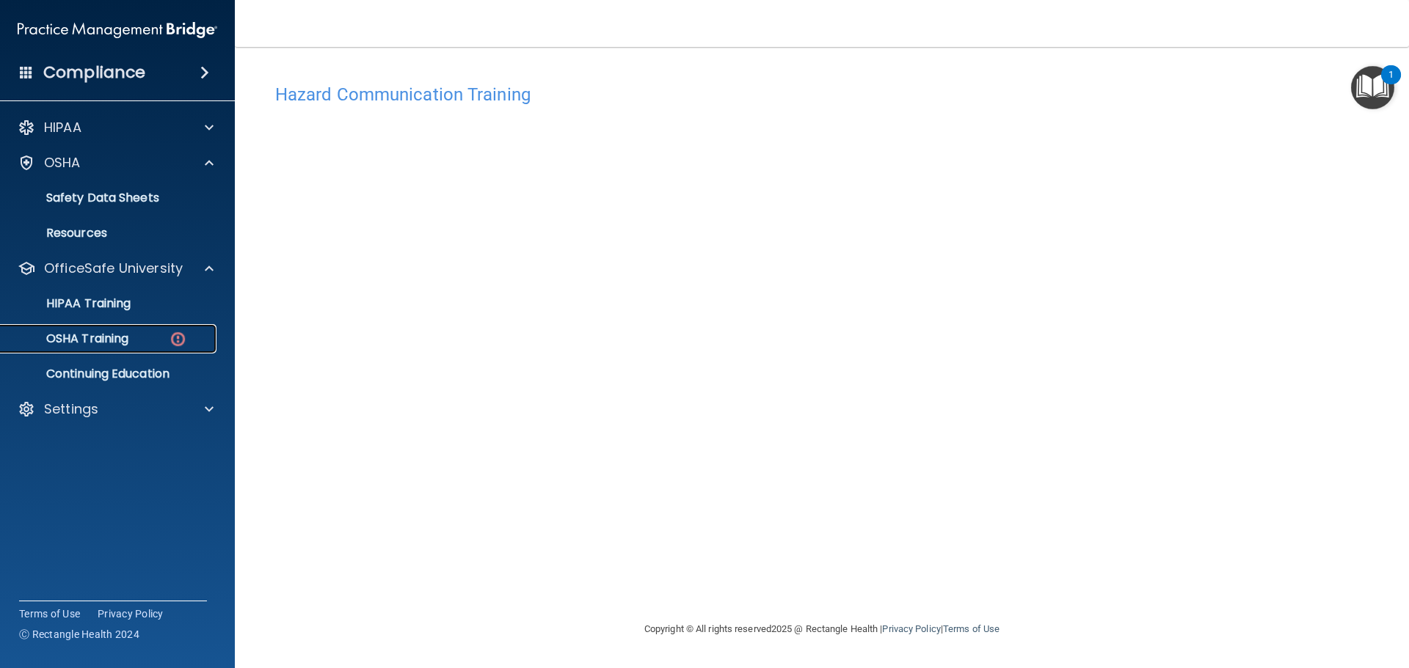
click at [150, 327] on link "OSHA Training" at bounding box center [100, 338] width 231 height 29
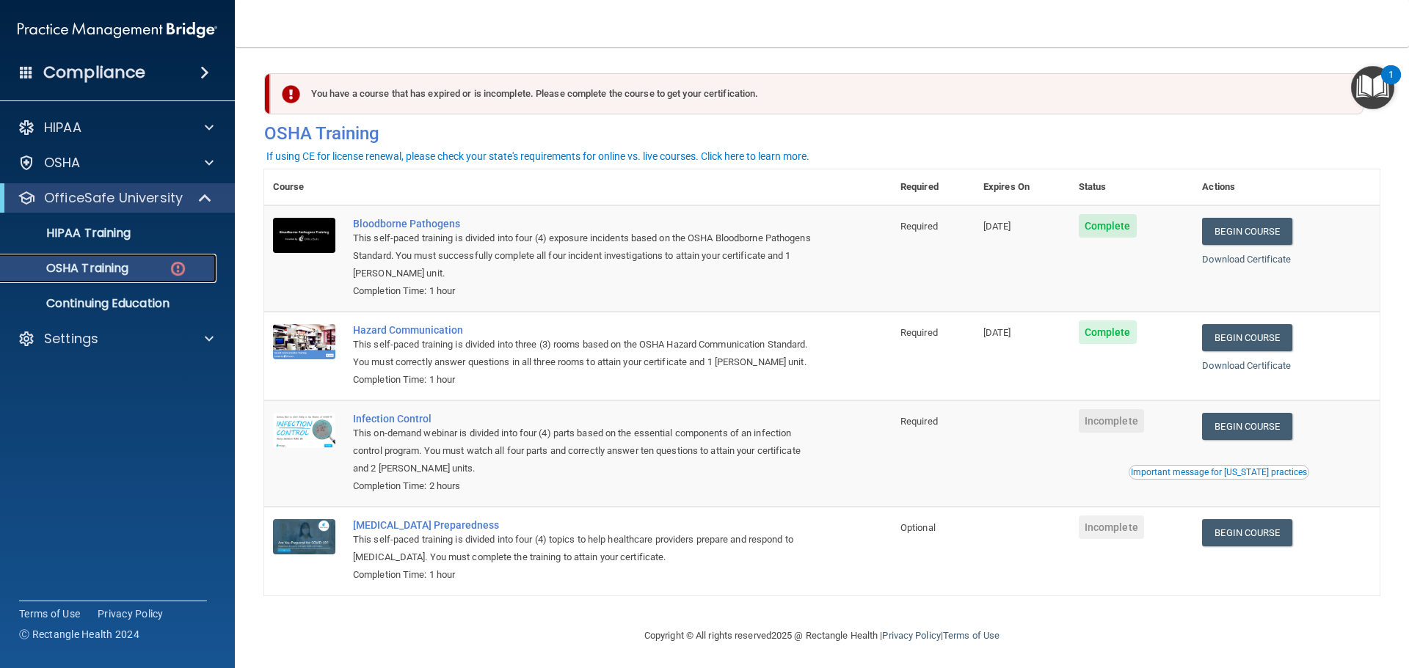
scroll to position [24, 0]
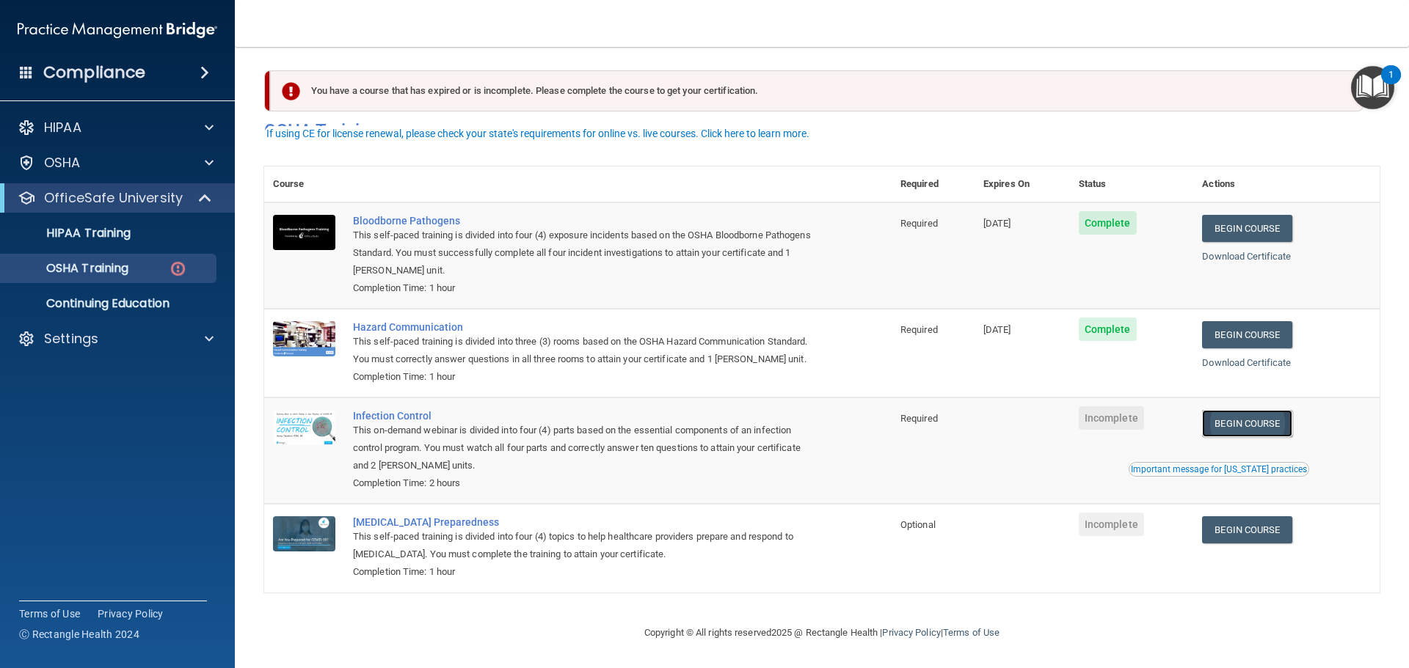
click at [1243, 428] on link "Begin Course" at bounding box center [1247, 423] width 90 height 27
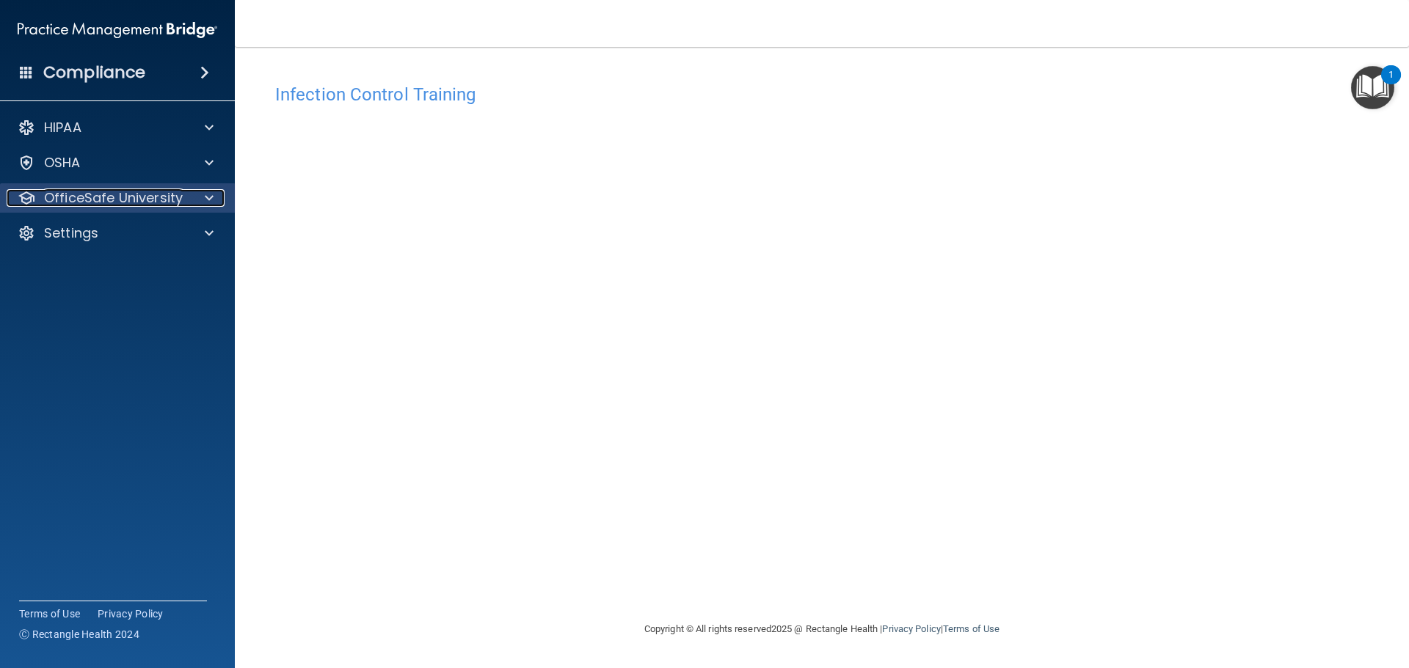
click at [98, 205] on p "OfficeSafe University" at bounding box center [113, 198] width 139 height 18
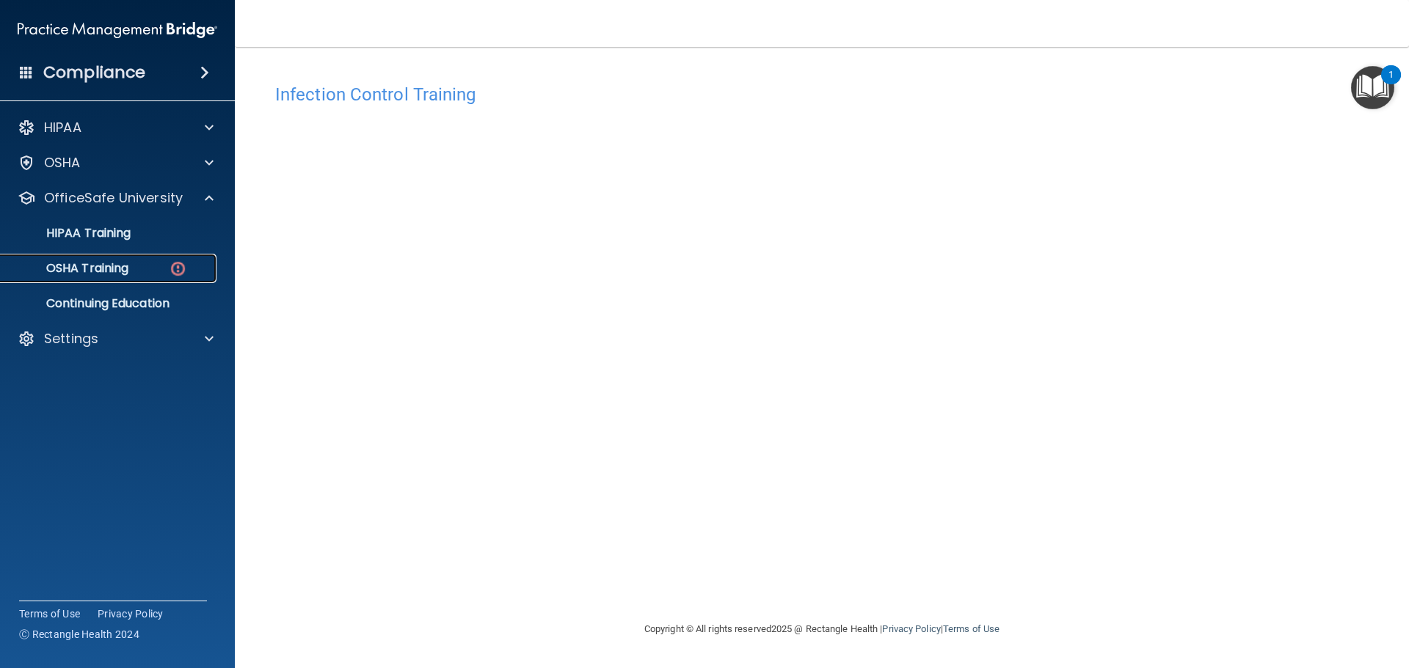
click at [145, 259] on link "OSHA Training" at bounding box center [100, 268] width 231 height 29
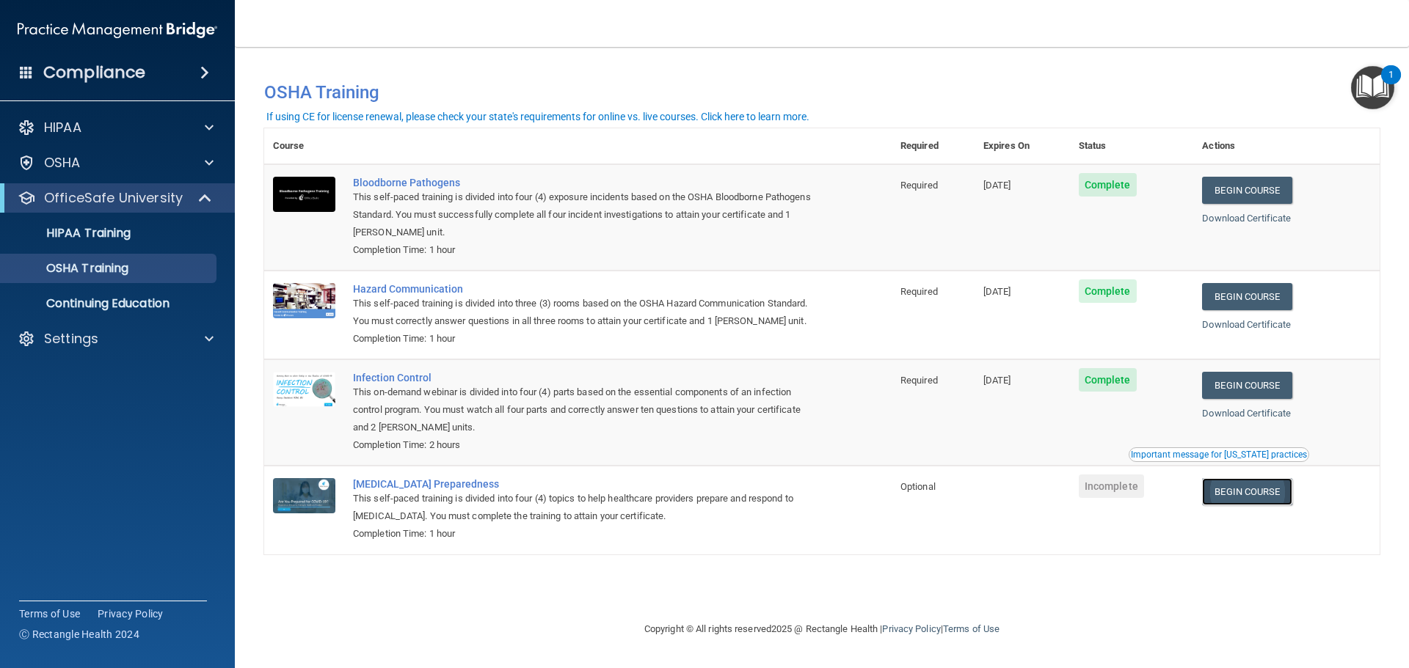
click at [1255, 492] on link "Begin Course" at bounding box center [1247, 491] width 90 height 27
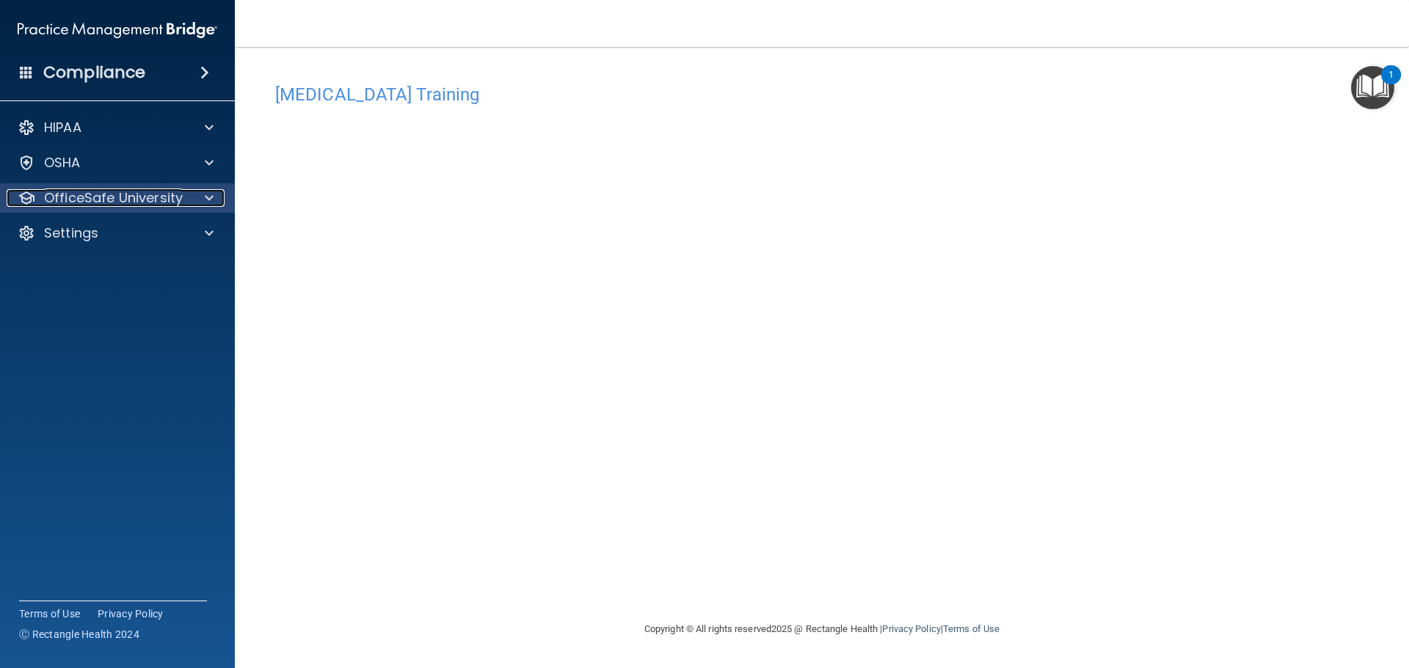
click at [179, 202] on p "OfficeSafe University" at bounding box center [113, 198] width 139 height 18
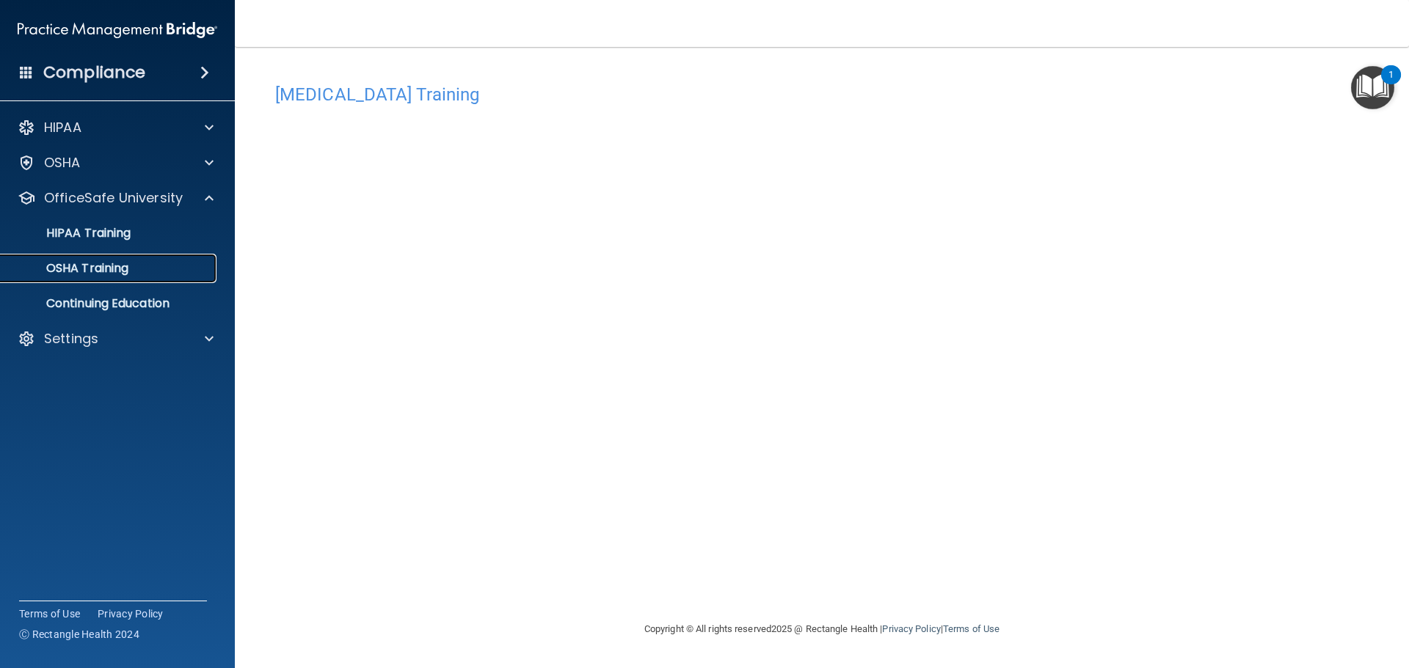
click at [137, 271] on div "OSHA Training" at bounding box center [110, 268] width 200 height 15
